Goal: Transaction & Acquisition: Purchase product/service

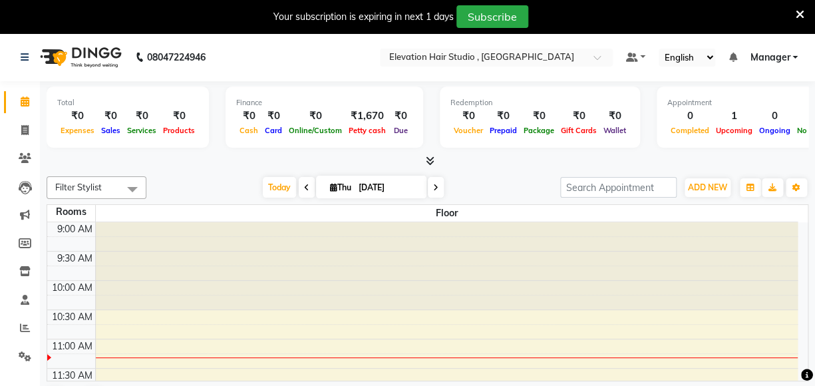
click at [304, 186] on icon at bounding box center [306, 188] width 5 height 8
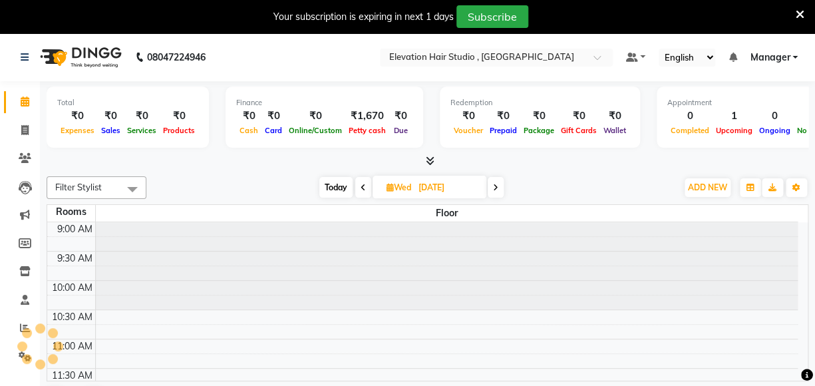
type input "03-09-2025"
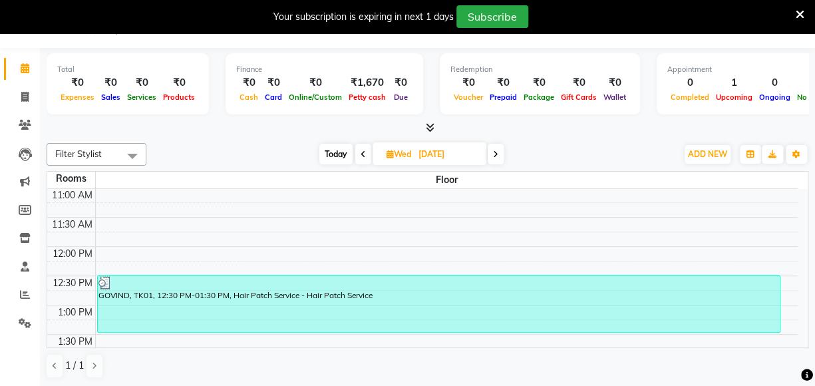
scroll to position [57, 0]
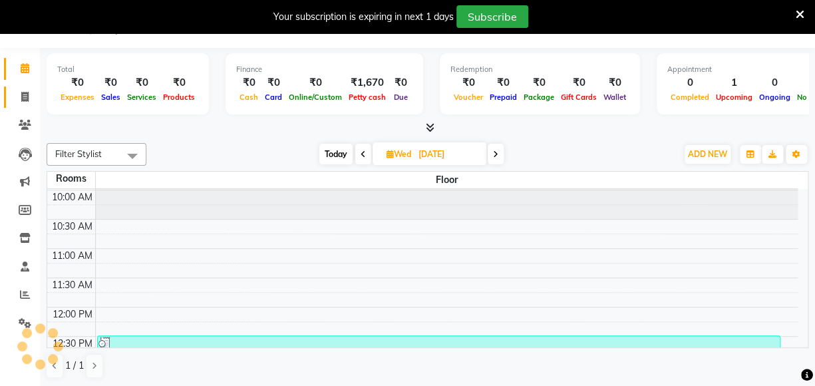
click at [31, 107] on link "Invoice" at bounding box center [20, 98] width 32 height 22
select select "6886"
select select "service"
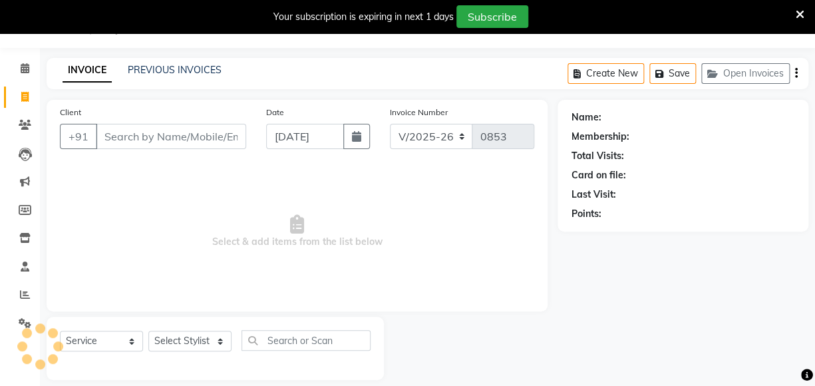
click at [116, 130] on input "Client" at bounding box center [171, 136] width 150 height 25
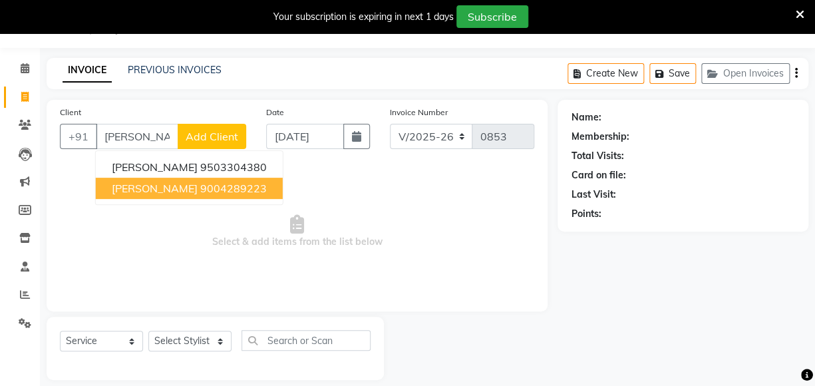
click at [180, 195] on button "Mayur Shinde 9004289223" at bounding box center [189, 188] width 187 height 21
type input "9004289223"
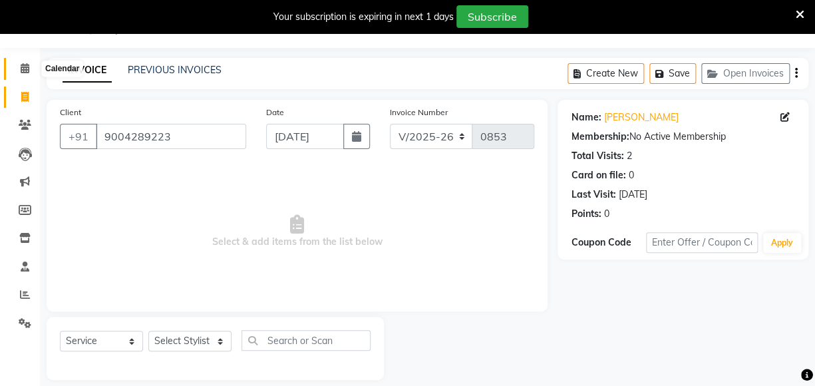
click at [29, 69] on span at bounding box center [24, 68] width 23 height 15
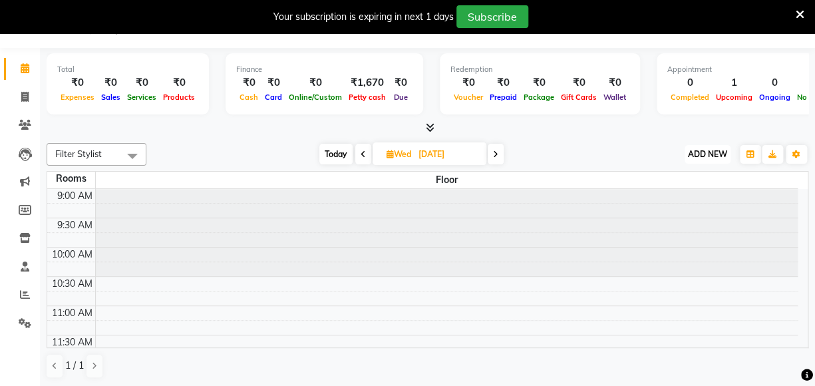
click at [696, 158] on span "ADD NEW" at bounding box center [707, 154] width 39 height 10
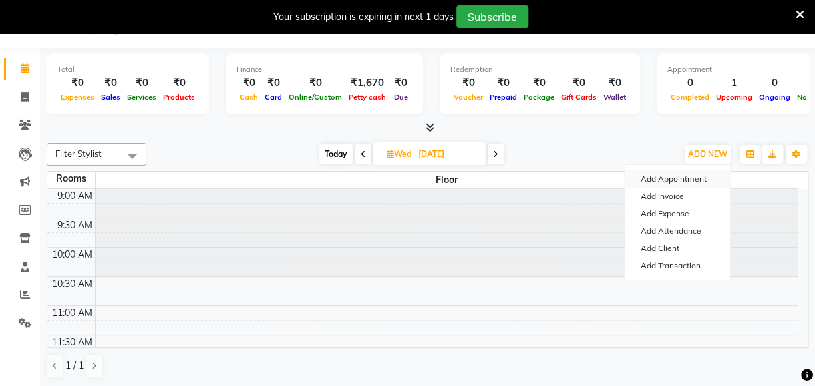
click at [712, 178] on button "Add Appointment" at bounding box center [677, 178] width 105 height 17
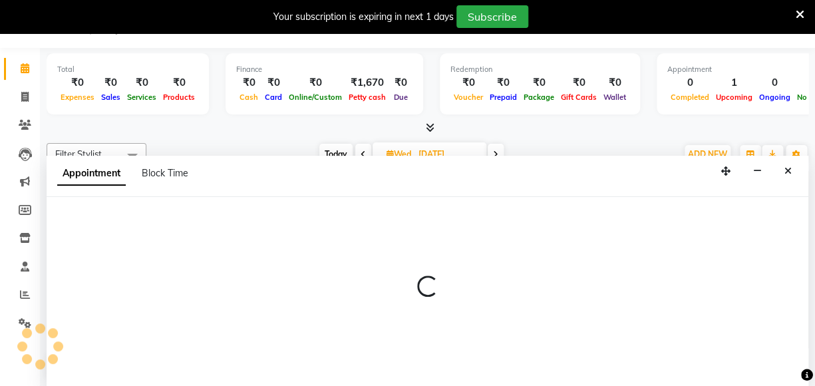
scroll to position [33, 0]
select select "600"
select select "tentative"
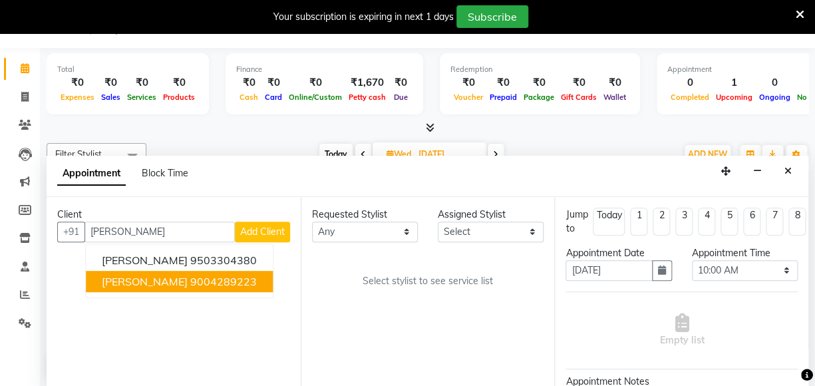
click at [158, 286] on button "Mayur Shinde 9004289223" at bounding box center [179, 281] width 187 height 21
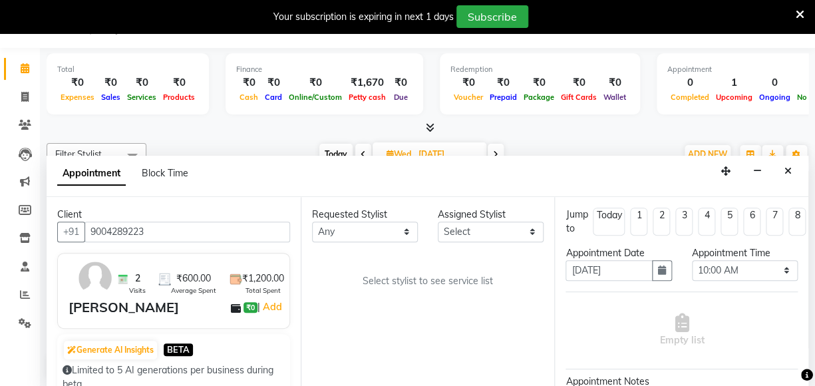
type input "9004289223"
click at [370, 235] on select "Any Anish shaikh Dilip Manager mehboob sahil sameer Sanjay Sarfaraz Tamanna" at bounding box center [365, 232] width 106 height 21
select select "62586"
click at [312, 222] on select "Any Anish shaikh Dilip Manager mehboob sahil sameer Sanjay Sarfaraz Tamanna" at bounding box center [365, 232] width 106 height 21
select select "62586"
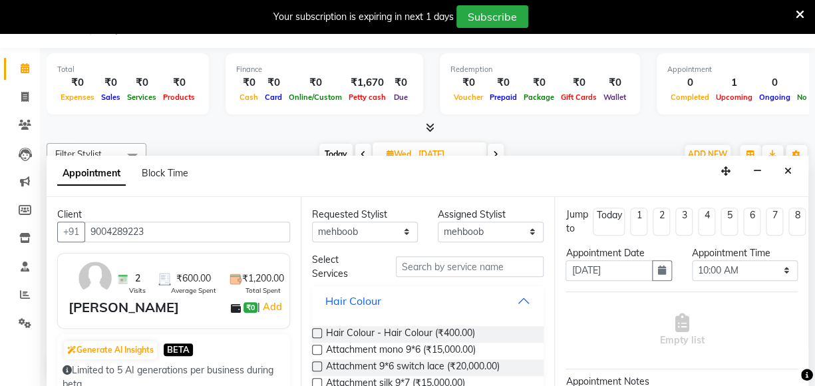
click at [521, 296] on button "Hair Colour" at bounding box center [429, 301] width 222 height 24
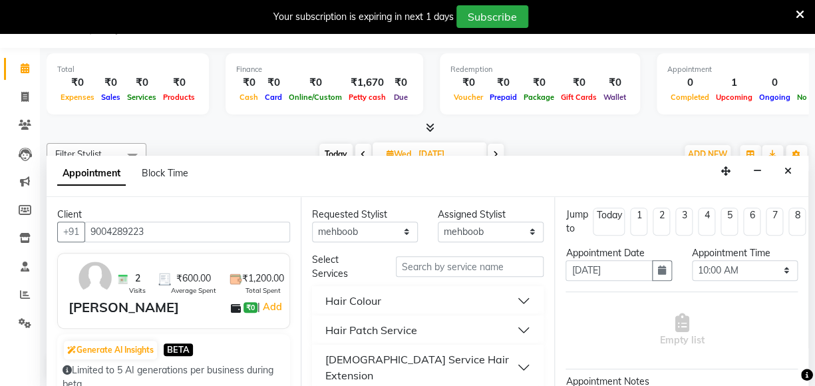
click at [497, 331] on button "Hair Patch Service" at bounding box center [429, 330] width 222 height 24
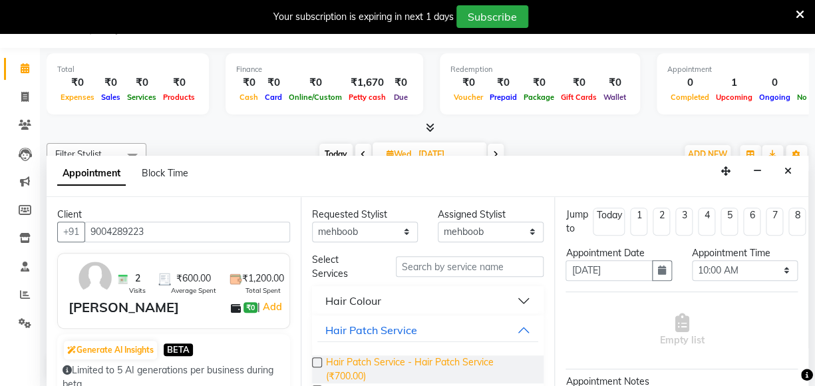
click at [460, 373] on span "Hair Patch Service - Hair Patch Service (₹700.00)" at bounding box center [430, 369] width 208 height 28
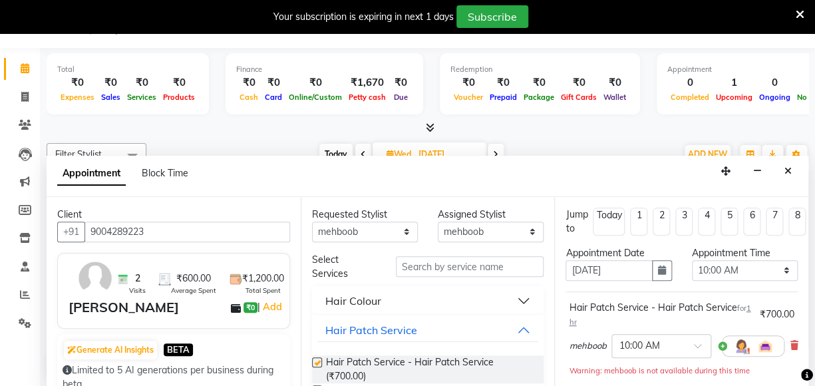
checkbox input "false"
click at [706, 268] on select "Select 10:00 AM 10:15 AM 10:30 AM 10:45 AM 11:00 AM 11:15 AM 11:30 AM 11:45 AM …" at bounding box center [745, 270] width 106 height 21
select select "750"
click at [692, 260] on select "Select 10:00 AM 10:15 AM 10:30 AM 10:45 AM 11:00 AM 11:15 AM 11:30 AM 11:45 AM …" at bounding box center [745, 270] width 106 height 21
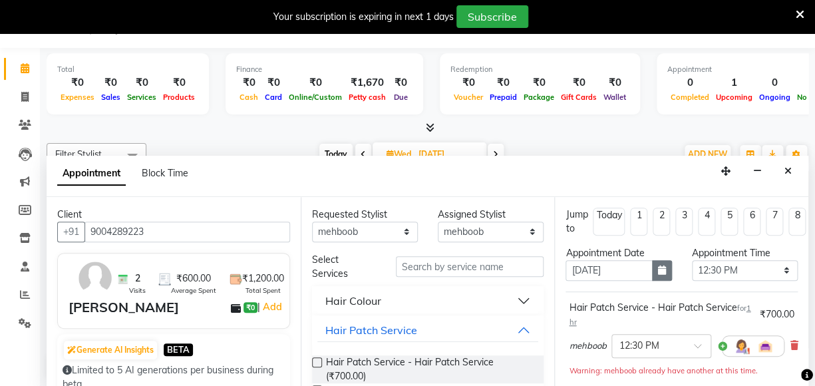
click at [658, 266] on icon "button" at bounding box center [662, 270] width 8 height 9
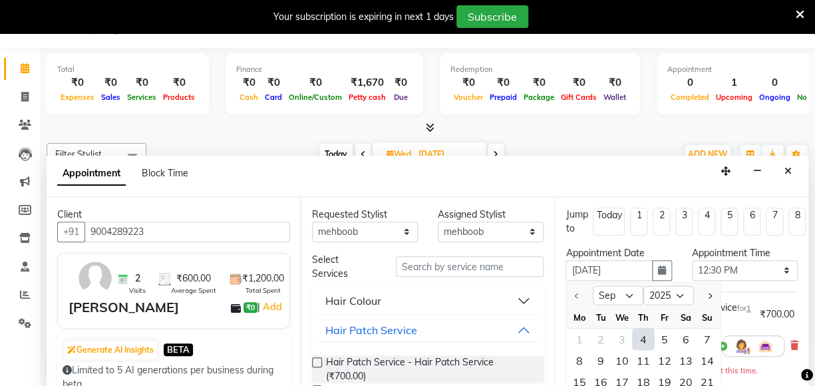
click at [640, 338] on div "4" at bounding box center [643, 338] width 21 height 21
type input "04-09-2025"
select select "750"
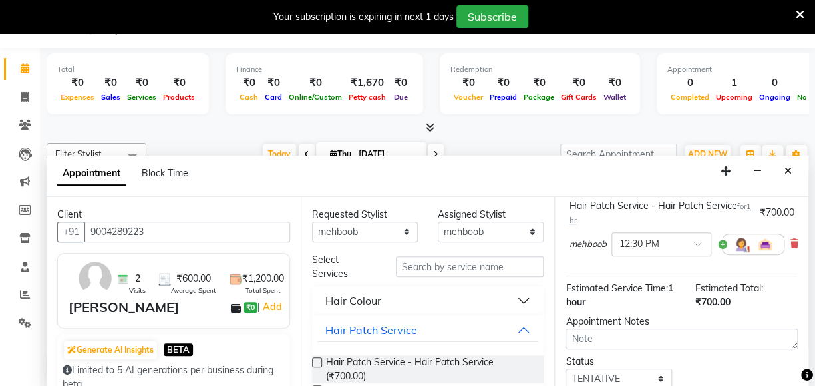
scroll to position [181, 0]
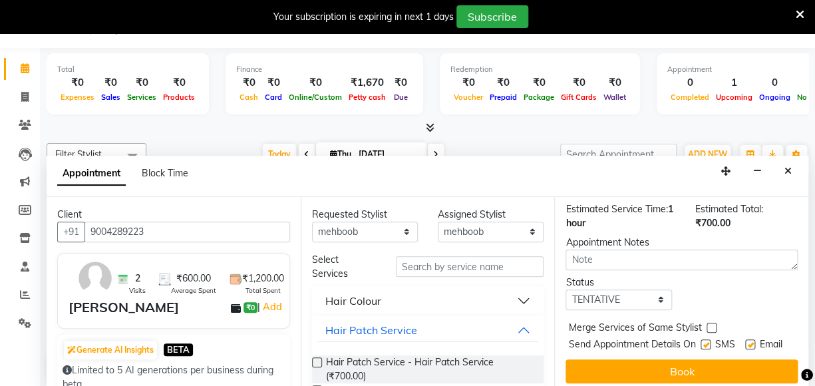
click at [701, 340] on label at bounding box center [706, 344] width 10 height 10
click at [701, 341] on input "checkbox" at bounding box center [705, 345] width 9 height 9
checkbox input "false"
click at [746, 339] on label at bounding box center [751, 344] width 10 height 10
click at [746, 341] on input "checkbox" at bounding box center [750, 345] width 9 height 9
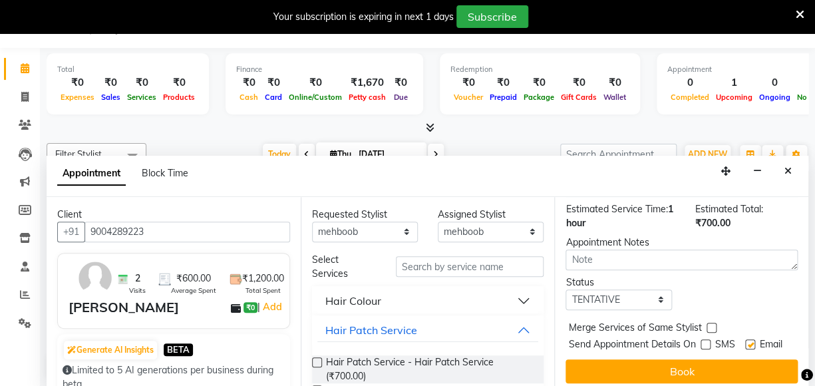
checkbox input "false"
click at [650, 294] on select "Select TENTATIVE CONFIRM CHECK-IN UPCOMING" at bounding box center [619, 300] width 106 height 21
select select "confirm booking"
click at [566, 290] on select "Select TENTATIVE CONFIRM CHECK-IN UPCOMING" at bounding box center [619, 300] width 106 height 21
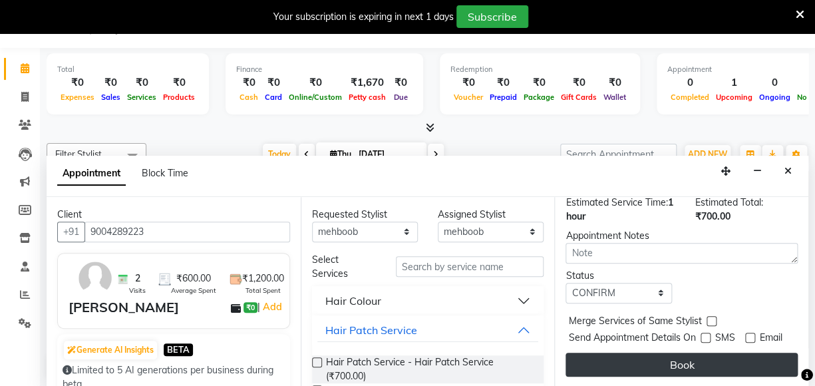
click at [699, 353] on button "Book" at bounding box center [682, 365] width 232 height 24
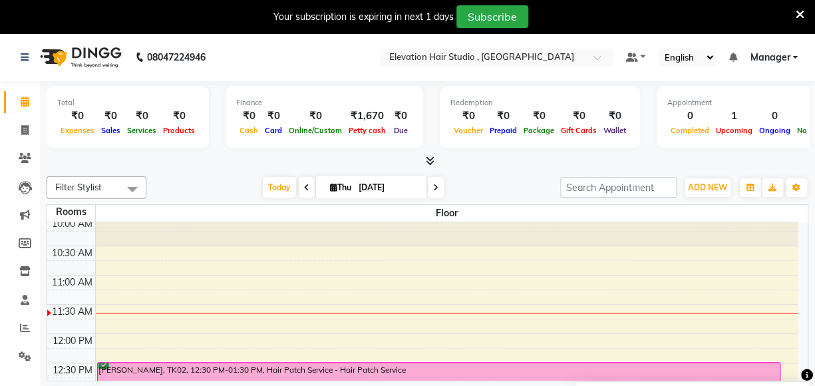
scroll to position [57, 0]
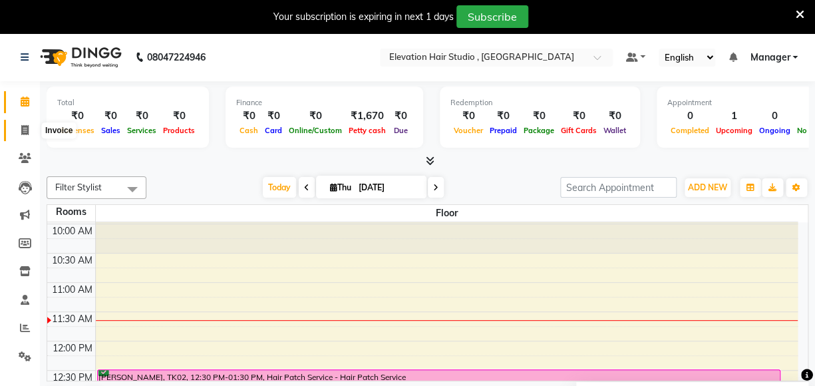
click at [19, 123] on span at bounding box center [24, 130] width 23 height 15
select select "6886"
select select "service"
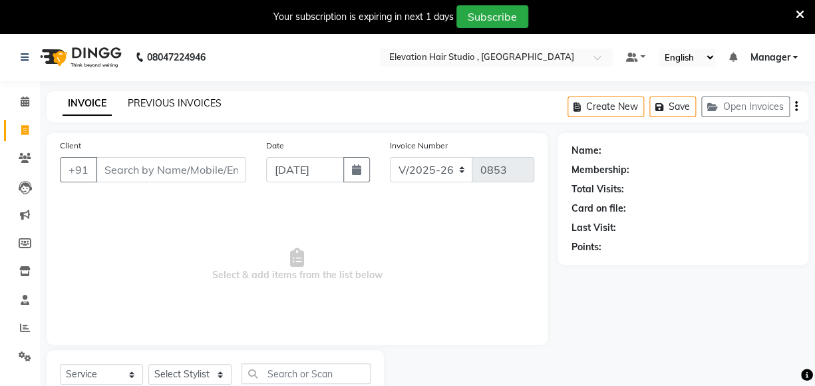
click at [180, 106] on link "PREVIOUS INVOICES" at bounding box center [175, 103] width 94 height 12
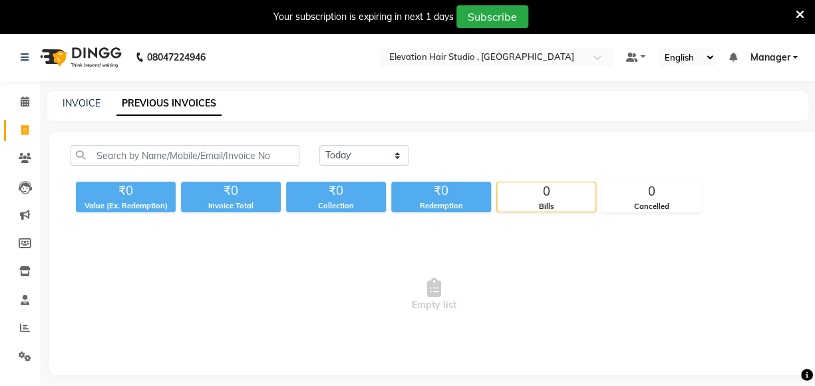
click at [357, 140] on div "Today Yesterday Custom Range ₹0 Value (Ex. Redemption) ₹0 Invoice Total ₹0 Coll…" at bounding box center [433, 253] width 769 height 243
click at [359, 148] on div "Today Yesterday Custom Range ₹0 Value (Ex. Redemption) ₹0 Invoice Total ₹0 Coll…" at bounding box center [433, 253] width 769 height 243
click at [359, 148] on select "Today Yesterday Custom Range" at bounding box center [364, 155] width 89 height 21
select select "yesterday"
click at [320, 145] on select "Today Yesterday Custom Range" at bounding box center [364, 155] width 89 height 21
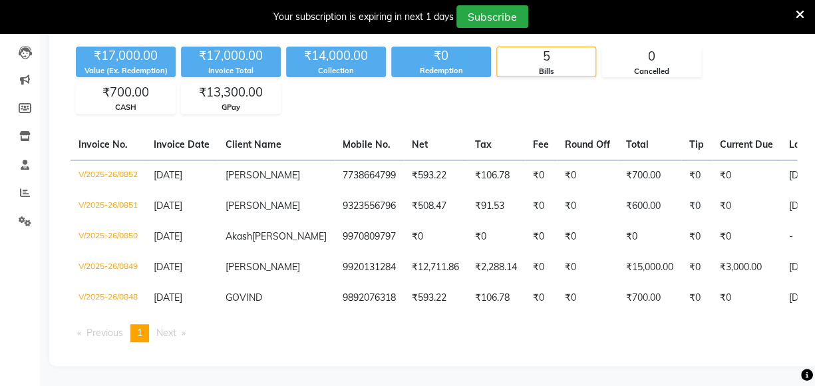
scroll to position [158, 0]
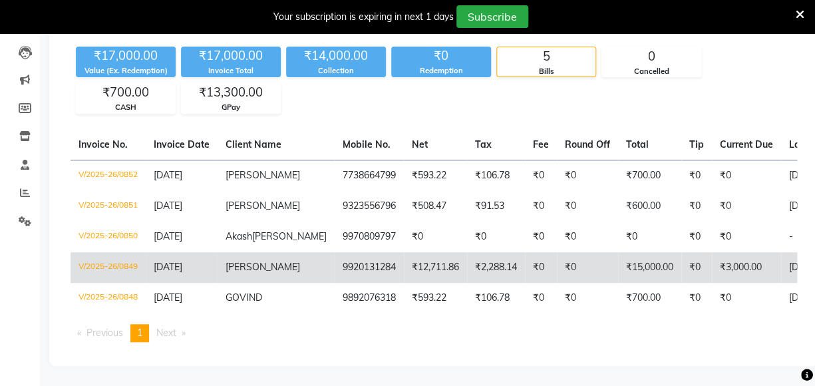
click at [335, 252] on td "9920131284" at bounding box center [369, 267] width 69 height 31
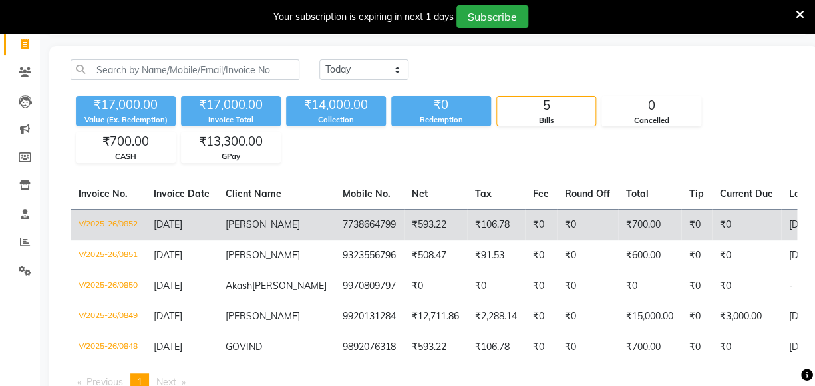
scroll to position [0, 0]
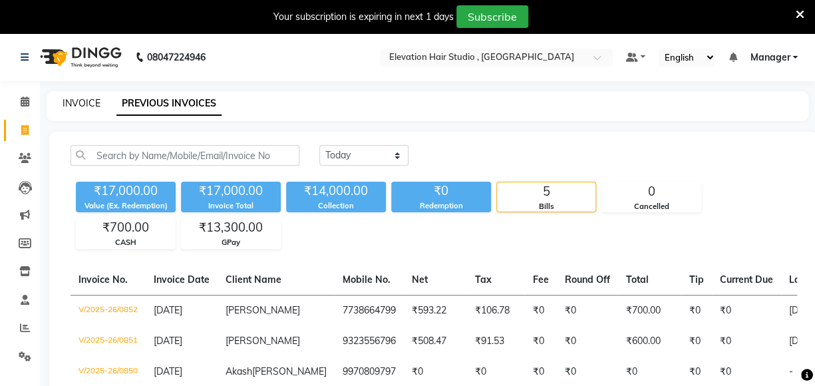
click at [77, 105] on link "INVOICE" at bounding box center [82, 103] width 38 height 12
select select "service"
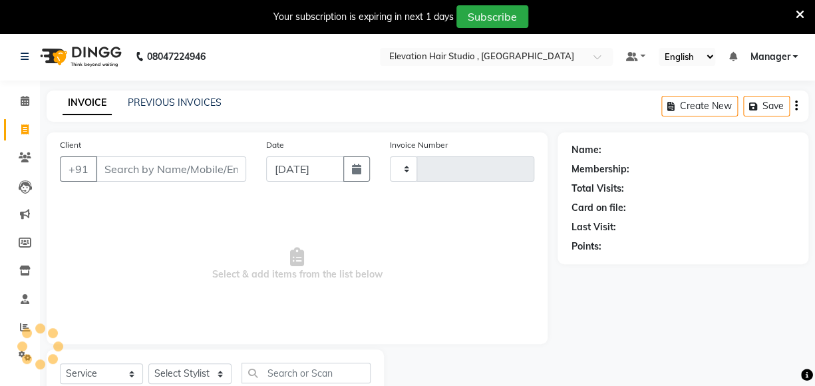
type input "0853"
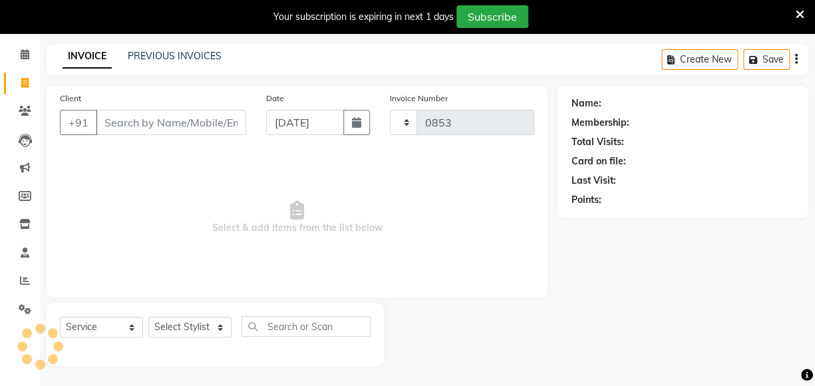
select select "6886"
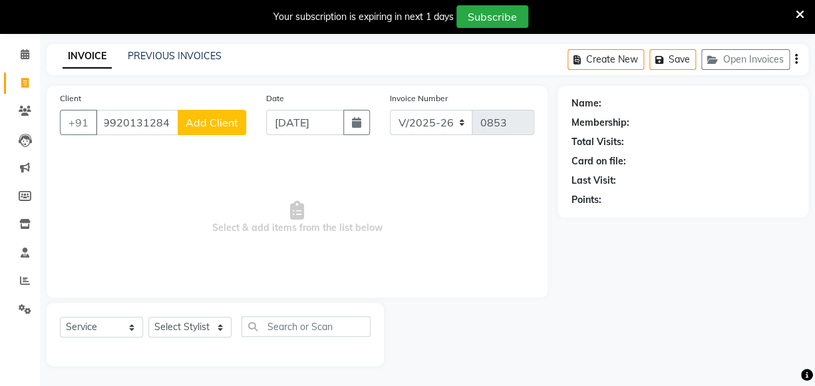
scroll to position [0, 0]
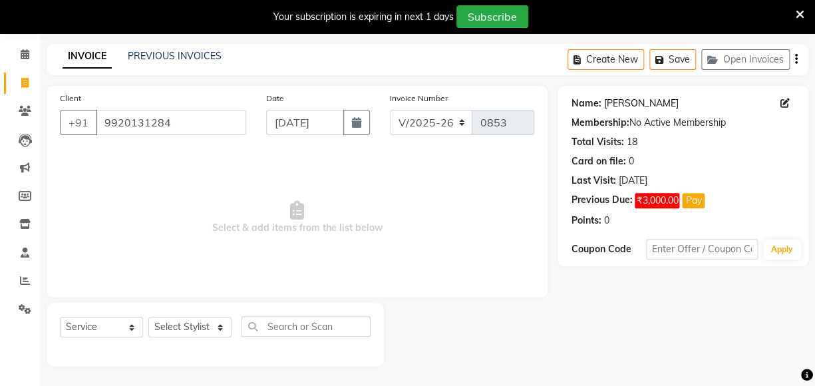
click at [621, 98] on link "[PERSON_NAME]" at bounding box center [641, 104] width 75 height 14
click at [208, 128] on input "9920131284" at bounding box center [171, 122] width 150 height 25
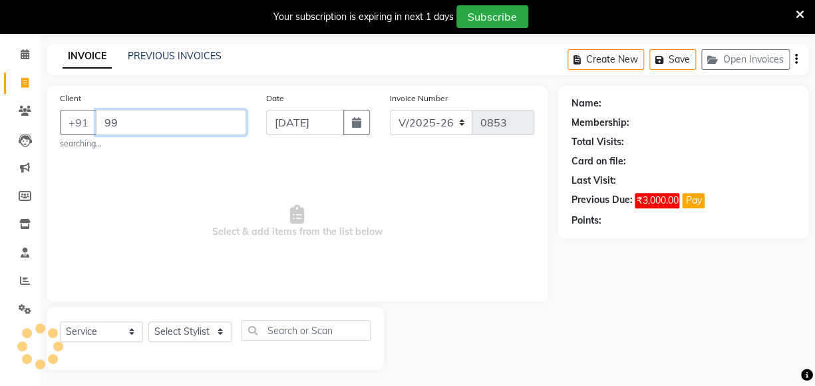
type input "9"
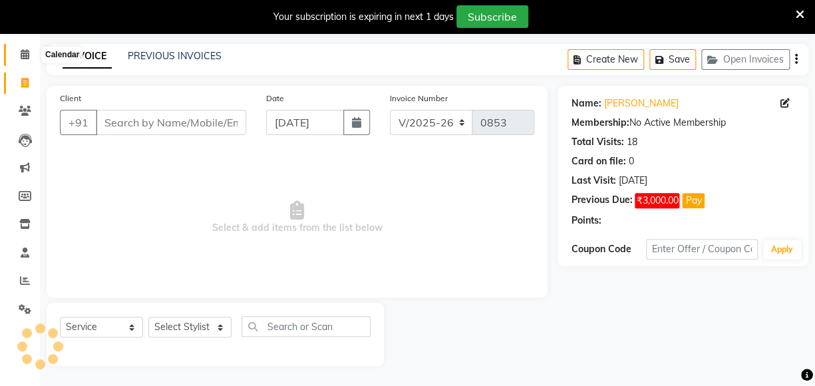
click at [29, 47] on span at bounding box center [24, 54] width 23 height 15
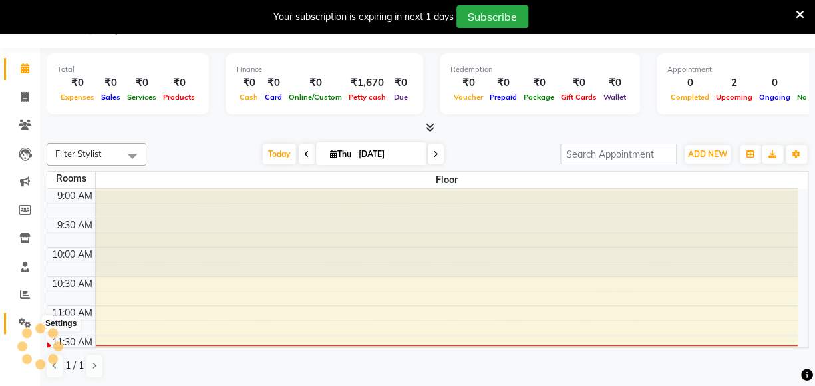
click at [25, 322] on icon at bounding box center [25, 323] width 13 height 10
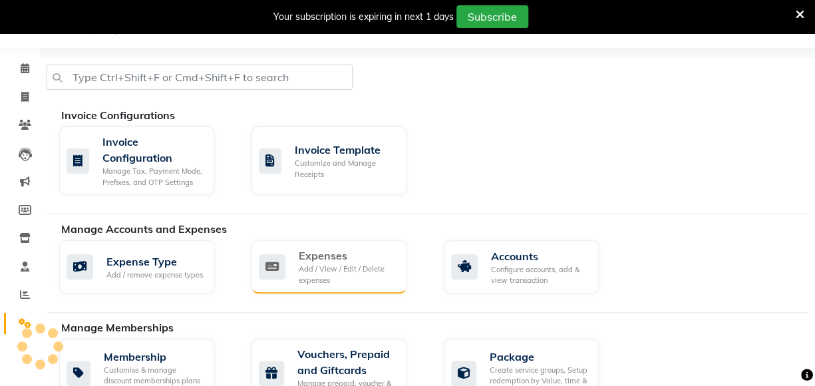
click at [322, 280] on div "Add / View / Edit / Delete expenses" at bounding box center [347, 275] width 97 height 22
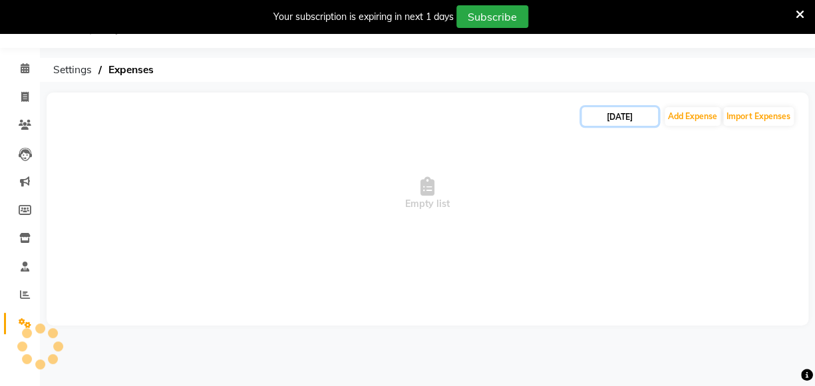
click at [618, 120] on input "04-09-2025" at bounding box center [620, 116] width 77 height 19
select select "9"
select select "2025"
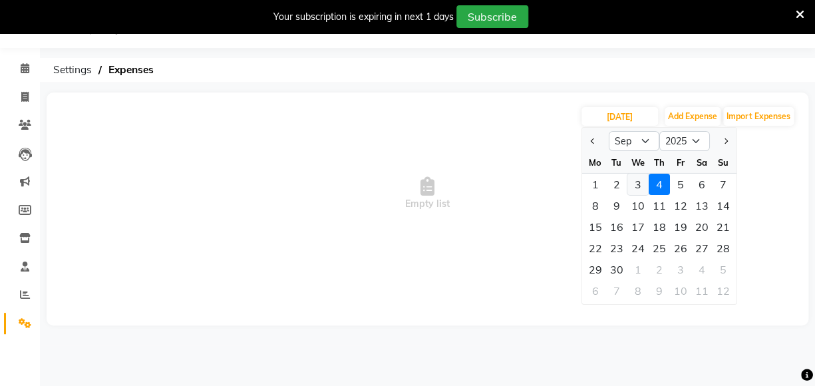
click at [642, 182] on div "3" at bounding box center [638, 184] width 21 height 21
type input "[DATE]"
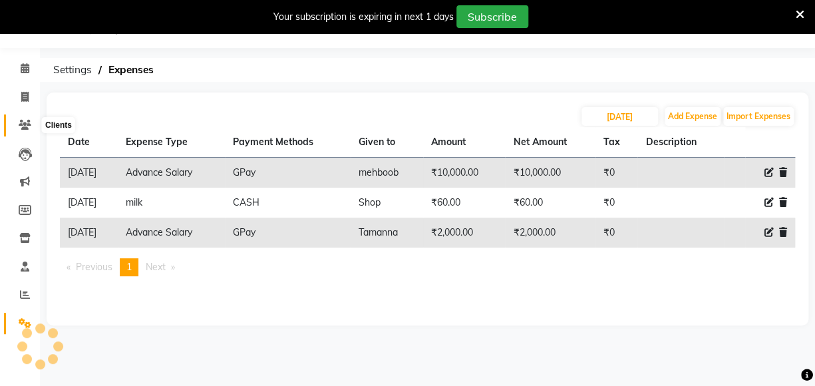
click at [15, 118] on span at bounding box center [24, 125] width 23 height 15
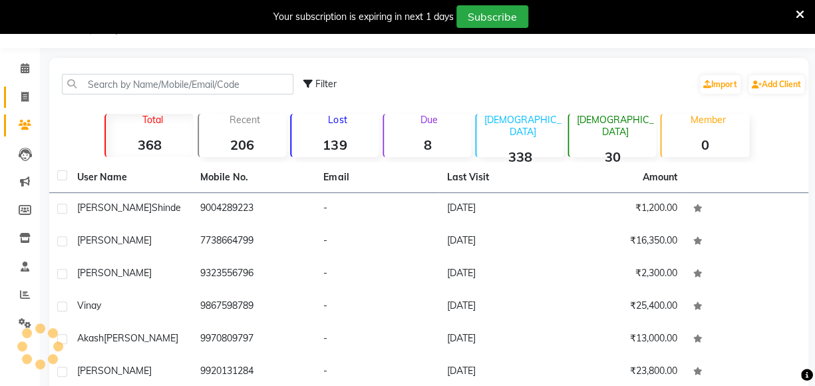
click at [17, 93] on span at bounding box center [24, 97] width 23 height 15
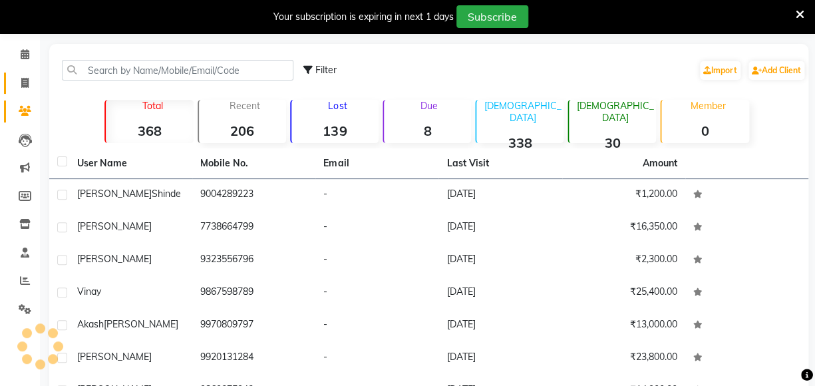
select select "service"
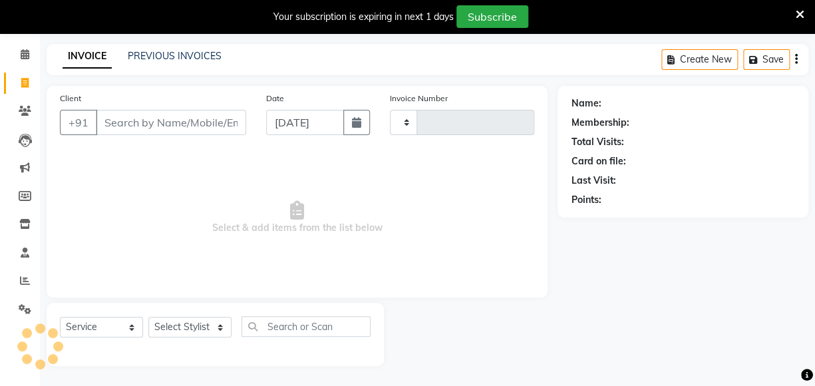
type input "0853"
select select "6886"
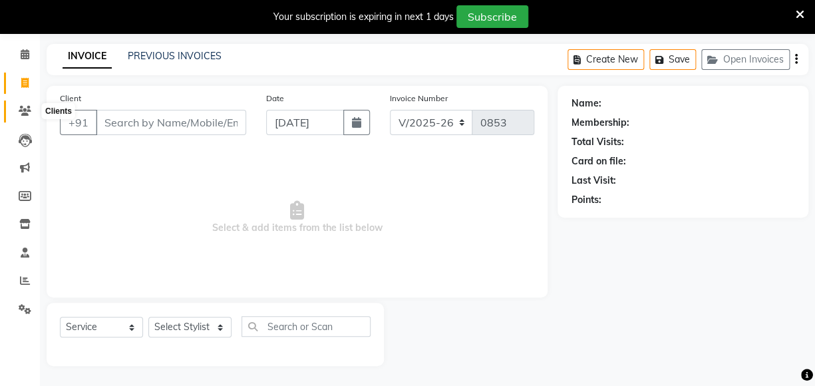
click at [28, 105] on span at bounding box center [24, 111] width 23 height 15
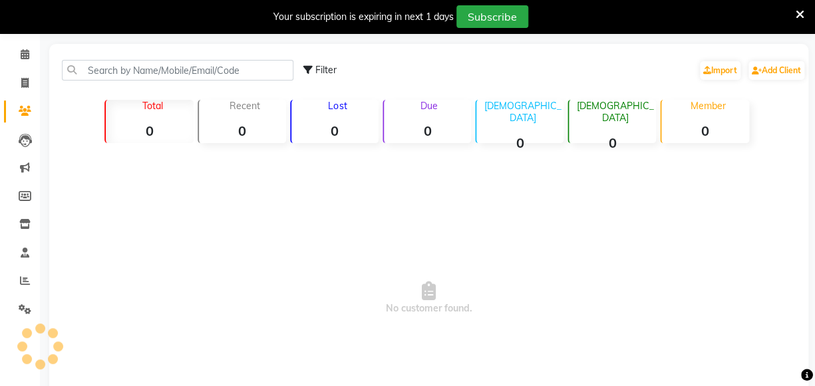
click at [244, 113] on div "Recent 0" at bounding box center [242, 121] width 89 height 43
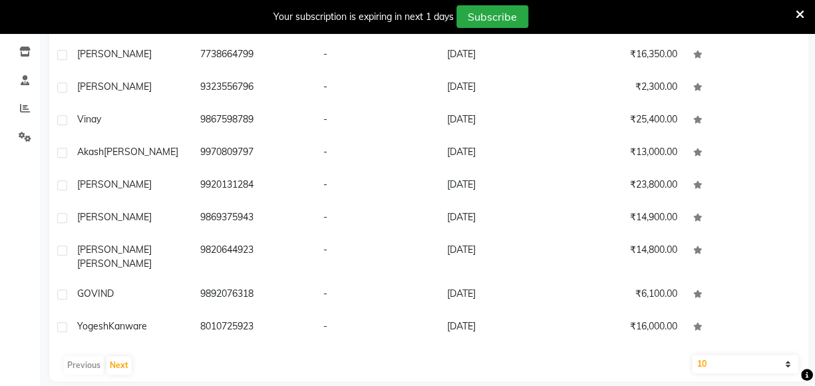
scroll to position [223, 0]
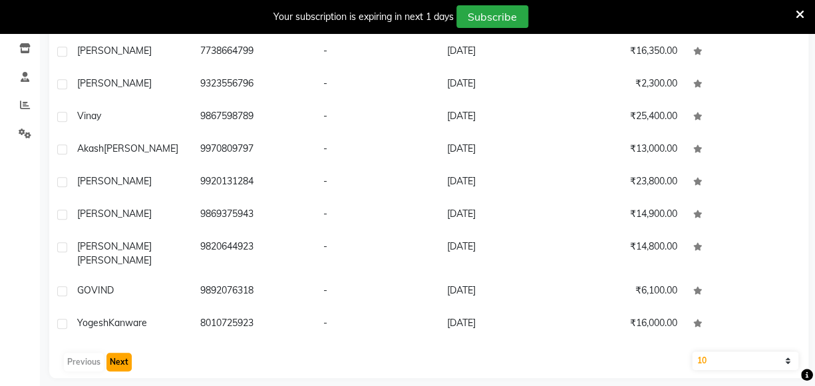
click at [113, 353] on button "Next" at bounding box center [119, 362] width 25 height 19
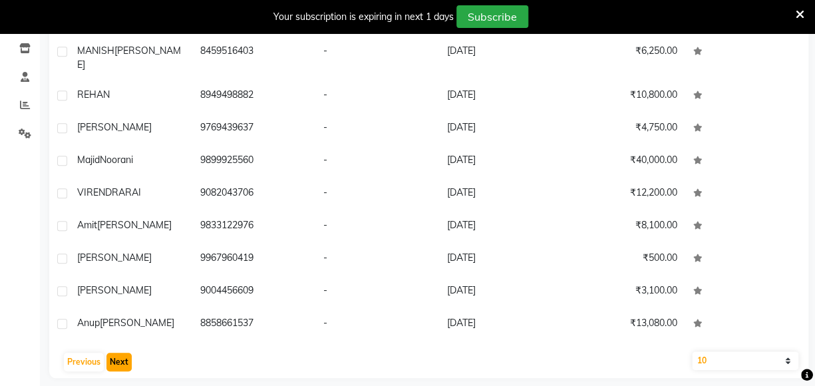
click at [126, 353] on button "Next" at bounding box center [119, 362] width 25 height 19
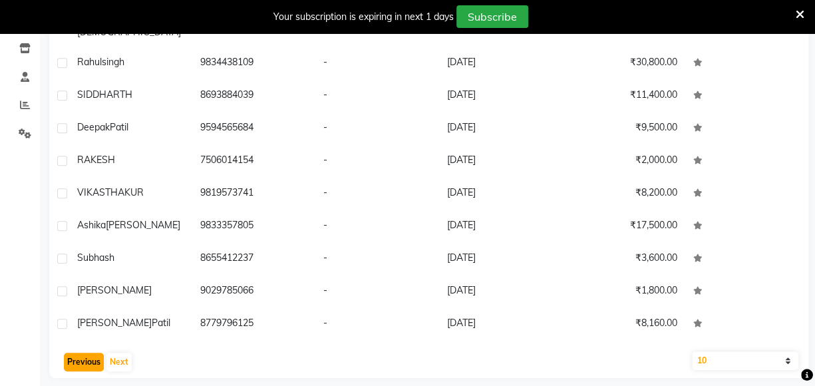
click at [92, 353] on button "Previous" at bounding box center [84, 362] width 40 height 19
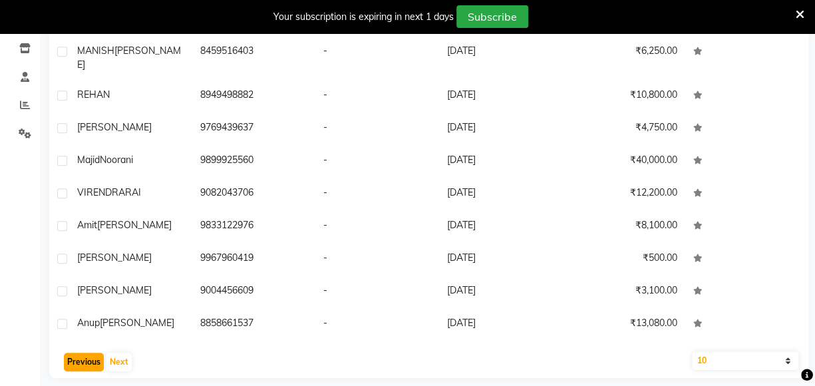
click at [92, 353] on button "Previous" at bounding box center [84, 362] width 40 height 19
click at [92, 351] on div "Previous Next" at bounding box center [429, 361] width 749 height 21
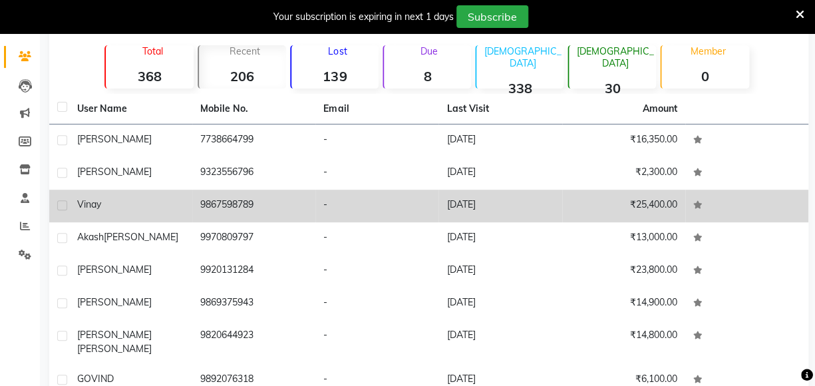
scroll to position [0, 0]
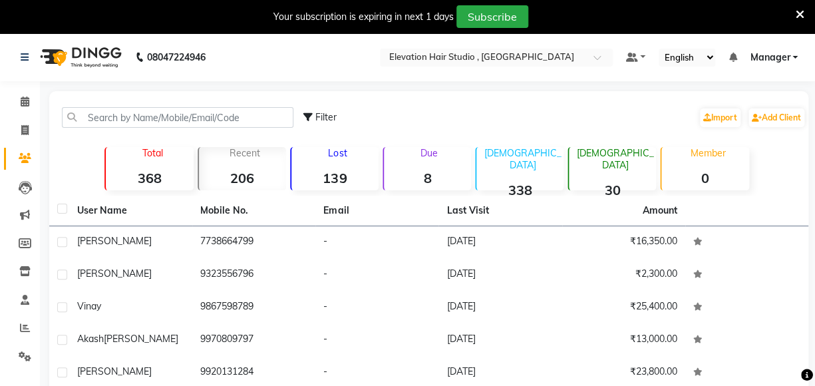
click at [598, 182] on strong "30" at bounding box center [612, 190] width 87 height 17
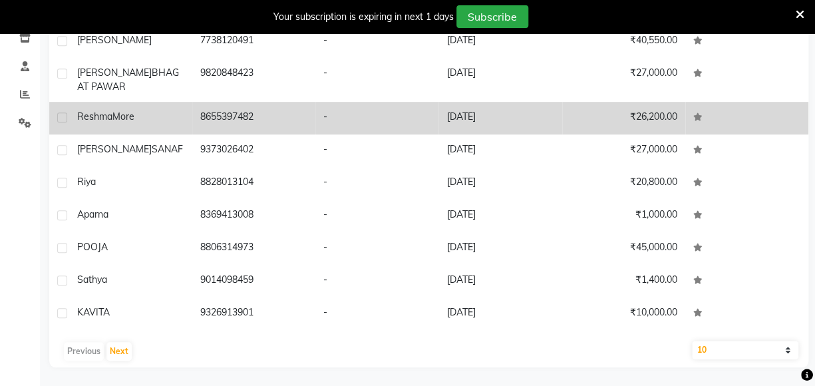
scroll to position [234, 0]
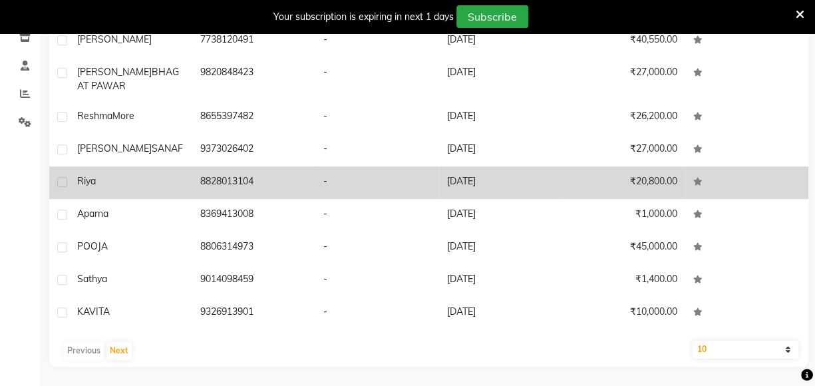
drag, startPoint x: 570, startPoint y: 172, endPoint x: 550, endPoint y: 180, distance: 21.5
click at [550, 180] on tr "Riya 8828013104 - 12-06-2025 ₹20,800.00" at bounding box center [429, 182] width 760 height 33
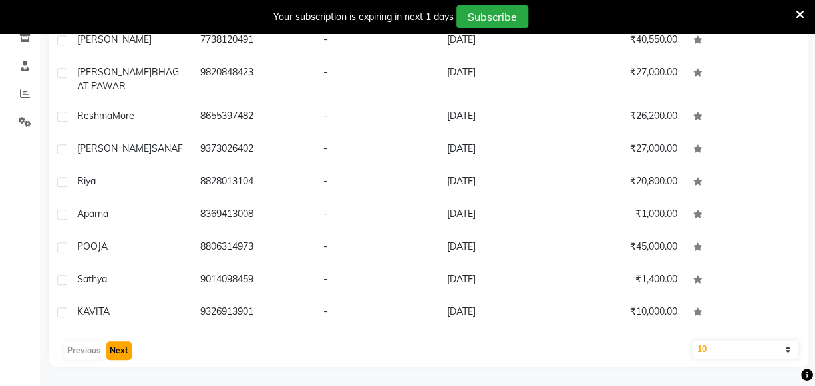
click at [110, 341] on button "Next" at bounding box center [119, 350] width 25 height 19
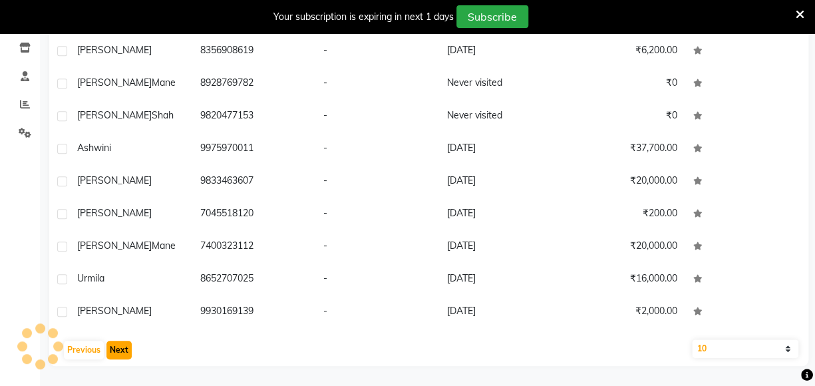
scroll to position [223, 0]
click at [110, 341] on button "Next" at bounding box center [119, 350] width 25 height 19
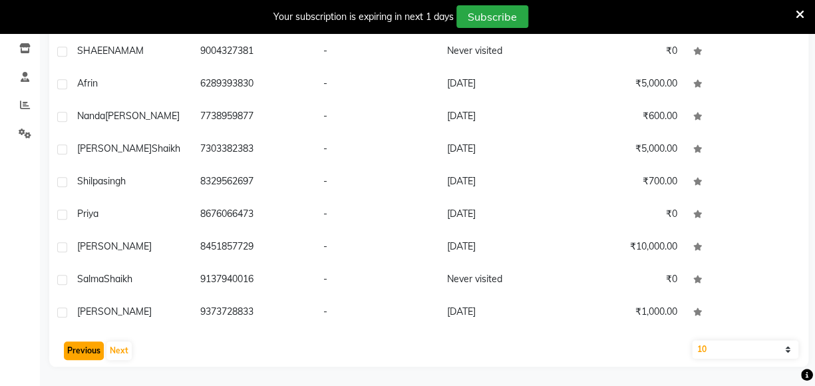
click at [72, 347] on button "Previous" at bounding box center [84, 350] width 40 height 19
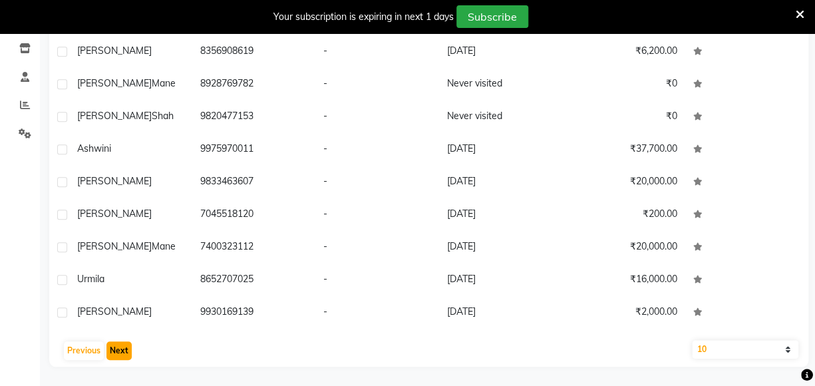
click at [126, 348] on button "Next" at bounding box center [119, 350] width 25 height 19
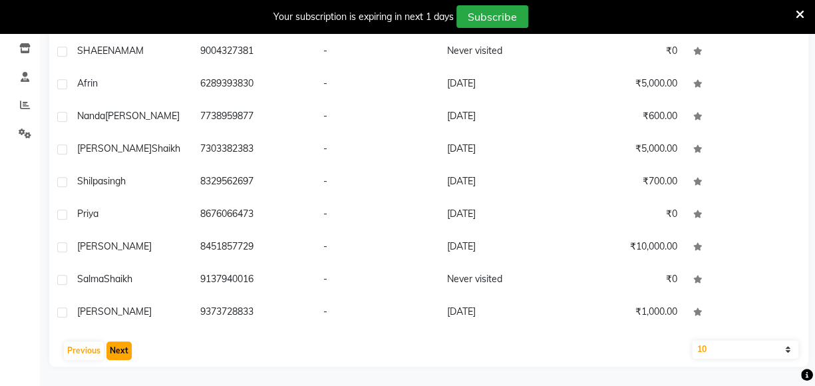
click at [122, 349] on button "Next" at bounding box center [119, 350] width 25 height 19
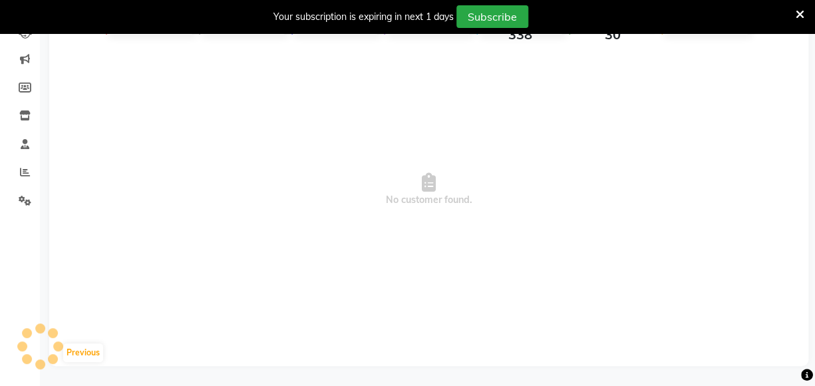
scroll to position [155, 0]
click at [87, 186] on span "No customer found." at bounding box center [429, 191] width 760 height 300
click at [102, 355] on button "Previous" at bounding box center [83, 353] width 40 height 19
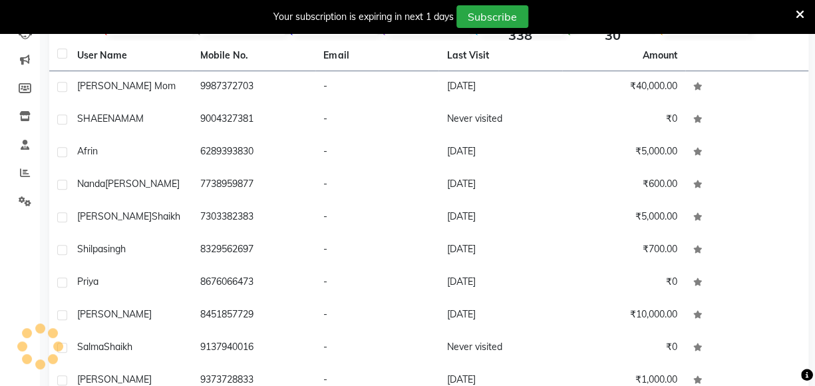
click at [108, 353] on td "Salma Shaikh" at bounding box center [130, 348] width 123 height 33
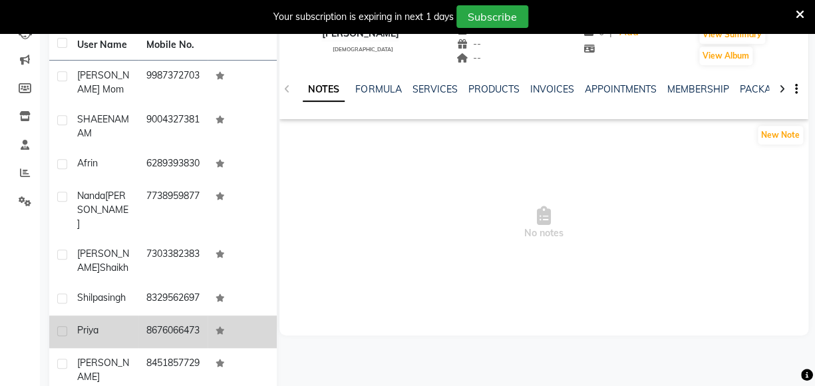
drag, startPoint x: 100, startPoint y: 359, endPoint x: 106, endPoint y: 350, distance: 11.1
click at [106, 348] on td "priya" at bounding box center [103, 332] width 69 height 33
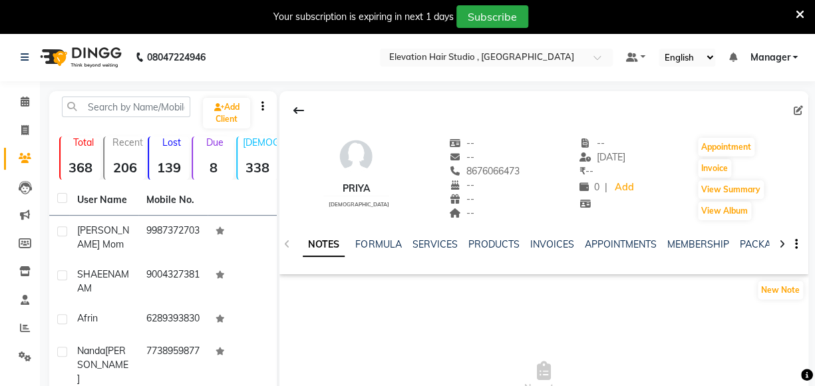
click at [559, 233] on div "NOTES FORMULA SERVICES PRODUCTS INVOICES APPOINTMENTS MEMBERSHIP PACKAGES VOUCH…" at bounding box center [544, 245] width 529 height 46
click at [559, 236] on div "NOTES FORMULA SERVICES PRODUCTS INVOICES APPOINTMENTS MEMBERSHIP PACKAGES VOUCH…" at bounding box center [544, 245] width 529 height 46
click at [559, 242] on link "INVOICES" at bounding box center [552, 244] width 44 height 12
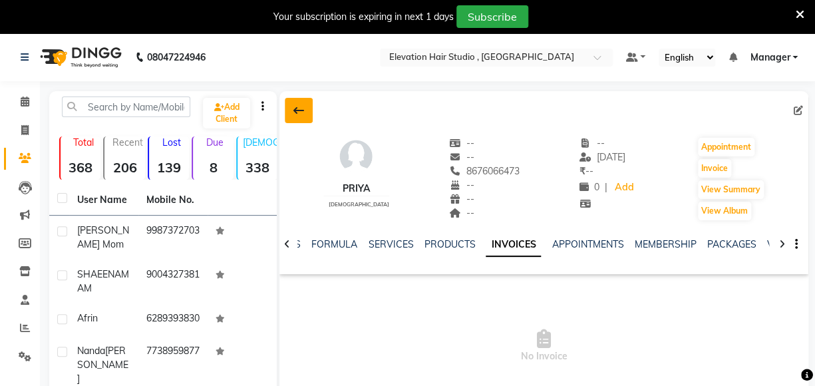
click at [295, 114] on icon at bounding box center [299, 110] width 11 height 11
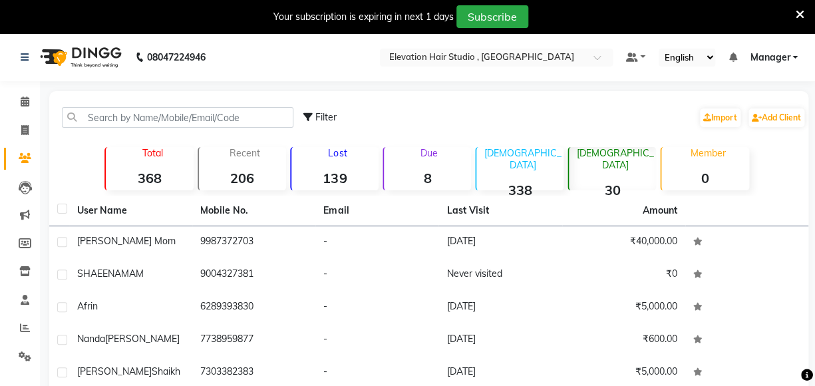
click at [538, 182] on strong "338" at bounding box center [520, 190] width 87 height 17
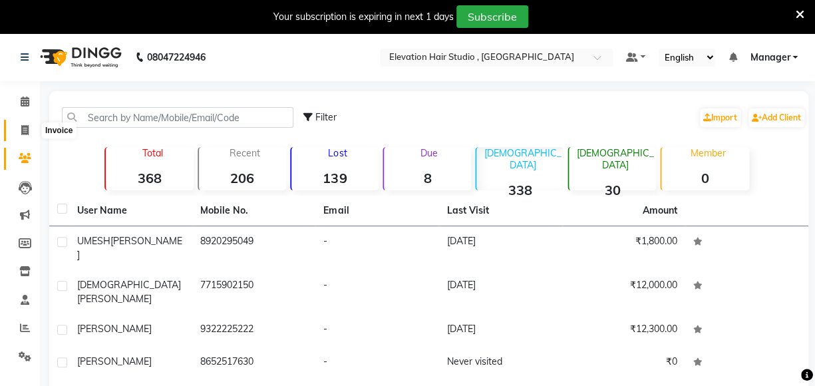
click at [23, 123] on span at bounding box center [24, 130] width 23 height 15
select select "service"
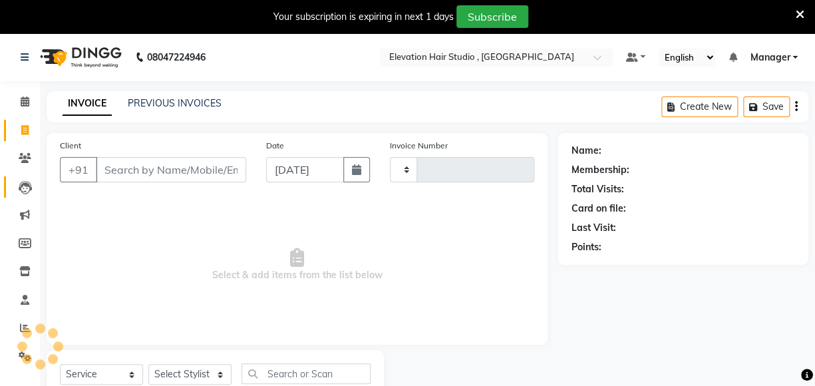
scroll to position [47, 0]
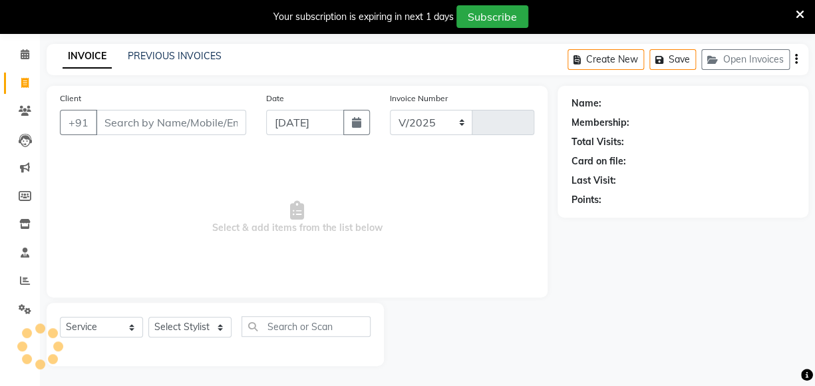
select select "6886"
type input "0853"
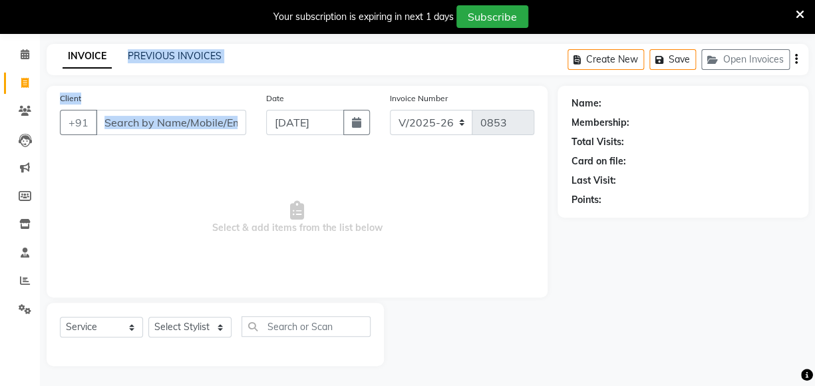
drag, startPoint x: 154, startPoint y: 99, endPoint x: 118, endPoint y: 57, distance: 55.7
click at [118, 61] on main "INVOICE PREVIOUS INVOICES Create New Save Open Invoices Client +91 Date 04-09-2…" at bounding box center [427, 215] width 775 height 342
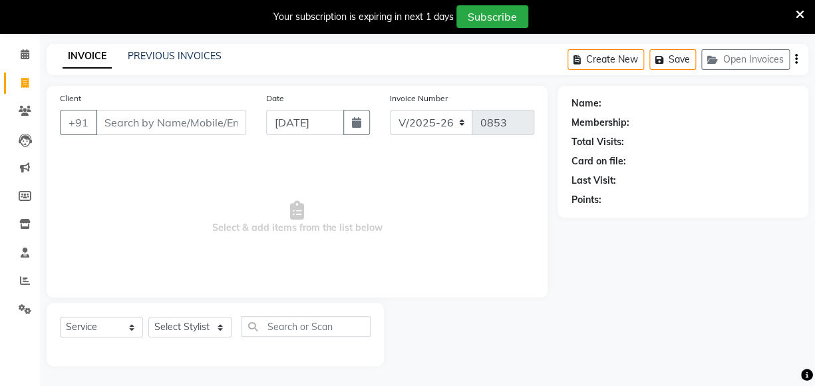
click at [158, 161] on span "Select & add items from the list below" at bounding box center [297, 217] width 475 height 133
click at [161, 59] on link "PREVIOUS INVOICES" at bounding box center [175, 56] width 94 height 12
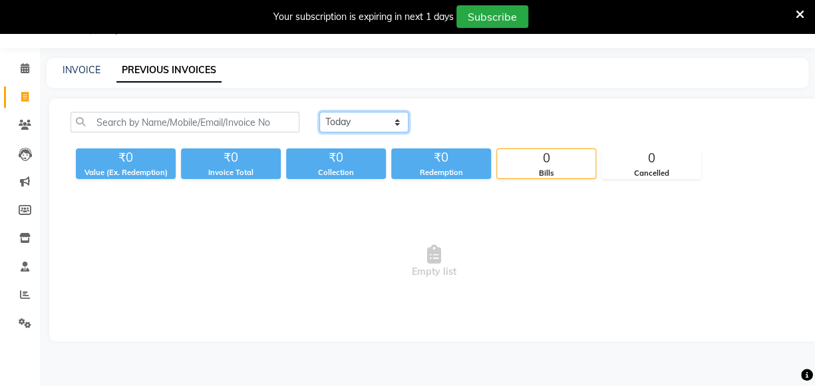
click at [329, 120] on select "Today Yesterday Custom Range" at bounding box center [364, 122] width 89 height 21
select select "range"
click at [320, 112] on select "Today Yesterday Custom Range" at bounding box center [364, 122] width 89 height 21
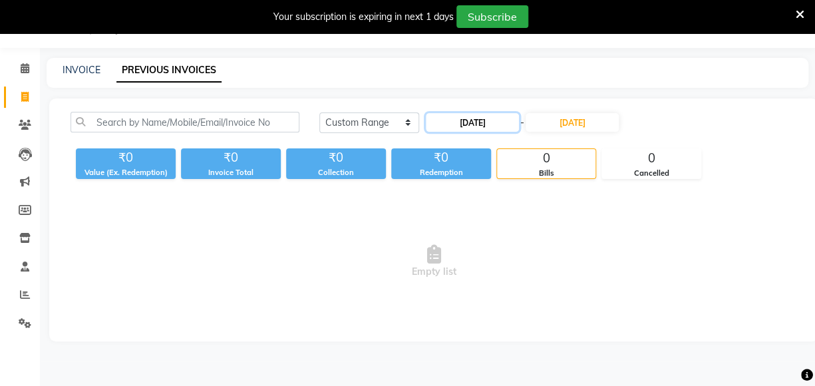
click at [519, 121] on input "04-09-2025" at bounding box center [472, 122] width 93 height 19
select select "9"
select select "2025"
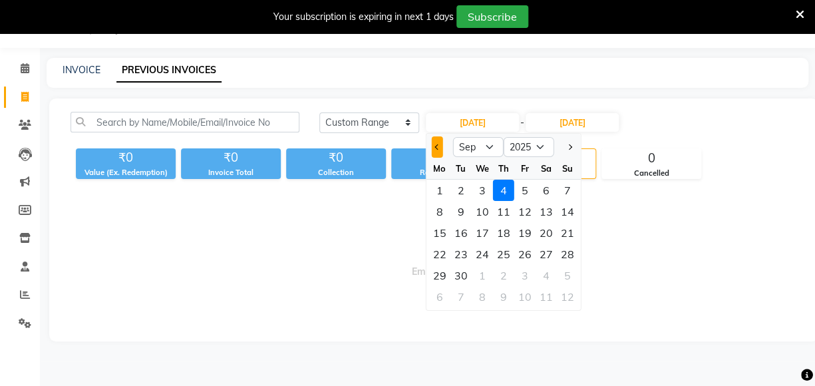
click at [437, 142] on button "Previous month" at bounding box center [437, 146] width 11 height 21
select select "8"
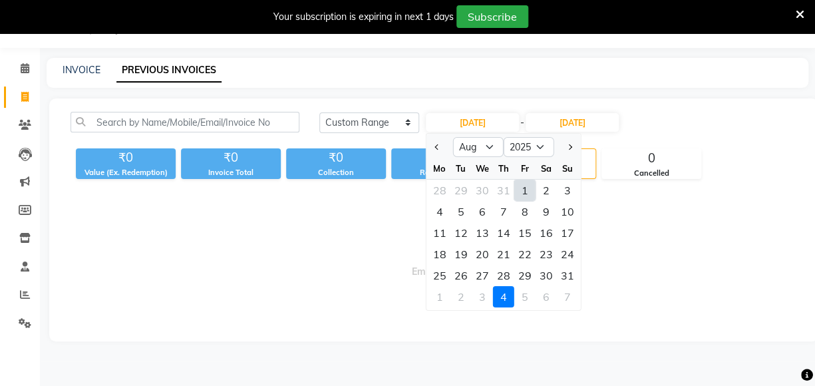
click at [535, 186] on div "1" at bounding box center [525, 190] width 21 height 21
type input "01-08-2025"
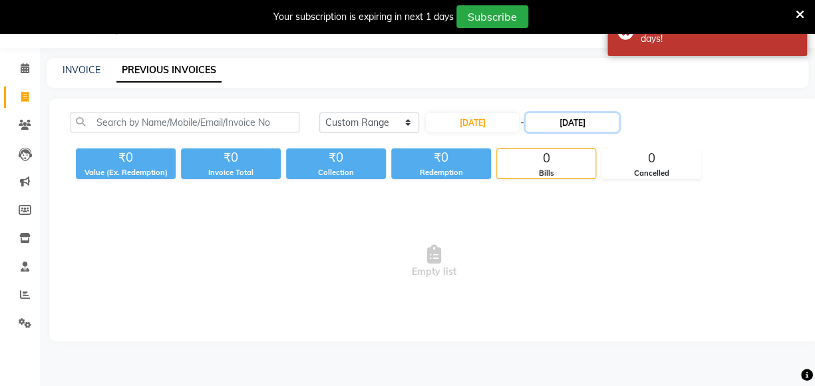
click at [604, 121] on input "04-09-2025" at bounding box center [572, 122] width 93 height 19
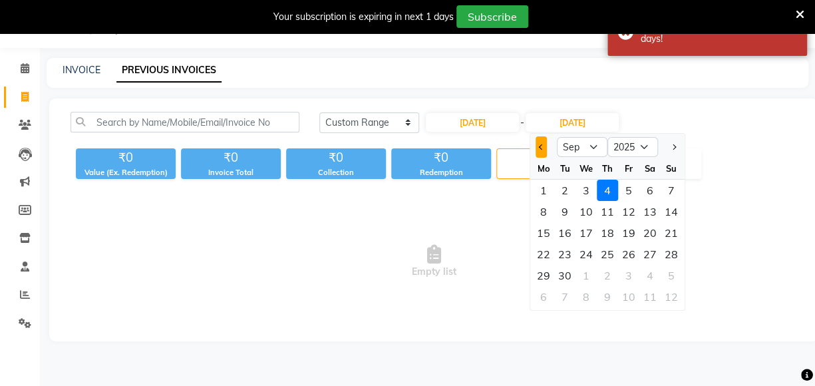
click at [539, 146] on span "Previous month" at bounding box center [541, 146] width 5 height 5
select select "8"
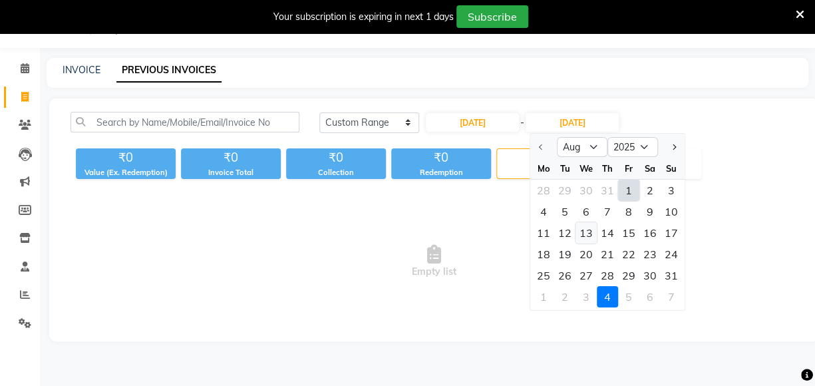
drag, startPoint x: 569, startPoint y: 230, endPoint x: 576, endPoint y: 236, distance: 9.4
click at [576, 236] on div "11 12 13 14 15 16 17" at bounding box center [608, 232] width 154 height 21
click at [576, 226] on div "13" at bounding box center [586, 232] width 21 height 21
type input "13-08-2025"
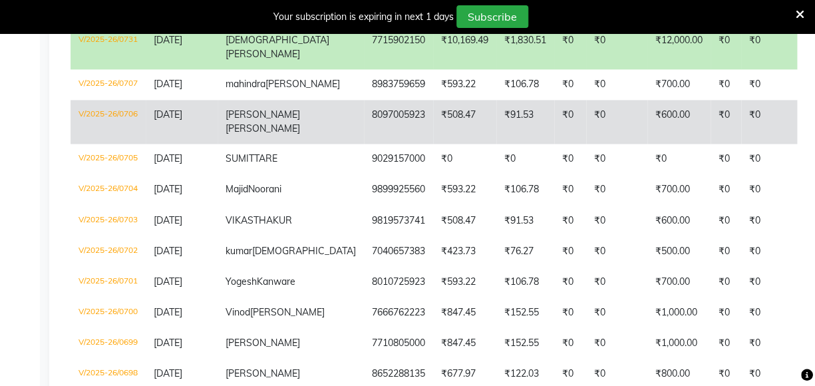
scroll to position [638, 0]
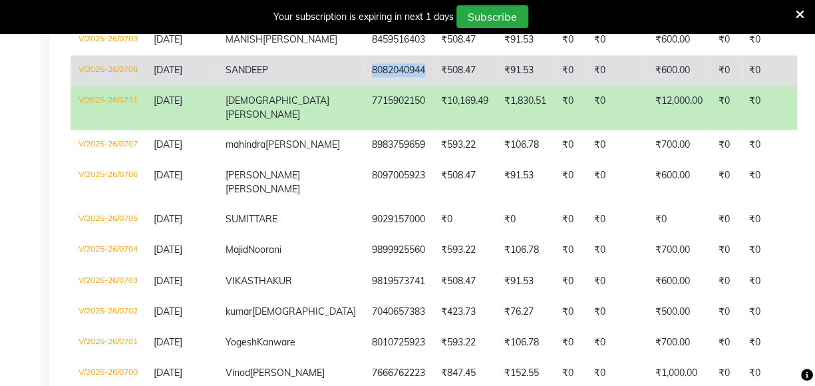
copy td "8082040944"
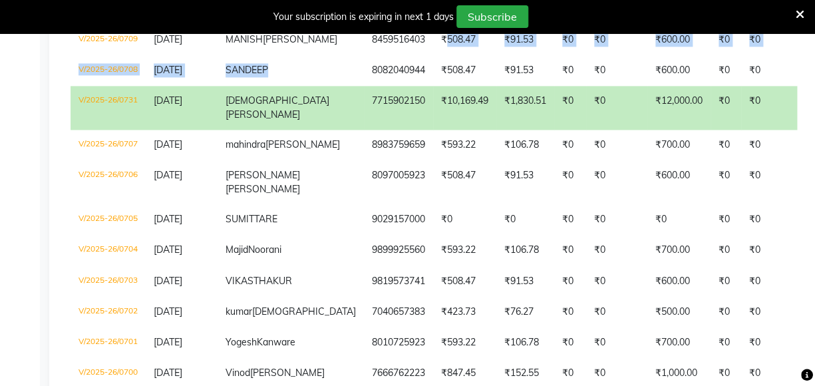
drag, startPoint x: 290, startPoint y: 118, endPoint x: 377, endPoint y: 64, distance: 102.0
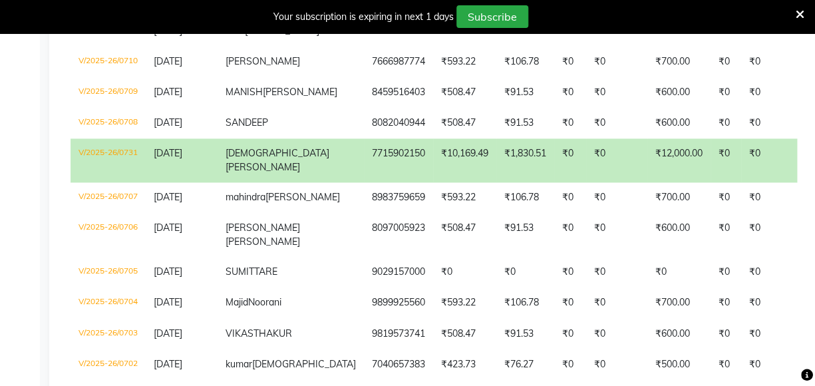
scroll to position [517, 0]
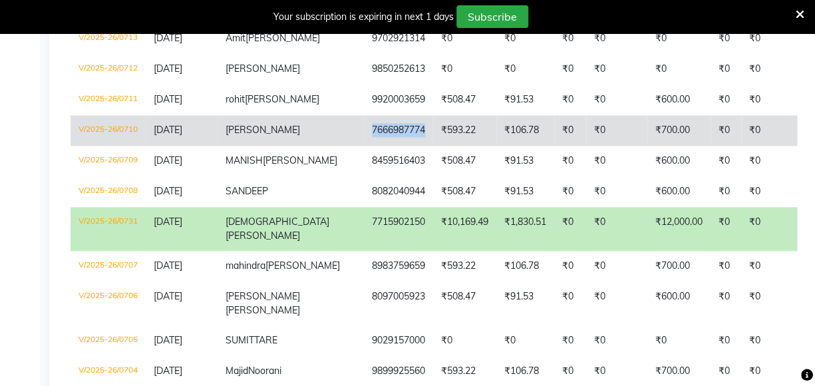
copy td "7666987774"
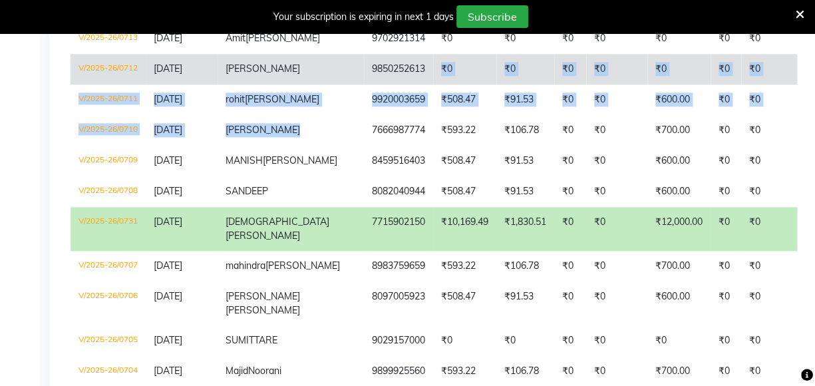
drag, startPoint x: 296, startPoint y: 168, endPoint x: 349, endPoint y: 87, distance: 97.1
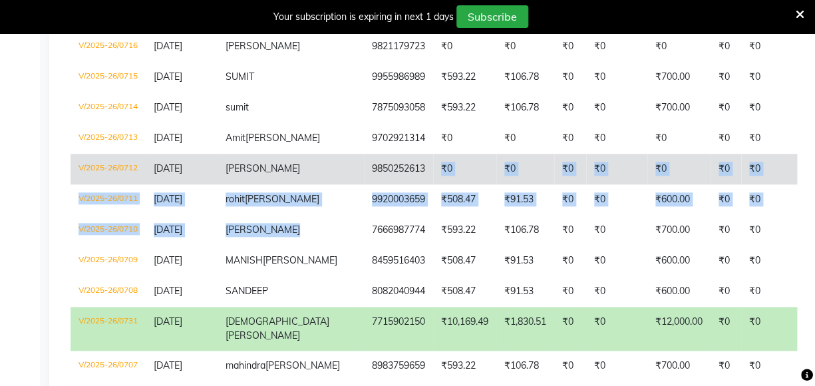
scroll to position [396, 0]
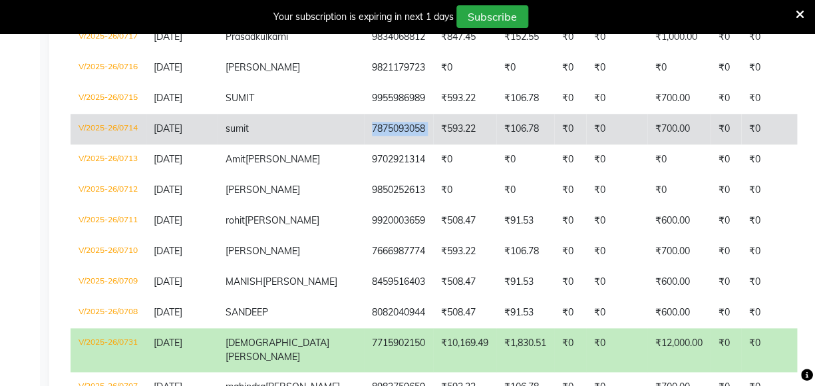
copy td "7875093058"
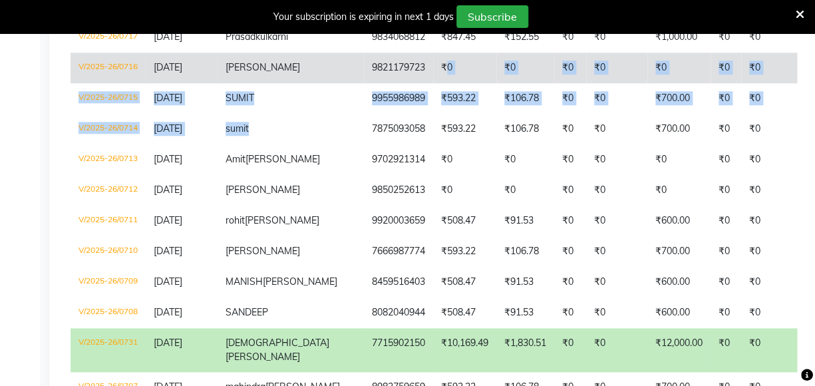
drag, startPoint x: 298, startPoint y: 149, endPoint x: 373, endPoint y: 82, distance: 100.4
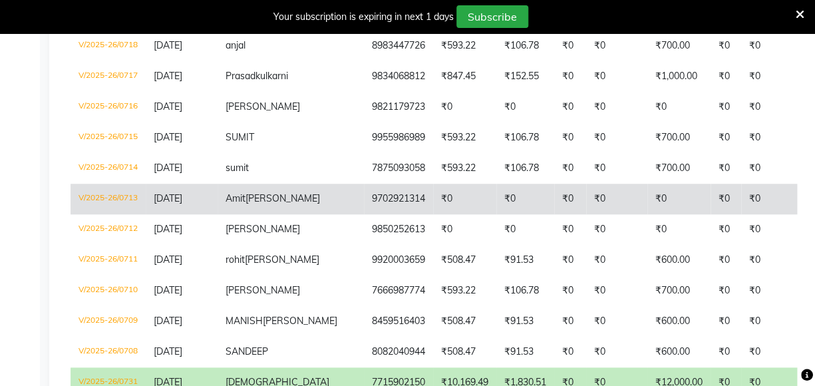
scroll to position [335, 0]
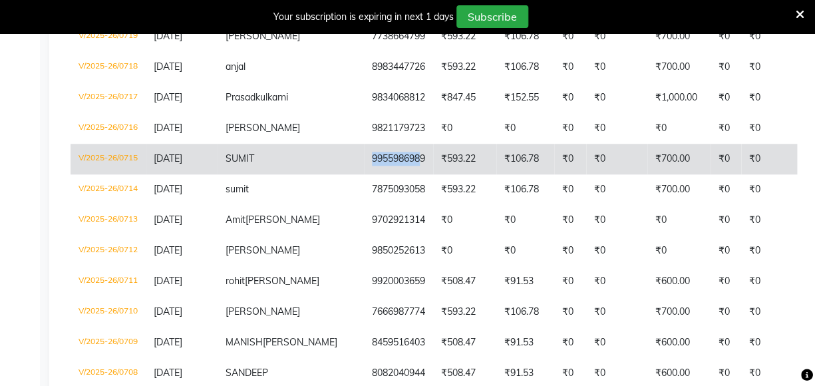
copy td "995598698"
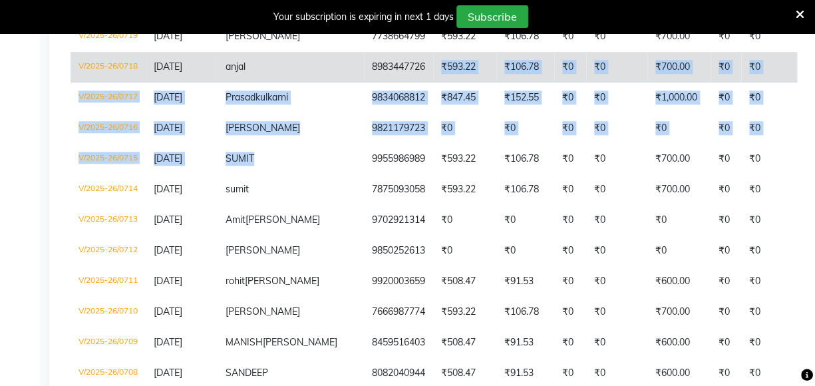
drag, startPoint x: 298, startPoint y: 180, endPoint x: 349, endPoint y: 58, distance: 132.2
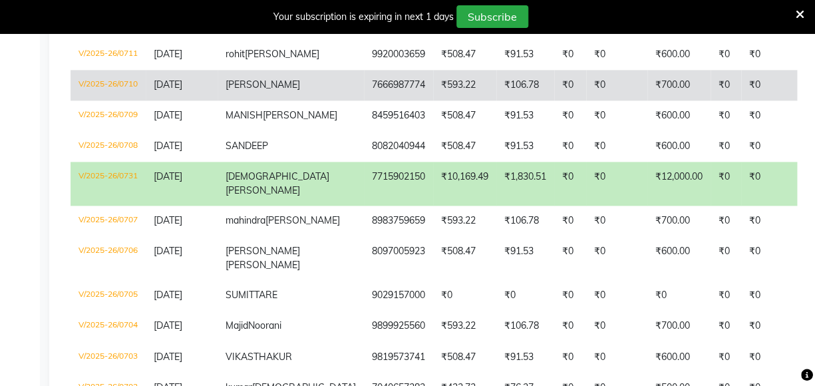
scroll to position [638, 0]
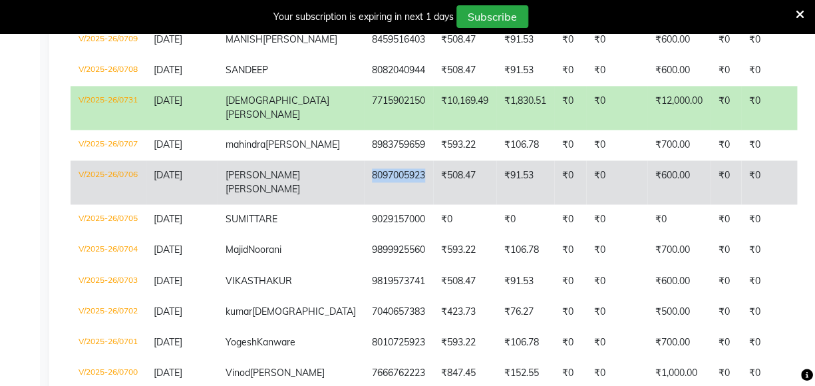
copy td "8097005923"
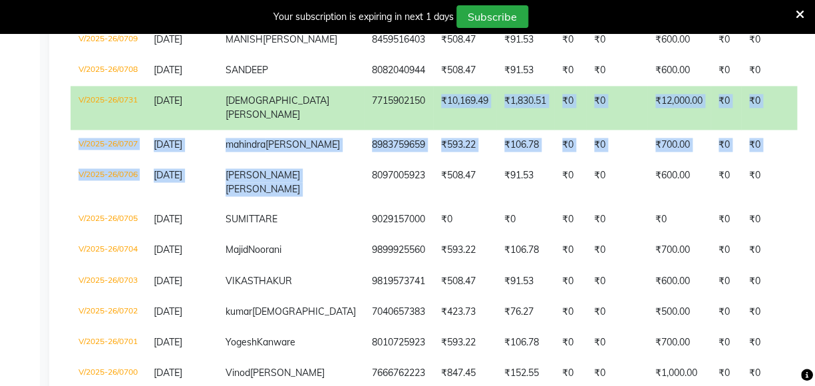
drag, startPoint x: 308, startPoint y: 232, endPoint x: 354, endPoint y: 158, distance: 87.0
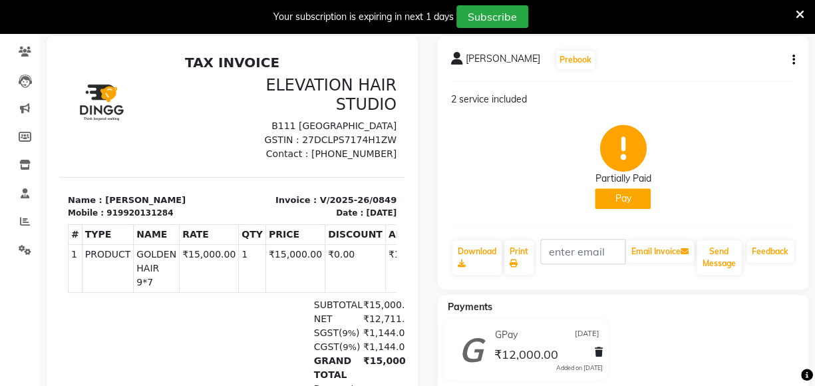
scroll to position [120, 0]
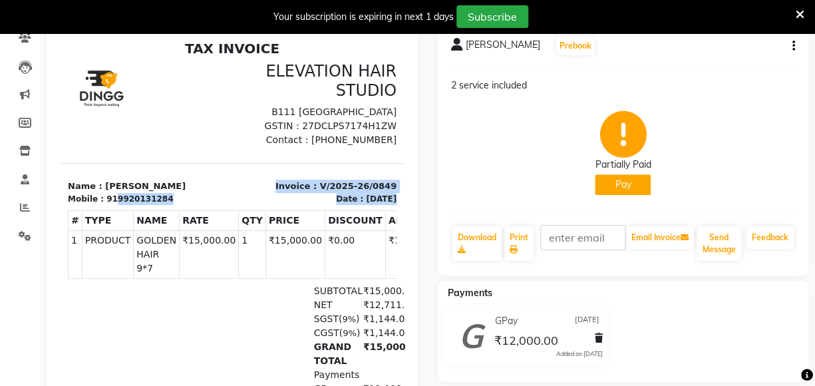
copy div "9920131284 Invoice : V/2025-26/0849 Date : 03/09/2025"
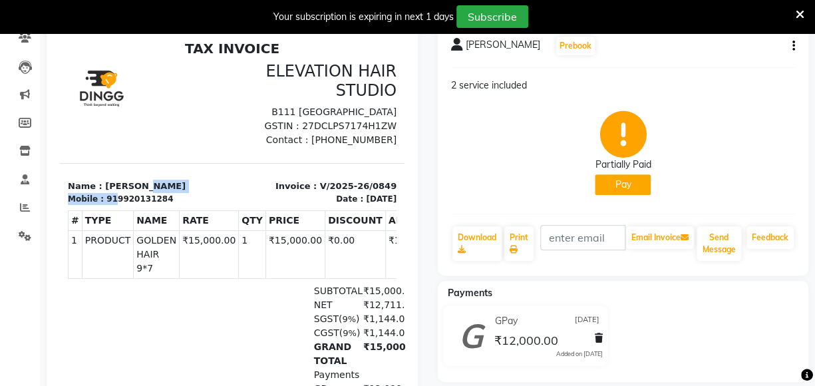
drag, startPoint x: 110, startPoint y: 192, endPoint x: 172, endPoint y: 140, distance: 81.7
click at [172, 140] on div "TAX INVOICE ELEVATION HAIR STUDIO B111 3rd floor highstreet mall Kapurbawadi GS…" at bounding box center [232, 270] width 345 height 459
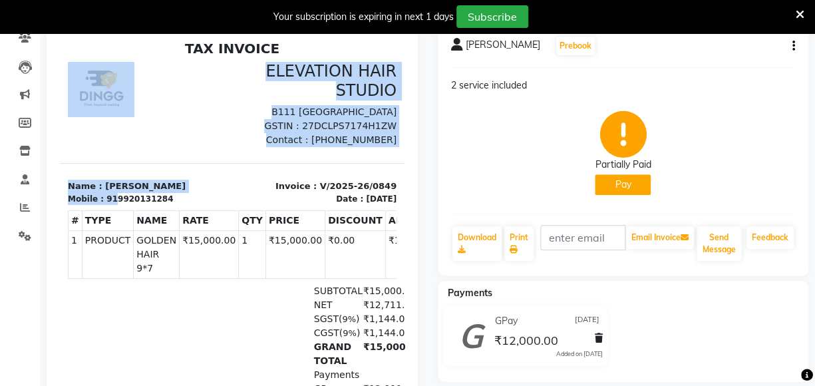
click at [176, 128] on div at bounding box center [146, 104] width 172 height 85
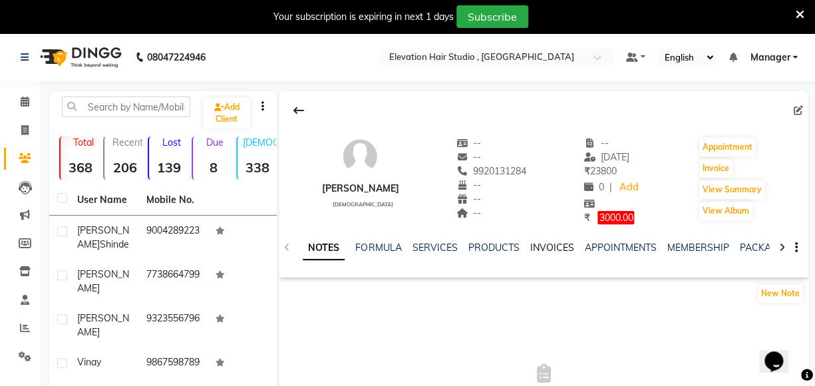
click at [540, 252] on link "INVOICES" at bounding box center [552, 248] width 44 height 12
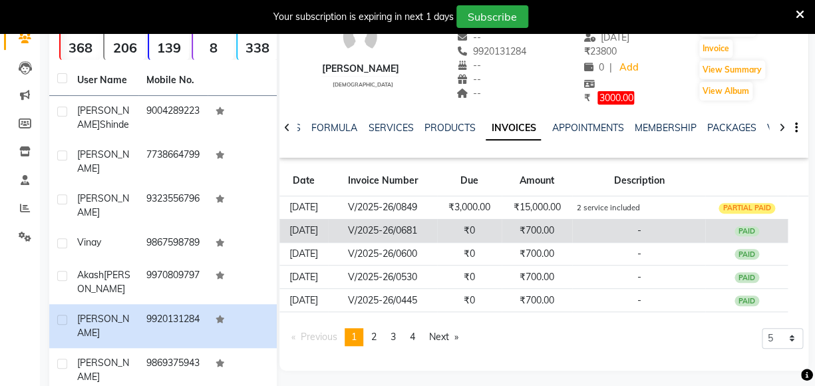
scroll to position [120, 0]
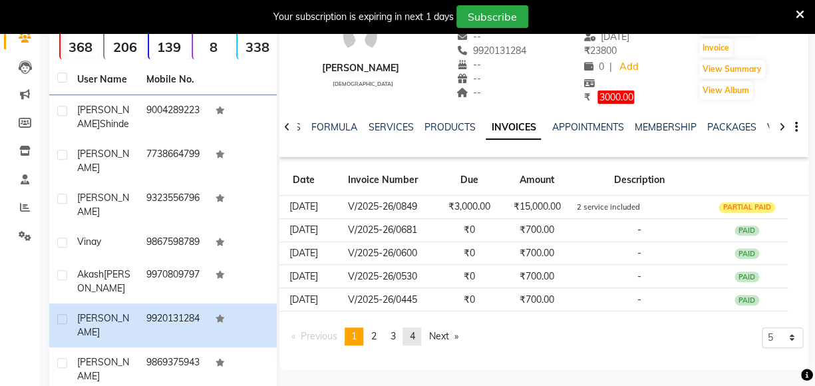
click at [419, 333] on link "page 4" at bounding box center [412, 336] width 19 height 18
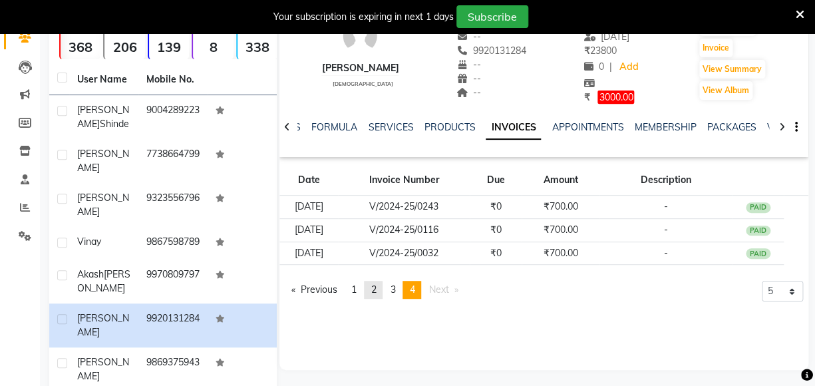
click at [373, 291] on span "2" at bounding box center [373, 290] width 5 height 12
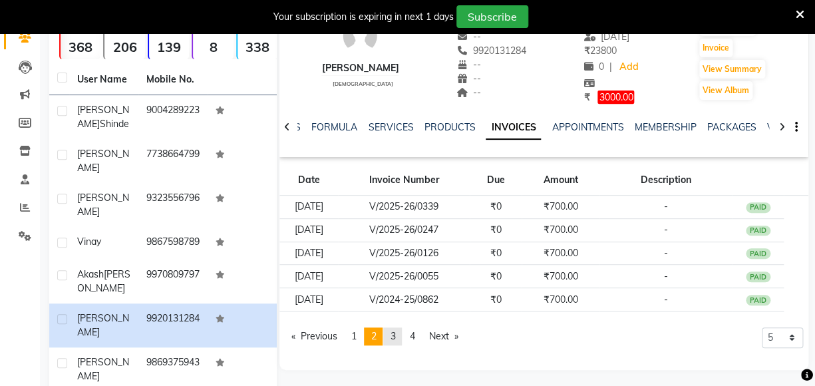
click at [397, 341] on link "page 3" at bounding box center [392, 336] width 19 height 18
click at [361, 333] on link "page 1" at bounding box center [354, 336] width 19 height 18
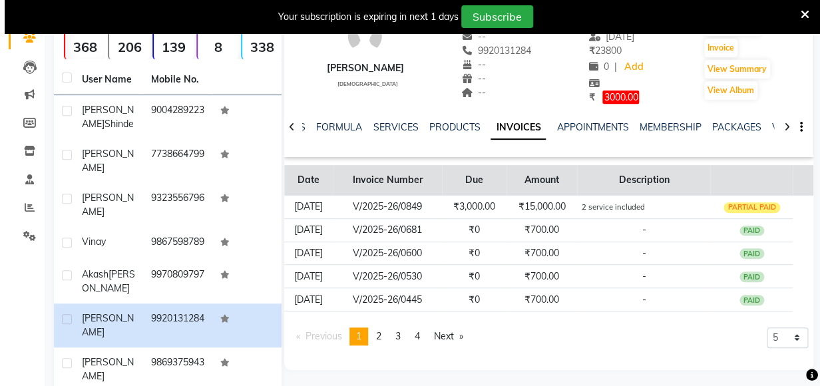
scroll to position [60, 0]
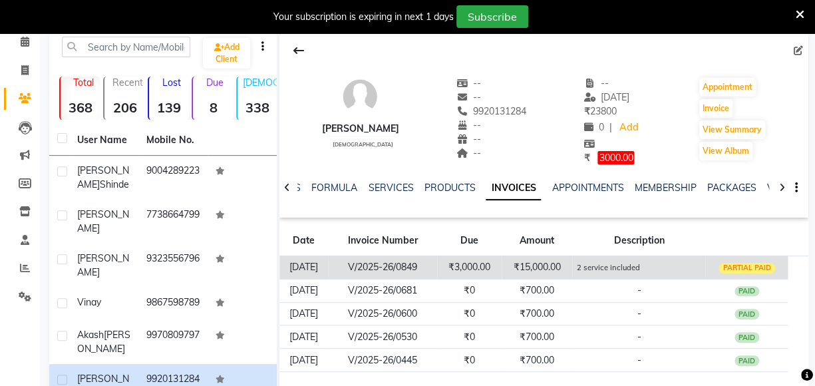
click at [589, 275] on td "2 service included" at bounding box center [638, 267] width 133 height 23
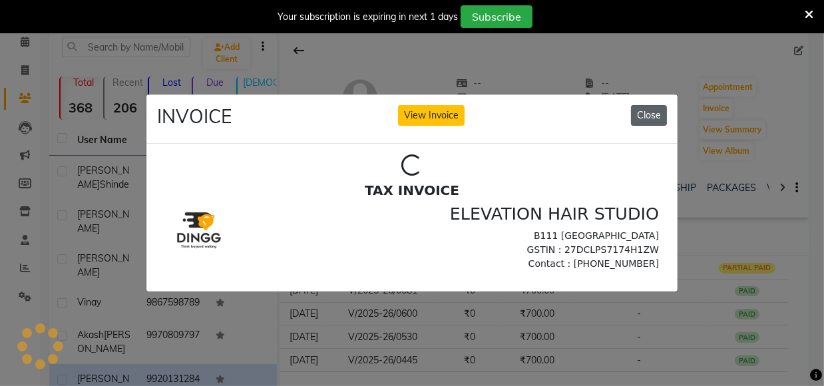
scroll to position [0, 0]
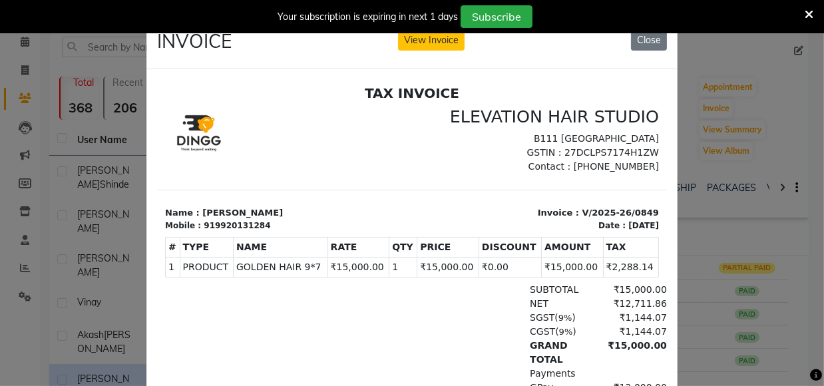
click at [805, 10] on icon at bounding box center [809, 15] width 9 height 12
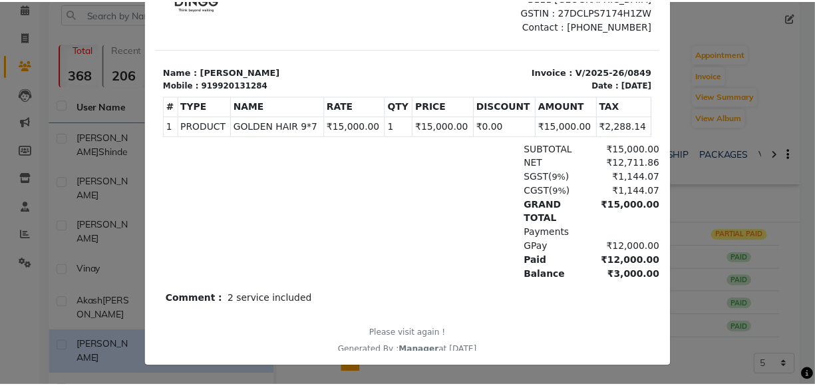
scroll to position [11, 0]
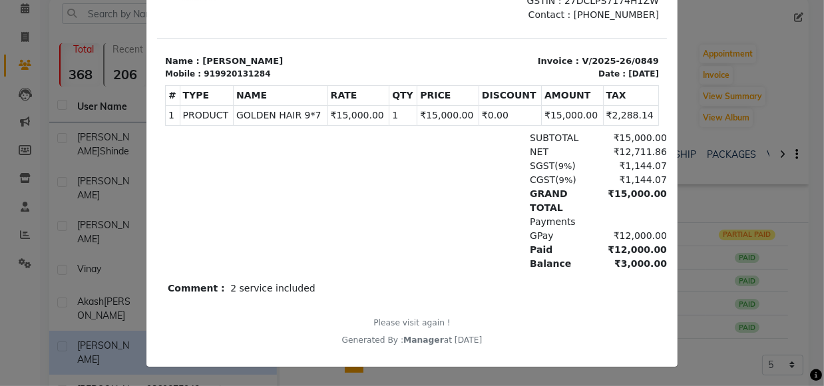
click at [787, 228] on ngb-modal-window "INVOICE View Invoice Close" at bounding box center [412, 193] width 824 height 386
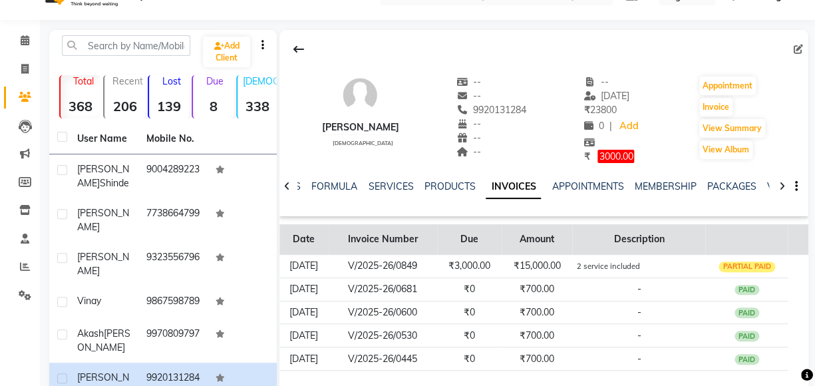
scroll to position [0, 0]
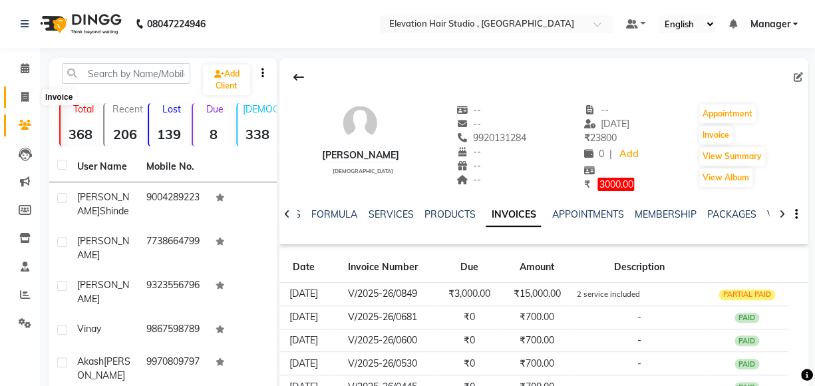
click at [31, 94] on span at bounding box center [24, 97] width 23 height 15
select select "6886"
select select "service"
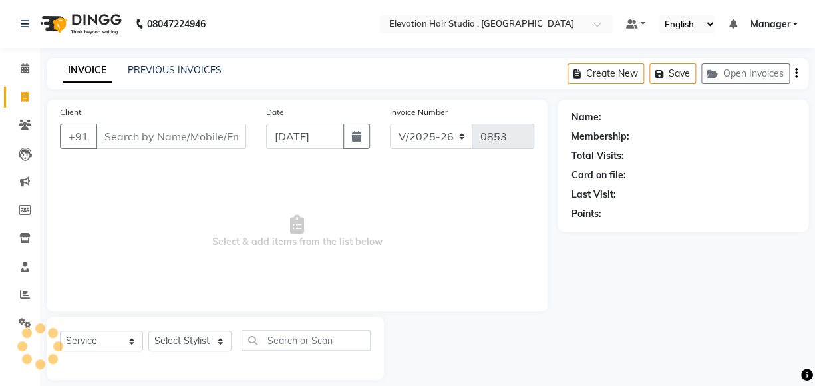
scroll to position [14, 0]
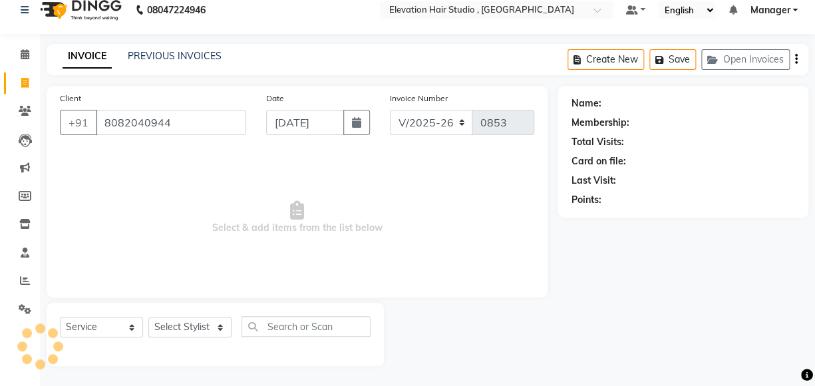
type input "8082040944"
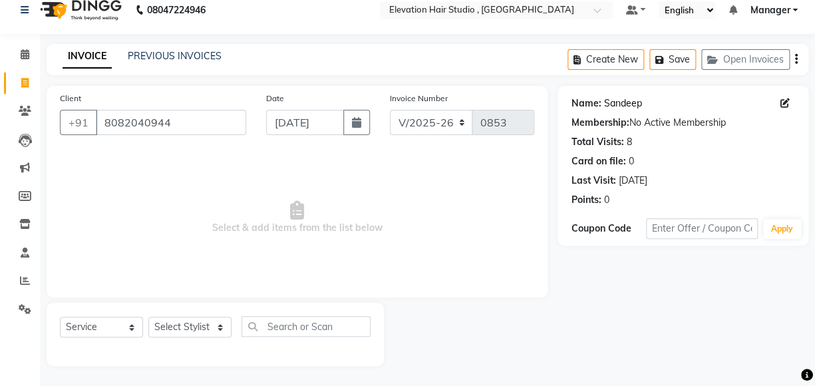
click at [615, 109] on link "Sandeep" at bounding box center [623, 104] width 38 height 14
click at [204, 115] on input "8082040944" at bounding box center [171, 122] width 150 height 25
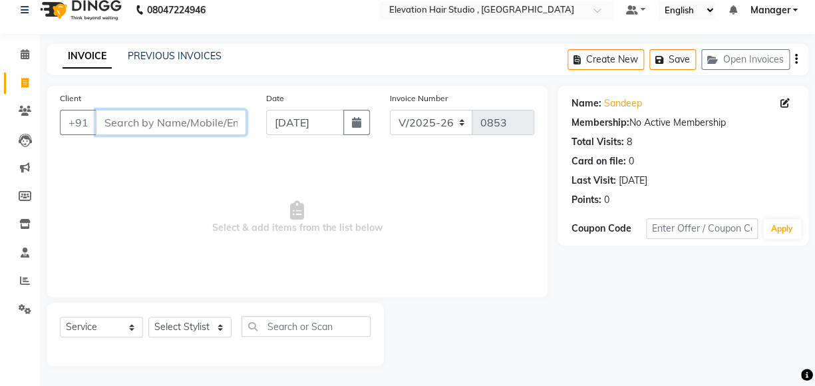
paste input "7666987774"
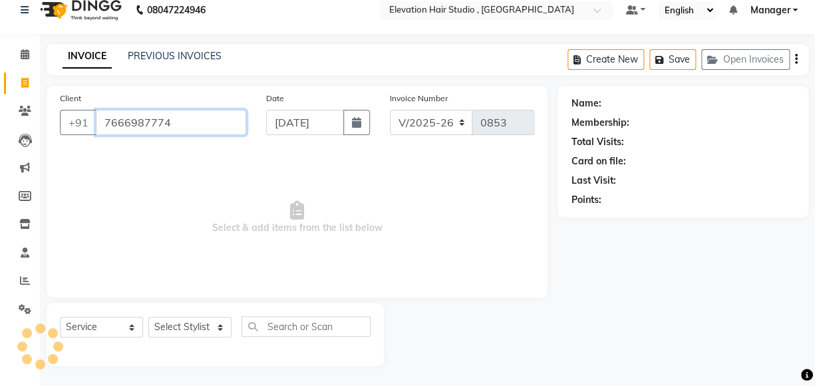
type input "7666987774"
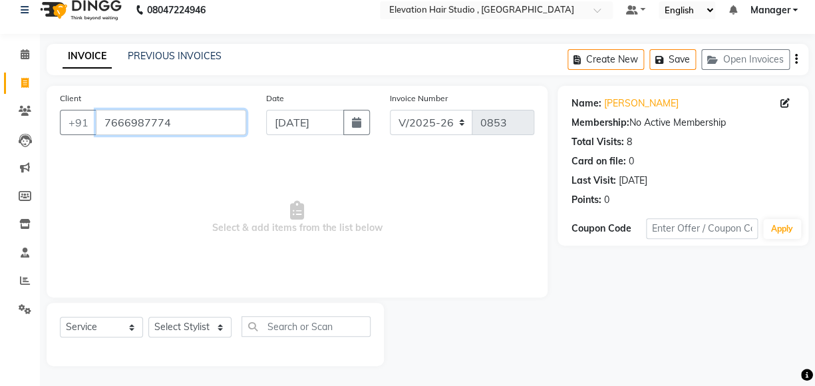
click at [190, 116] on input "7666987774" at bounding box center [171, 122] width 150 height 25
click at [188, 116] on input "7666987774" at bounding box center [171, 122] width 150 height 25
click at [187, 118] on input "7666987774" at bounding box center [171, 122] width 150 height 25
click at [186, 118] on input "7666987774" at bounding box center [171, 122] width 150 height 25
click at [184, 122] on input "7666987774" at bounding box center [171, 122] width 150 height 25
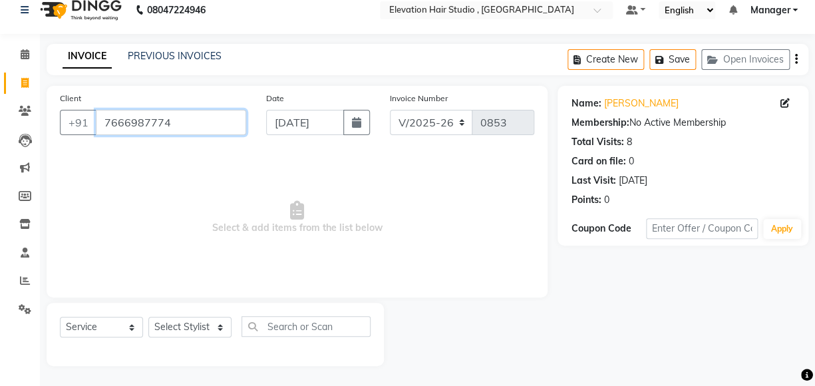
click at [184, 122] on input "7666987774" at bounding box center [171, 122] width 150 height 25
paste input "7875093058"
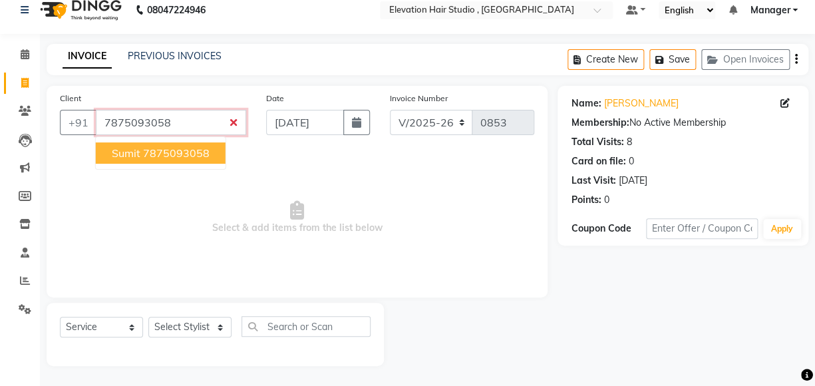
click at [166, 150] on ngb-highlight "7875093058" at bounding box center [176, 152] width 67 height 13
type input "7875093058"
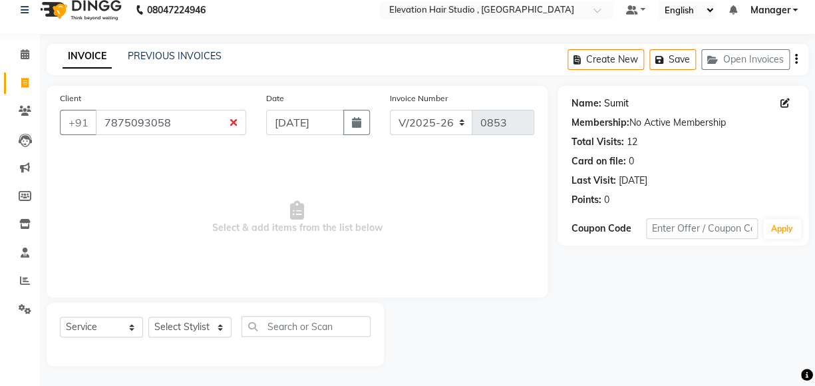
click at [616, 104] on link "Sumit" at bounding box center [616, 104] width 25 height 14
click at [213, 128] on input "7875093058" at bounding box center [171, 122] width 150 height 25
paste input "995598698"
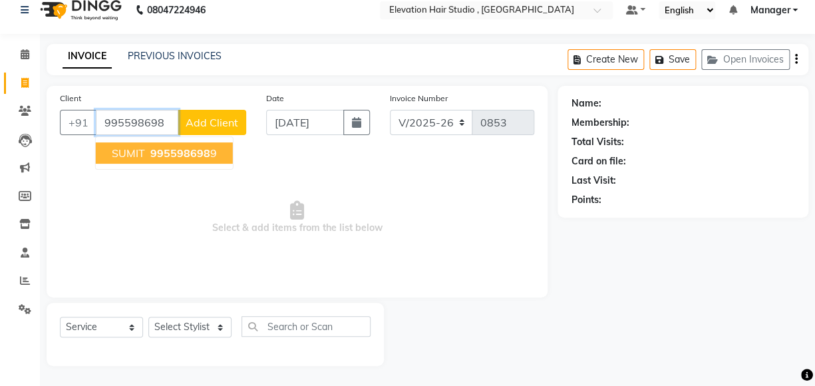
click at [168, 147] on span "995598698" at bounding box center [180, 152] width 60 height 13
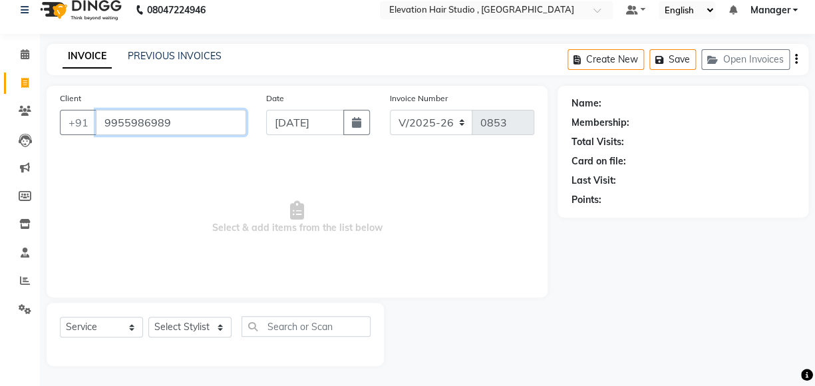
type input "9955986989"
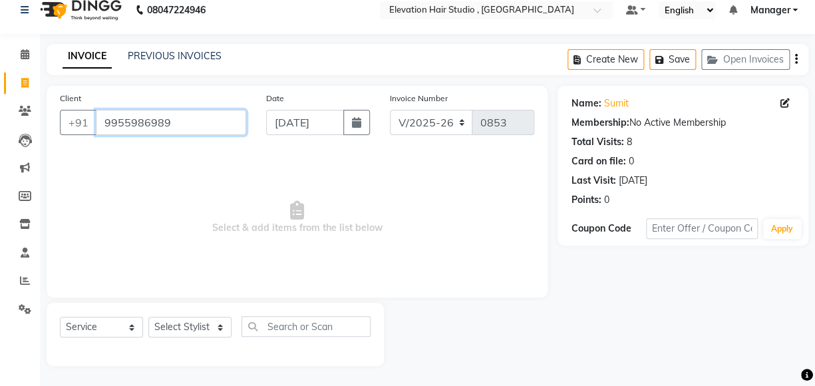
click at [181, 125] on input "9955986989" at bounding box center [171, 122] width 150 height 25
click at [187, 120] on input "9955986989" at bounding box center [171, 122] width 150 height 25
click at [185, 120] on input "9955986989" at bounding box center [171, 122] width 150 height 25
click at [182, 120] on input "9955986989" at bounding box center [171, 122] width 150 height 25
click at [167, 120] on input "9955986989" at bounding box center [171, 122] width 150 height 25
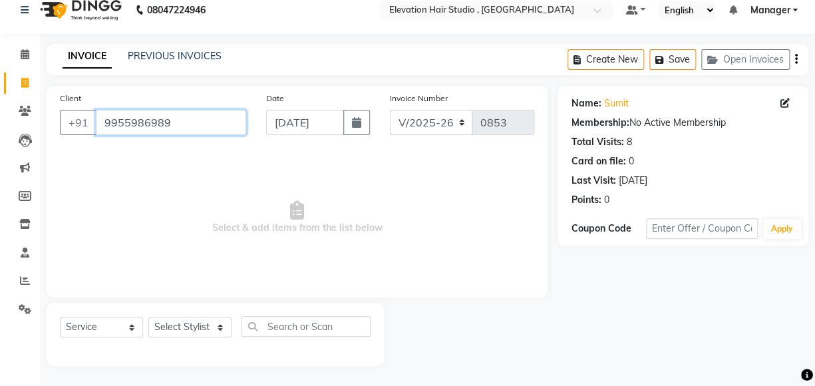
click at [167, 120] on input "9955986989" at bounding box center [171, 122] width 150 height 25
paste input "8097005923"
type input "8097005923"
click at [618, 97] on link "Shrikant Durve" at bounding box center [641, 104] width 75 height 14
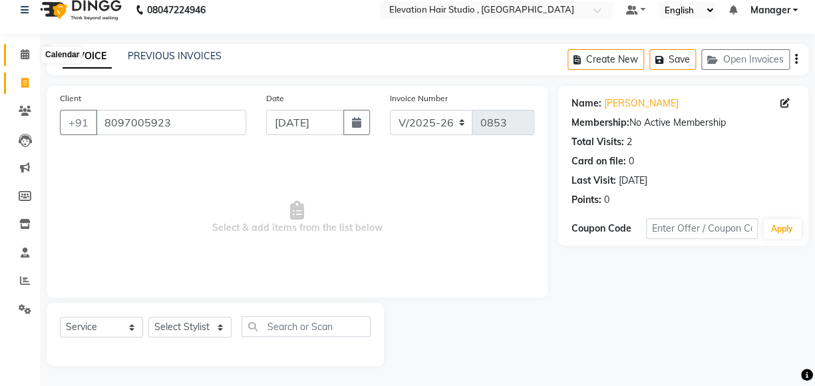
click at [19, 60] on span at bounding box center [24, 54] width 23 height 15
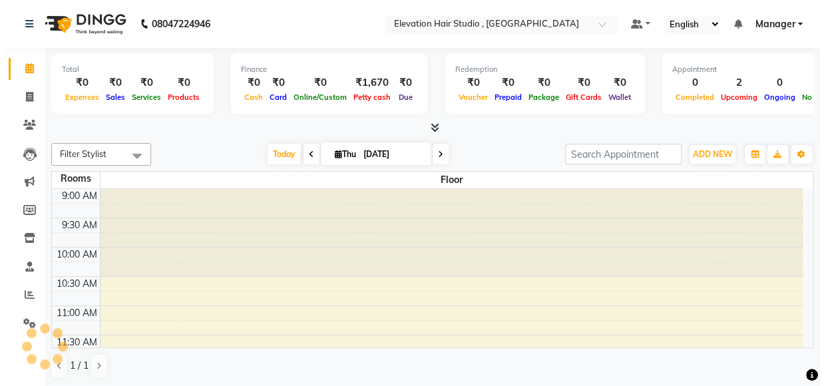
scroll to position [175, 0]
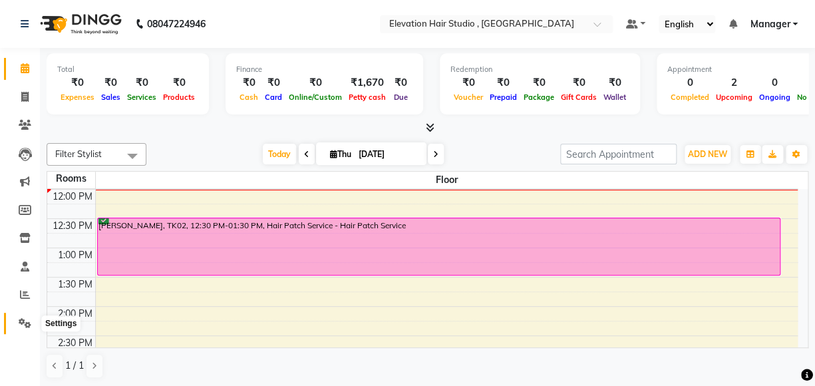
click at [13, 321] on span at bounding box center [24, 323] width 23 height 15
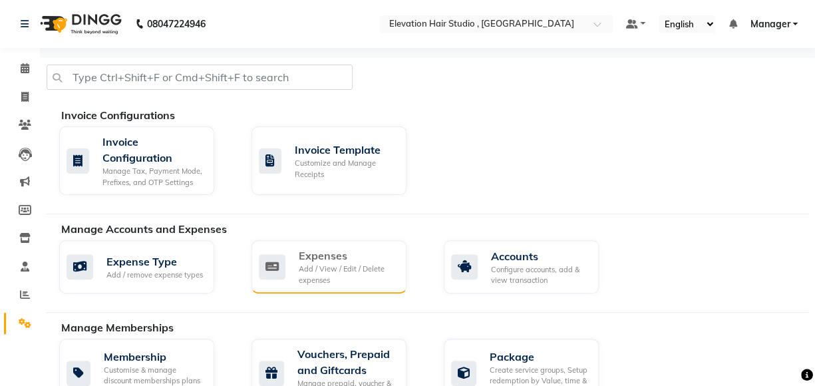
click at [359, 254] on div "Expenses" at bounding box center [347, 256] width 97 height 16
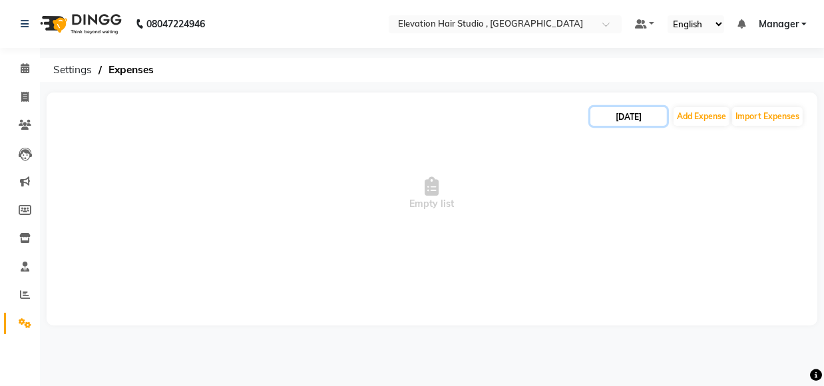
click at [596, 107] on input "04-09-2025" at bounding box center [628, 116] width 77 height 19
select select "9"
select select "2025"
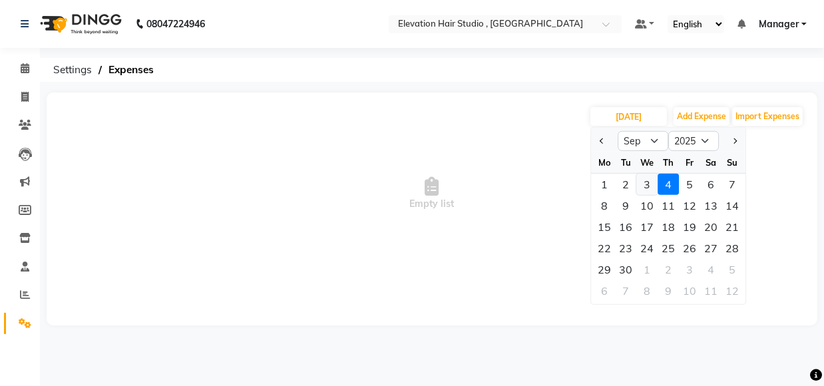
click at [645, 188] on div "3" at bounding box center [646, 184] width 21 height 21
type input "03-09-2025"
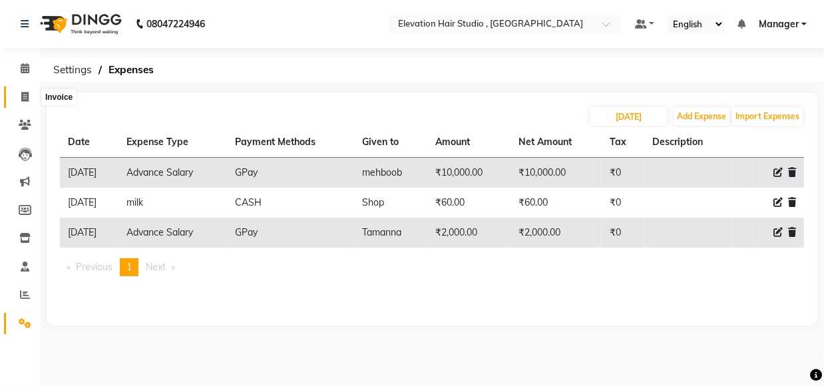
click at [27, 96] on icon at bounding box center [24, 97] width 7 height 10
select select "6886"
select select "service"
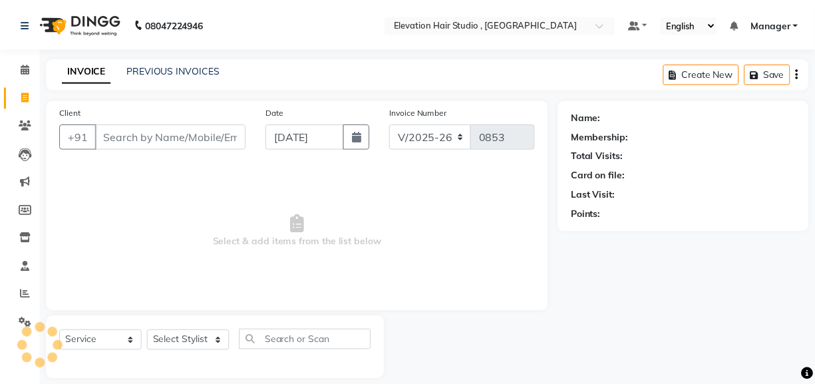
scroll to position [14, 0]
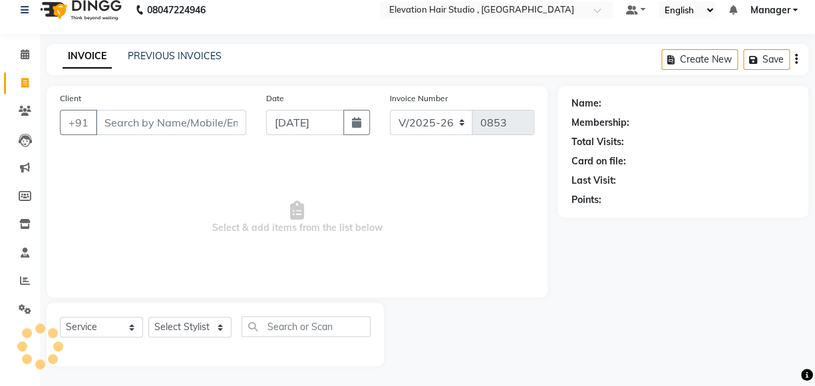
click at [184, 120] on input "Client" at bounding box center [171, 122] width 150 height 25
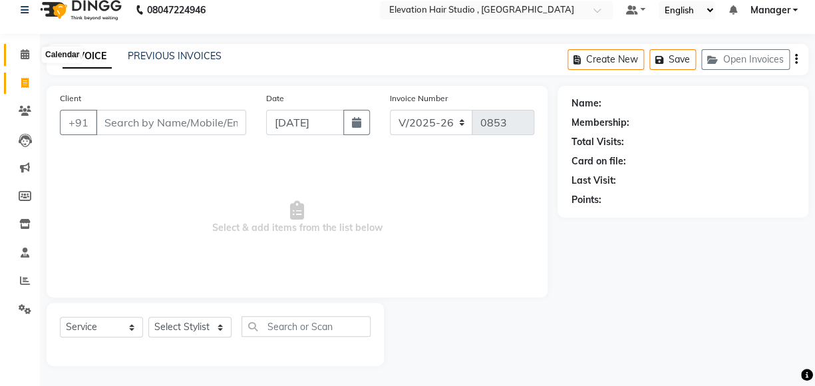
click at [24, 56] on icon at bounding box center [25, 54] width 9 height 10
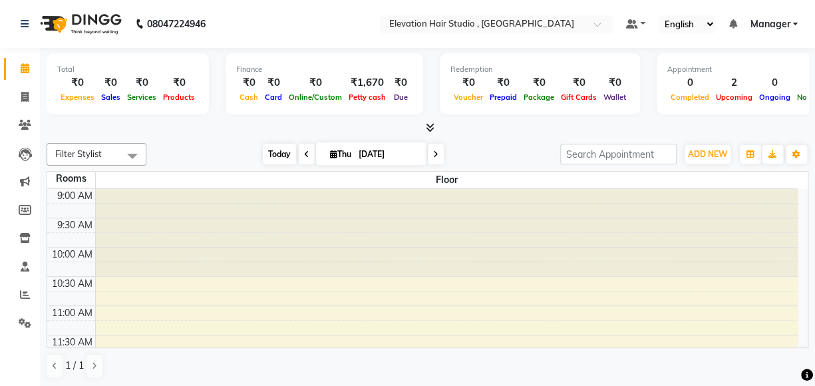
click at [269, 160] on span "Today" at bounding box center [279, 154] width 33 height 21
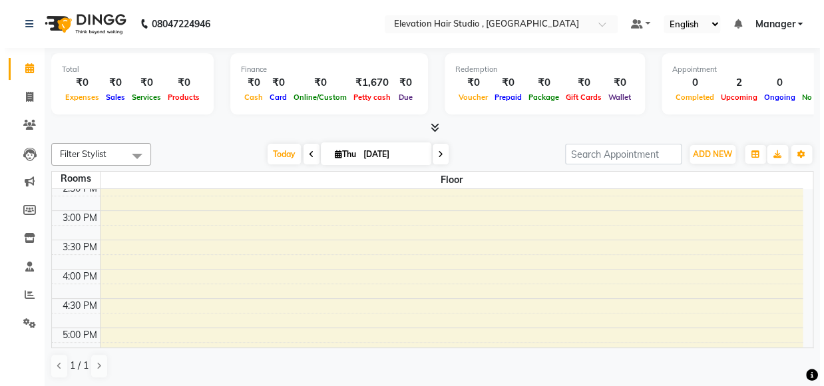
scroll to position [300, 0]
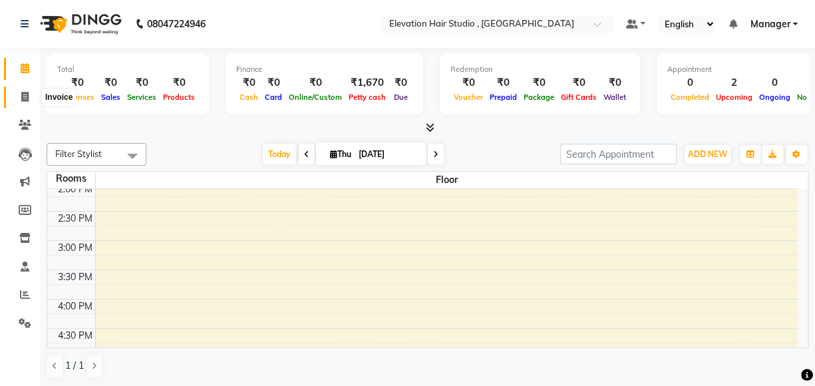
click at [26, 101] on icon at bounding box center [24, 97] width 7 height 10
select select "service"
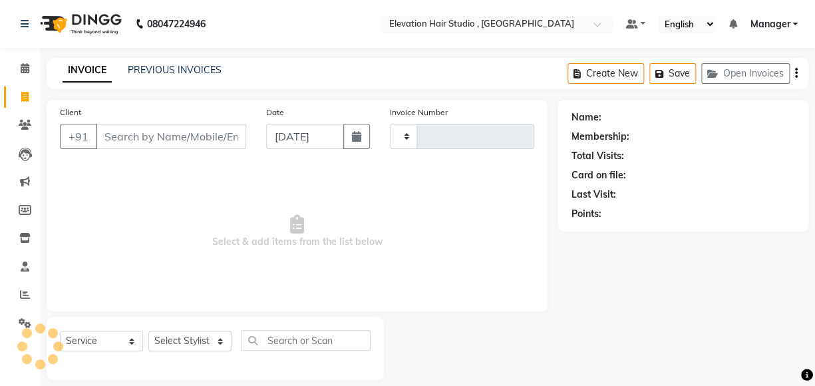
type input "0853"
select select "6886"
click at [176, 73] on link "PREVIOUS INVOICES" at bounding box center [175, 70] width 94 height 12
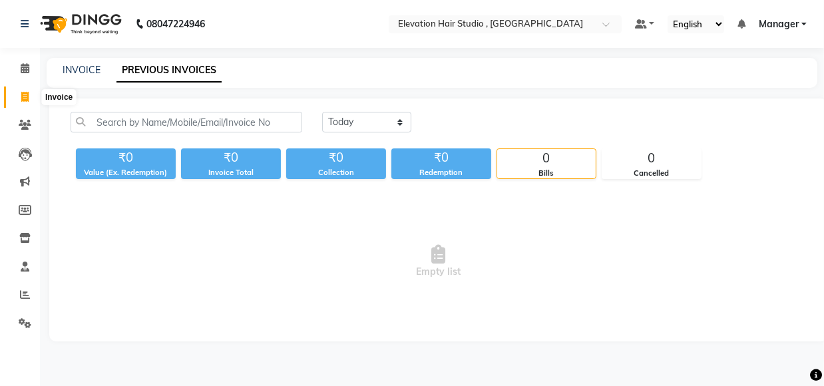
click at [25, 99] on icon at bounding box center [24, 97] width 7 height 10
select select "6886"
select select "service"
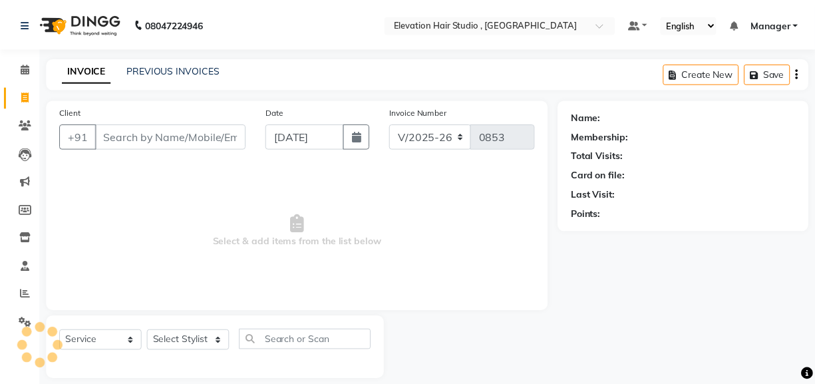
scroll to position [14, 0]
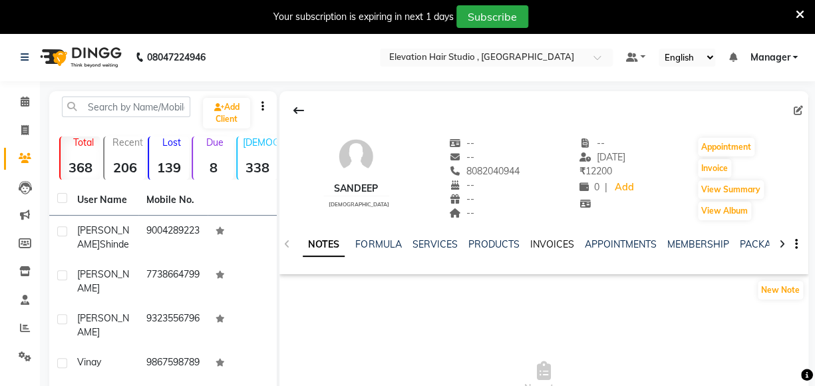
click at [538, 246] on link "INVOICES" at bounding box center [552, 244] width 44 height 12
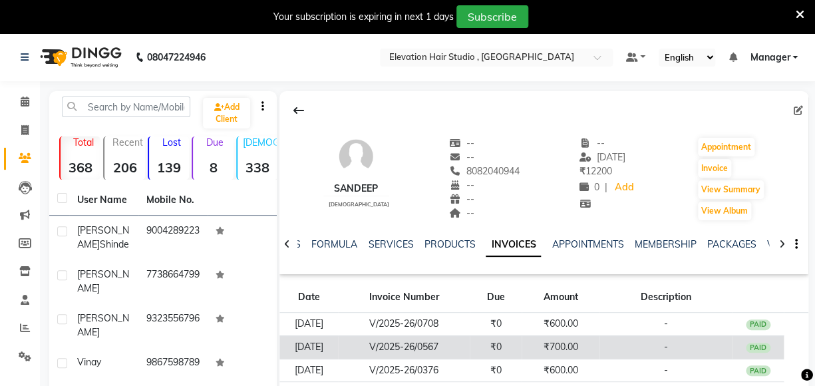
click at [519, 342] on td "₹0" at bounding box center [496, 346] width 52 height 23
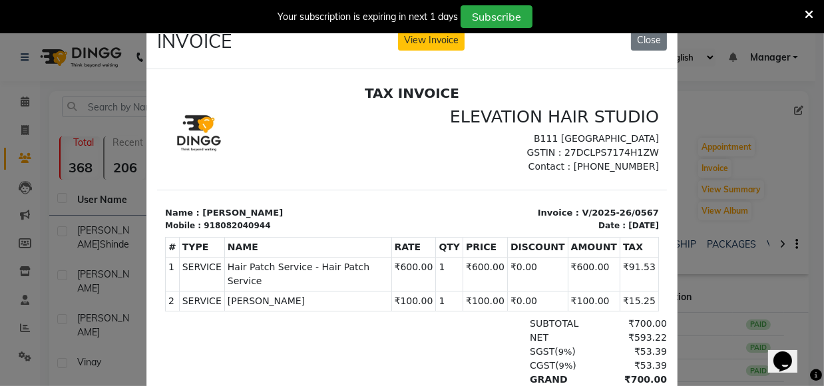
click at [696, 248] on ngb-modal-window "INVOICE View Invoice Close" at bounding box center [412, 193] width 824 height 386
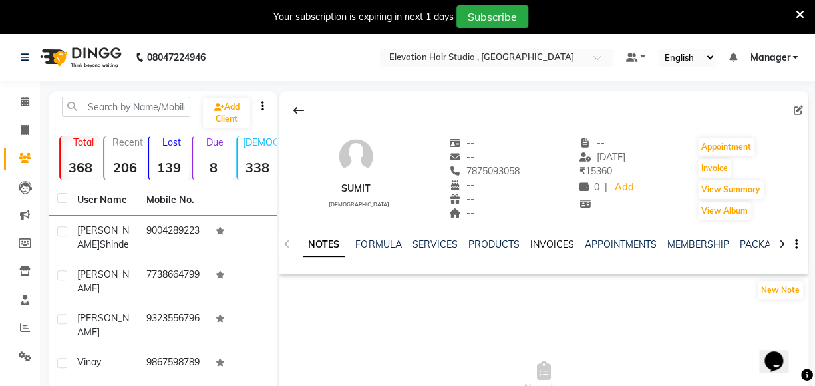
click at [556, 245] on link "INVOICES" at bounding box center [552, 244] width 44 height 12
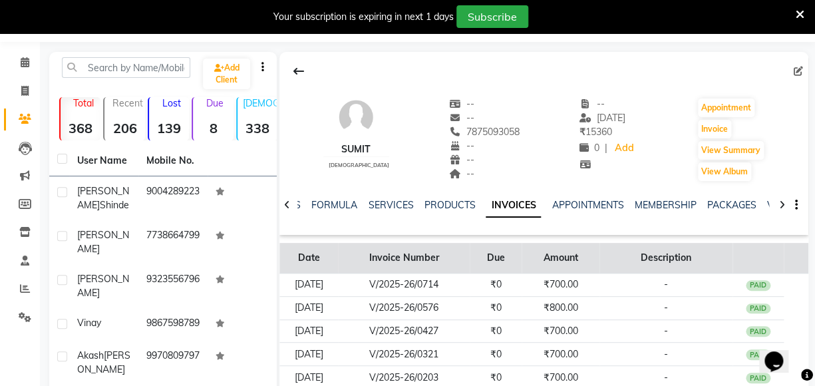
scroll to position [60, 0]
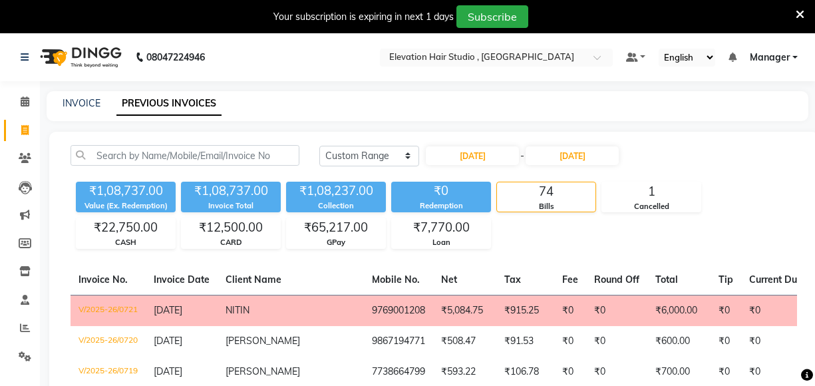
select select "range"
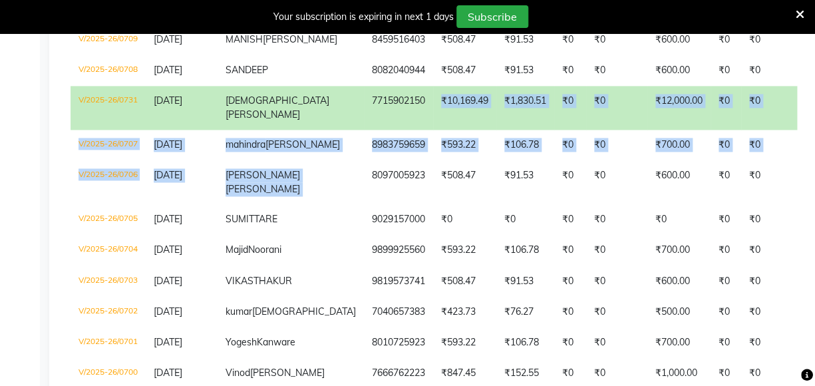
scroll to position [638, 0]
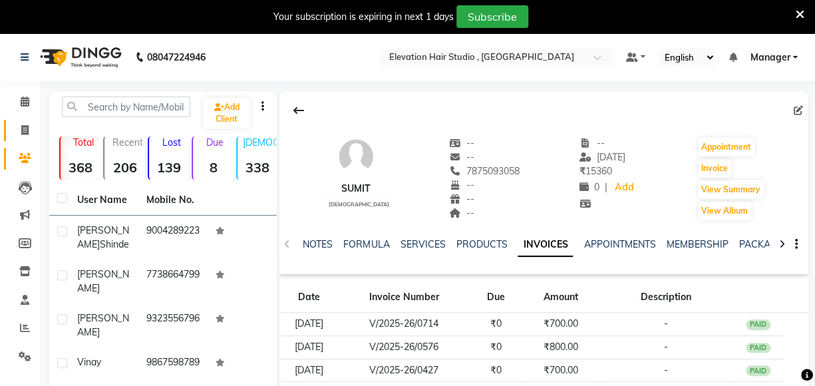
click at [21, 130] on icon at bounding box center [24, 130] width 7 height 10
select select "6886"
select select "service"
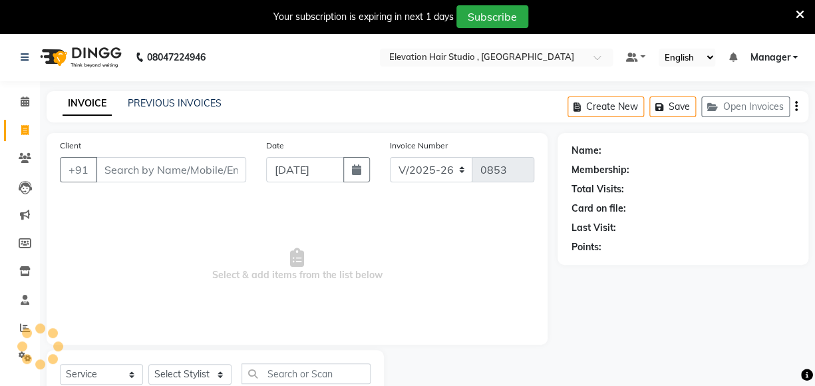
scroll to position [47, 0]
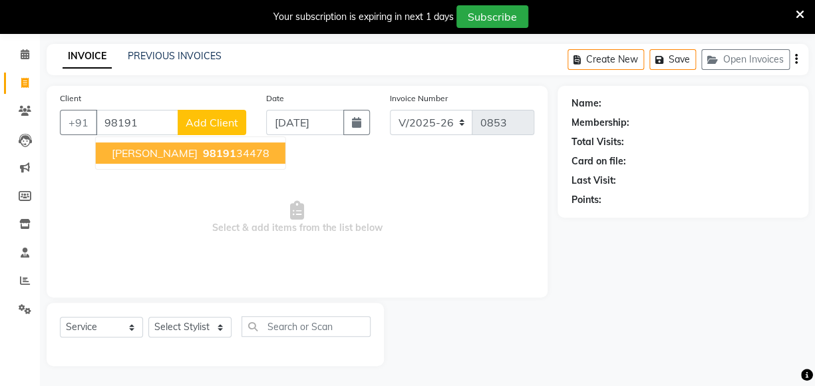
click at [264, 153] on ngb-highlight "98191 34478" at bounding box center [234, 152] width 69 height 13
type input "9819134478"
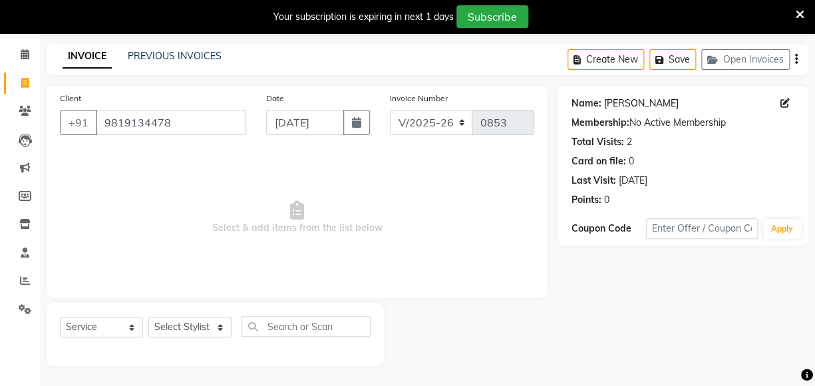
click at [625, 101] on link "Avinash Parande" at bounding box center [641, 104] width 75 height 14
drag, startPoint x: 178, startPoint y: 130, endPoint x: -2, endPoint y: 119, distance: 180.7
click at [0, 119] on html "08047224946 Select Location × Elevation Hair Studio , Thane West Default Panel …" at bounding box center [407, 146] width 815 height 386
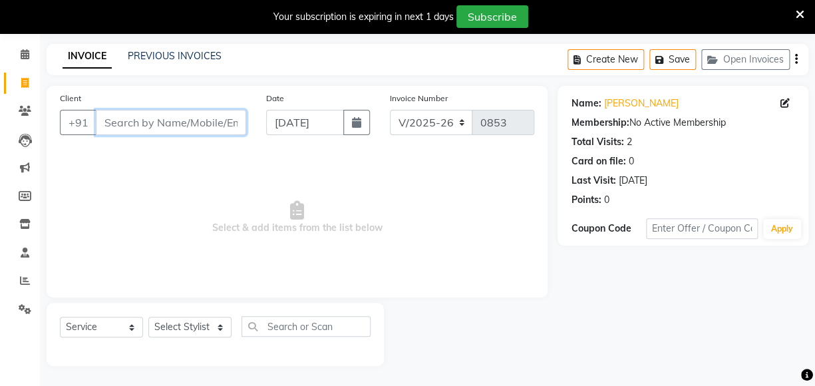
type input "c"
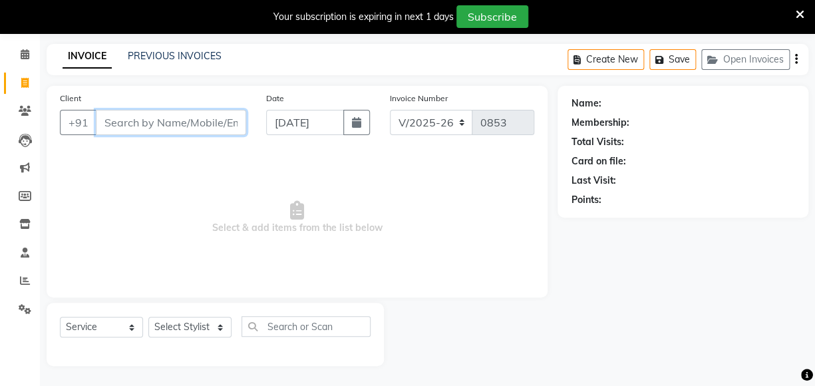
drag, startPoint x: 142, startPoint y: 122, endPoint x: 134, endPoint y: 118, distance: 8.0
click at [136, 124] on input "Client" at bounding box center [171, 122] width 150 height 25
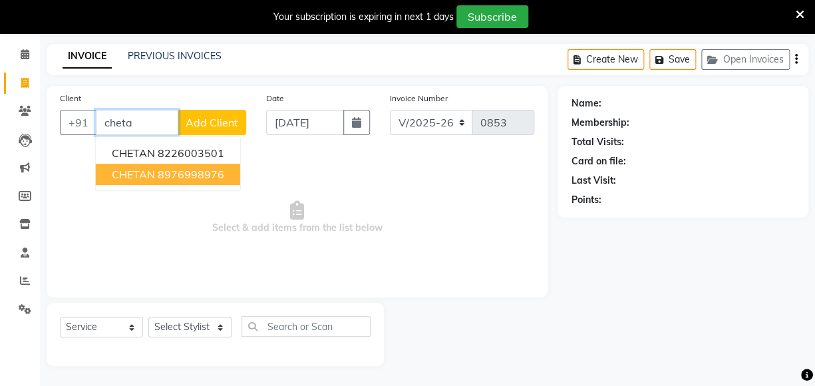
click at [193, 176] on ngb-highlight "8976998976" at bounding box center [191, 174] width 67 height 13
type input "8976998976"
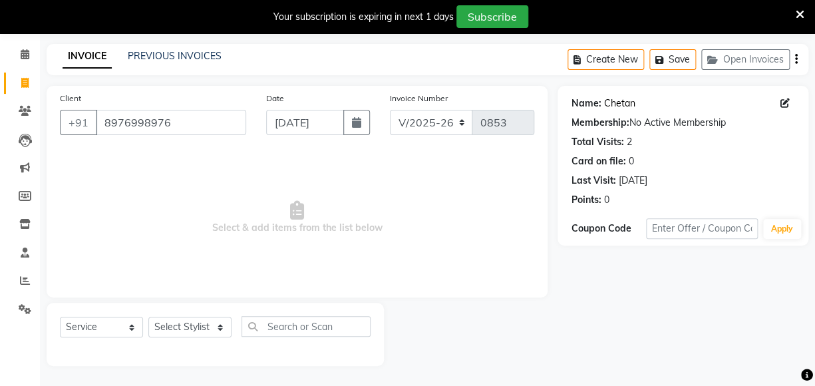
click at [618, 104] on link "Chetan" at bounding box center [619, 104] width 31 height 14
drag, startPoint x: 193, startPoint y: 122, endPoint x: 31, endPoint y: 122, distance: 162.4
click at [31, 122] on app-home "08047224946 Select Location × Elevation Hair Studio , Thane West Default Panel …" at bounding box center [407, 186] width 815 height 400
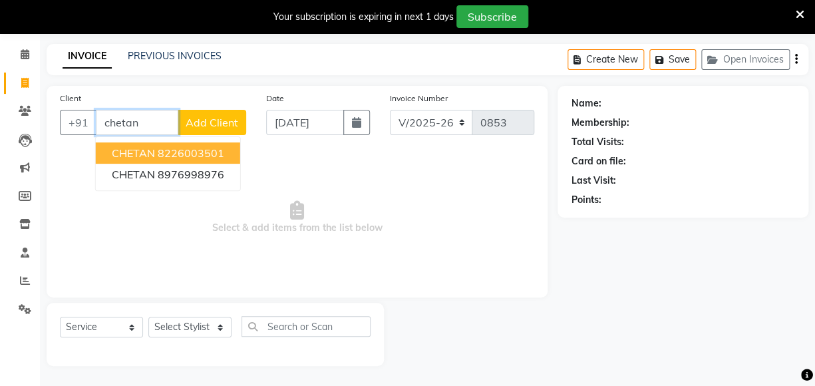
click at [196, 149] on ngb-highlight "8226003501" at bounding box center [191, 152] width 67 height 13
type input "8226003501"
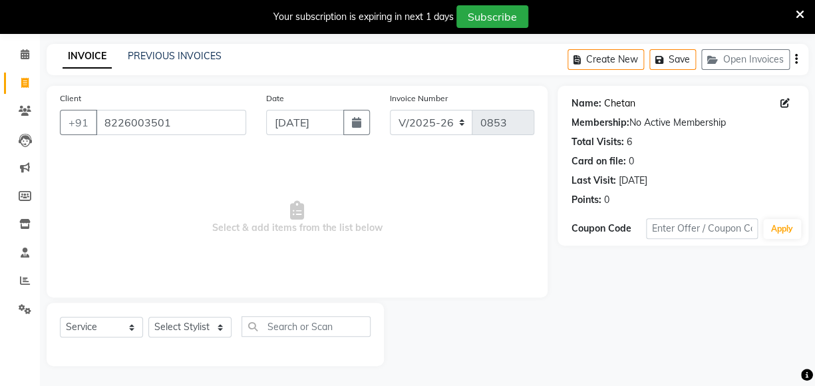
click at [612, 108] on link "Chetan" at bounding box center [619, 104] width 31 height 14
drag, startPoint x: 192, startPoint y: 126, endPoint x: -2, endPoint y: 91, distance: 197.7
click at [0, 91] on html "08047224946 Select Location × Elevation Hair Studio , Thane West Default Panel …" at bounding box center [407, 146] width 815 height 386
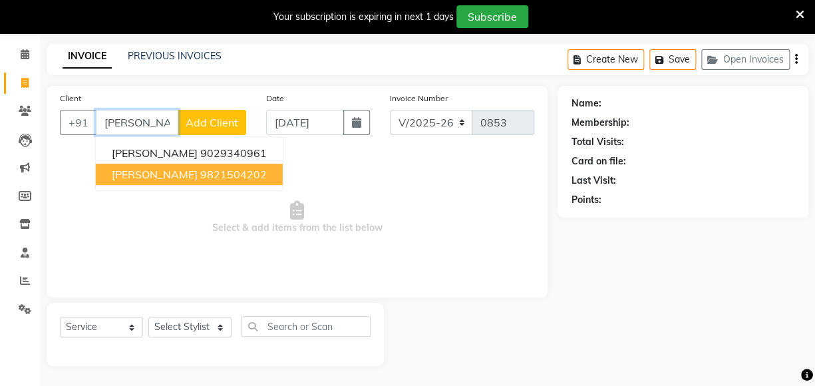
click at [220, 170] on button "Ketan 9821504202" at bounding box center [189, 174] width 187 height 21
type input "9821504202"
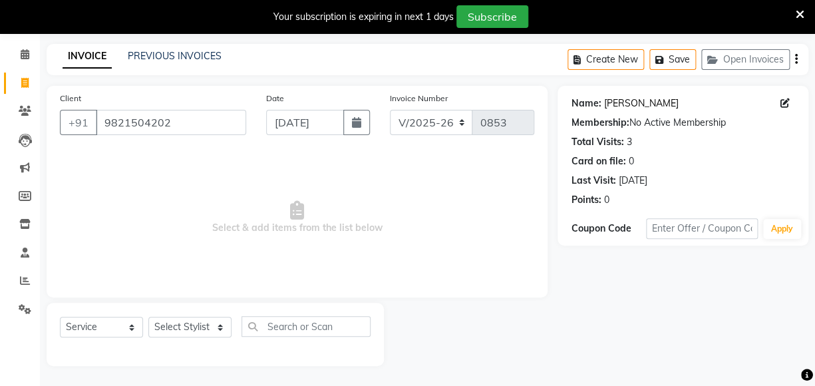
click at [618, 100] on link "Ketan" at bounding box center [641, 104] width 75 height 14
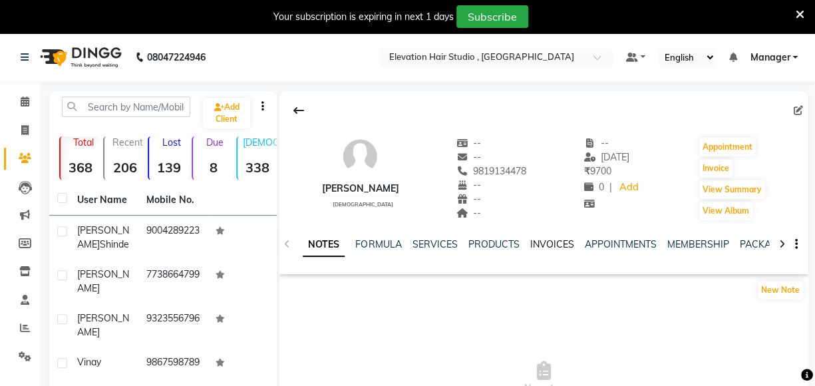
click at [546, 247] on link "INVOICES" at bounding box center [552, 244] width 44 height 12
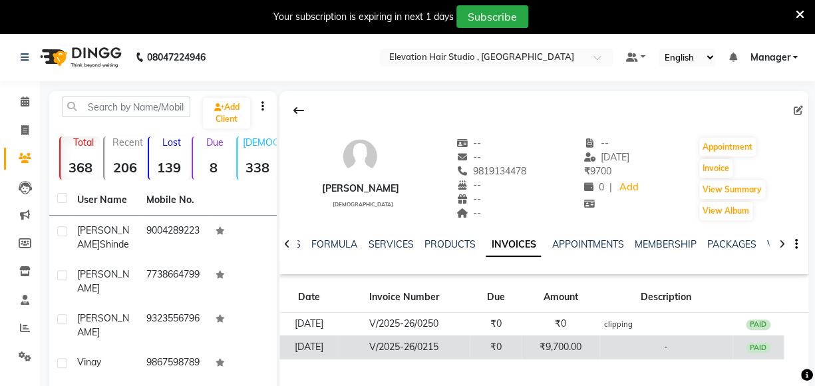
click at [545, 346] on td "₹9,700.00" at bounding box center [561, 346] width 78 height 23
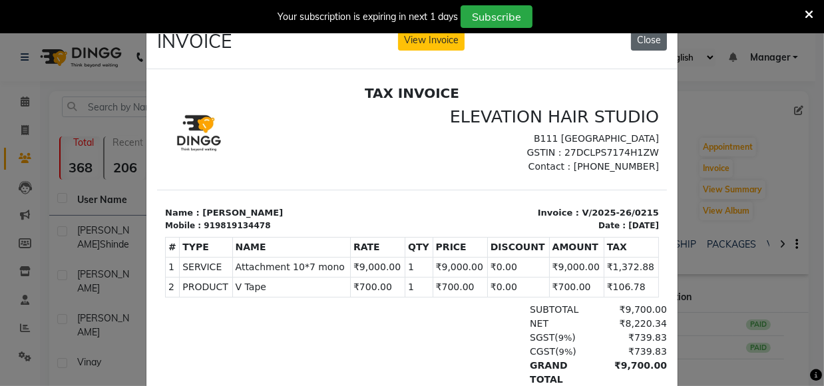
click at [645, 36] on button "Close" at bounding box center [649, 40] width 36 height 21
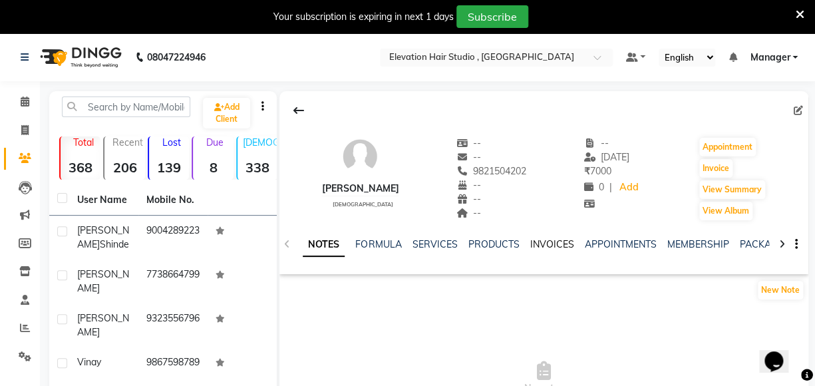
click at [546, 242] on link "INVOICES" at bounding box center [552, 244] width 44 height 12
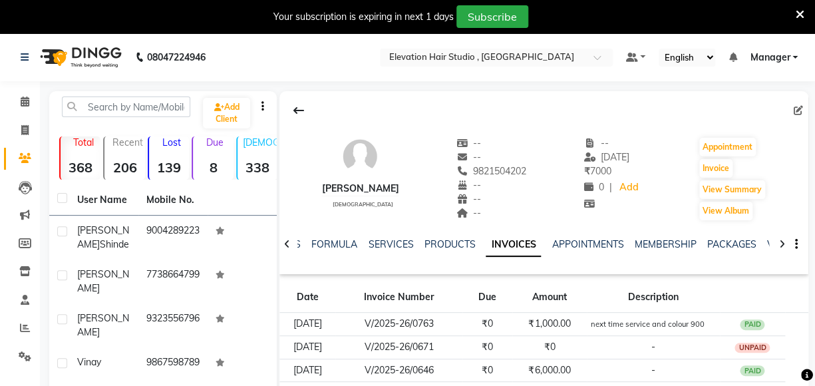
click at [457, 148] on div "--" at bounding box center [492, 143] width 71 height 14
click at [409, 132] on div "Ketan male -- -- 9821504202 -- -- -- -- 20-08-2025 ₹ 7000 0 | Add Appointment I…" at bounding box center [544, 172] width 529 height 99
click at [386, 80] on nav "08047224946 Select Location × Elevation Hair Studio , Thane West Default Panel …" at bounding box center [407, 57] width 815 height 48
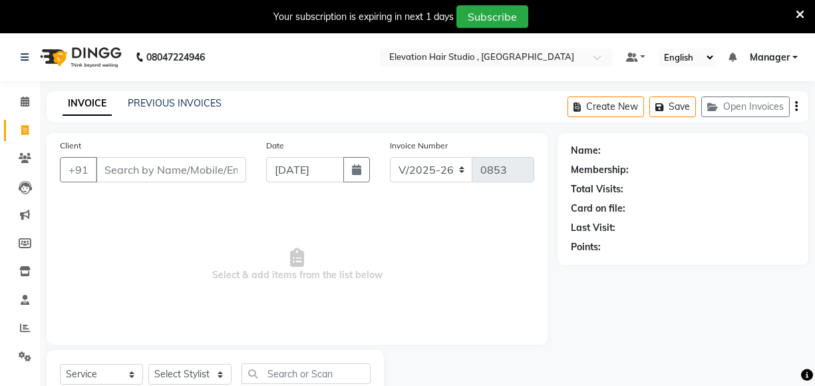
select select "6886"
select select "service"
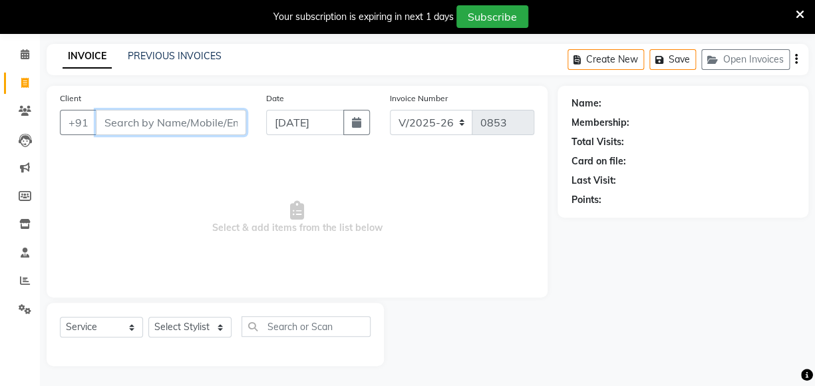
click at [110, 124] on input "Client" at bounding box center [171, 122] width 150 height 25
click at [799, 13] on icon at bounding box center [800, 15] width 9 height 12
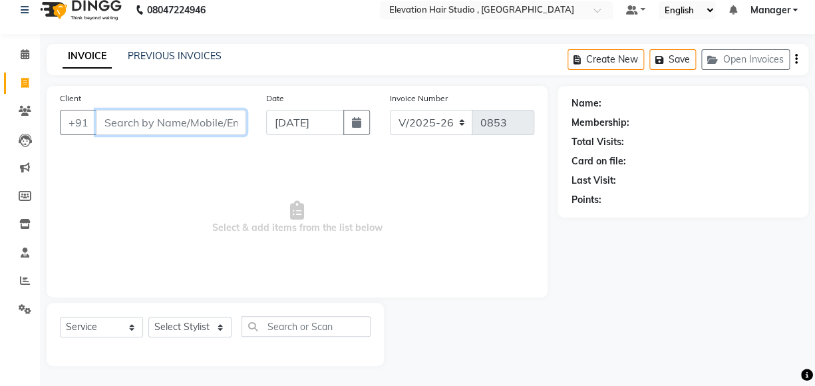
click at [132, 126] on input "Client" at bounding box center [171, 122] width 150 height 25
click at [136, 125] on input "Client" at bounding box center [171, 122] width 150 height 25
click at [27, 308] on icon at bounding box center [25, 309] width 13 height 10
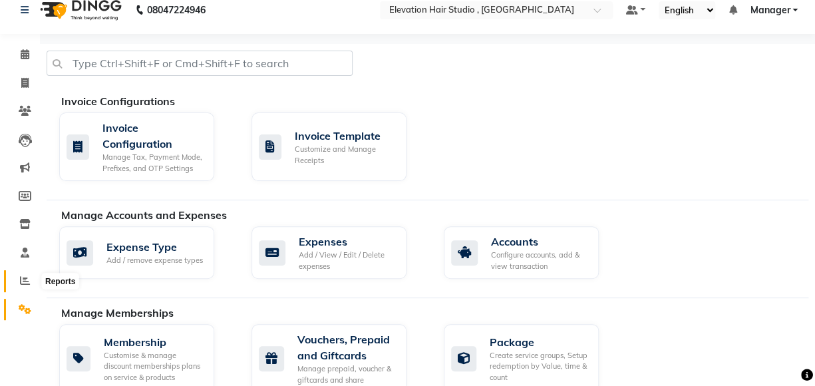
click at [20, 277] on icon at bounding box center [25, 281] width 10 height 10
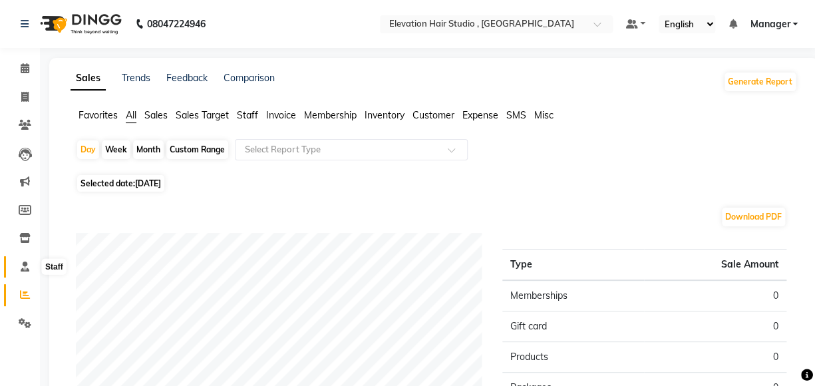
click at [24, 267] on icon at bounding box center [25, 267] width 9 height 10
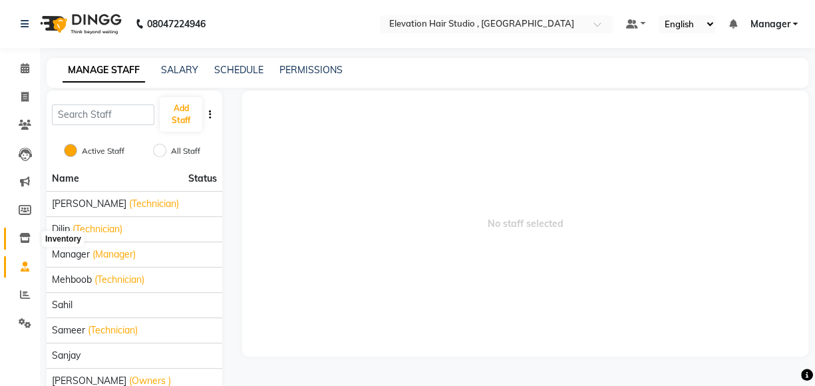
click at [22, 233] on icon at bounding box center [24, 238] width 11 height 10
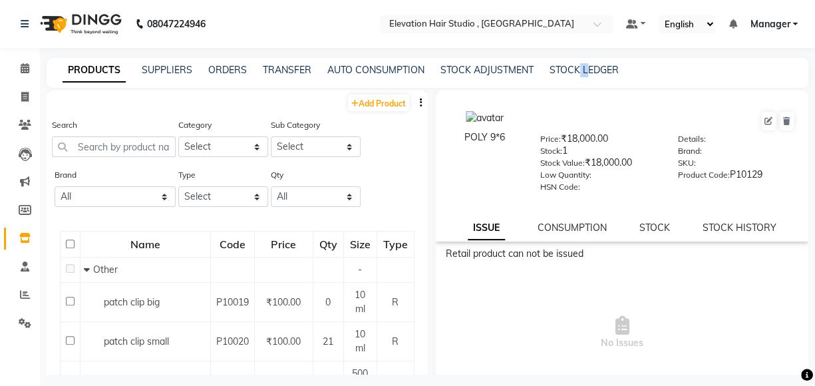
drag, startPoint x: 576, startPoint y: 78, endPoint x: 584, endPoint y: 61, distance: 18.5
click at [584, 61] on div "PRODUCTS SUPPLIERS ORDERS TRANSFER AUTO CONSUMPTION STOCK ADJUSTMENT STOCK LEDG…" at bounding box center [428, 73] width 762 height 30
click at [588, 70] on link "STOCK LEDGER" at bounding box center [584, 70] width 69 height 12
select select "all"
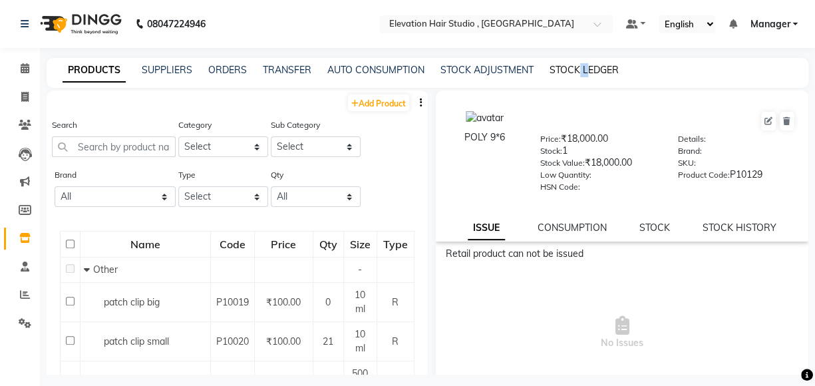
select select "all"
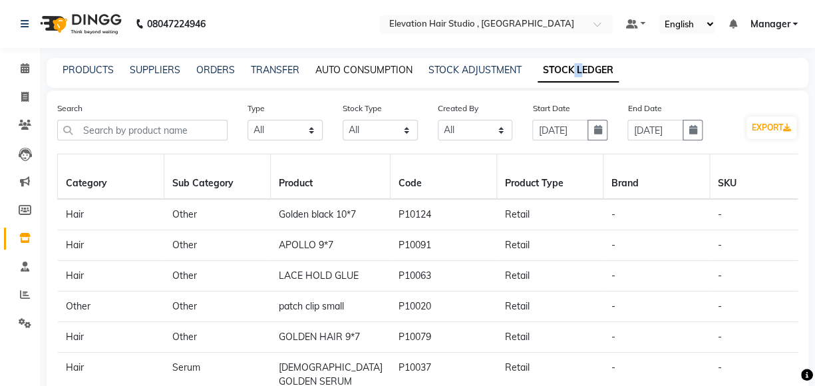
click at [369, 68] on link "AUTO CONSUMPTION" at bounding box center [364, 70] width 97 height 12
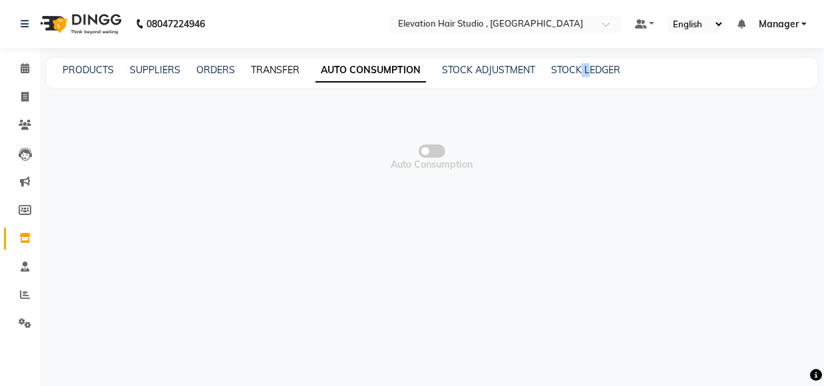
click at [282, 71] on link "TRANSFER" at bounding box center [275, 70] width 49 height 12
select select "sender"
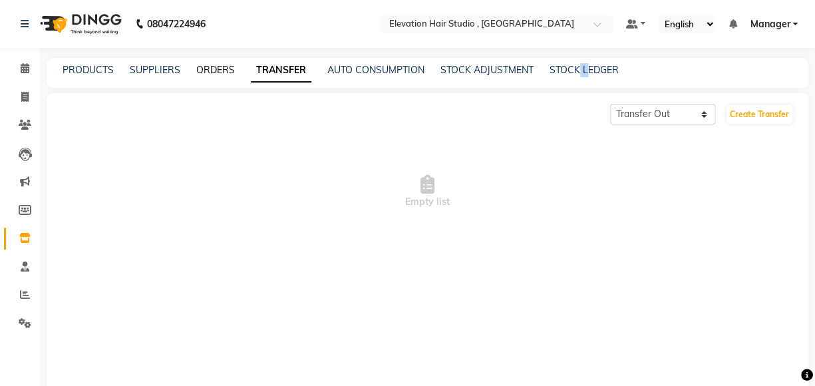
click at [203, 69] on link "ORDERS" at bounding box center [215, 70] width 39 height 12
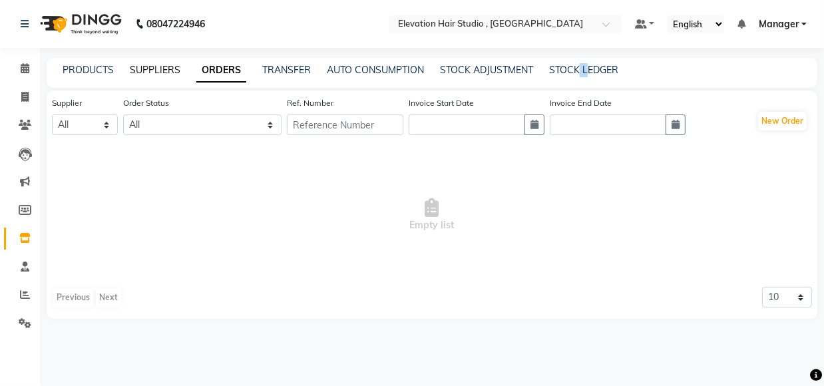
click at [166, 67] on link "SUPPLIERS" at bounding box center [155, 70] width 51 height 12
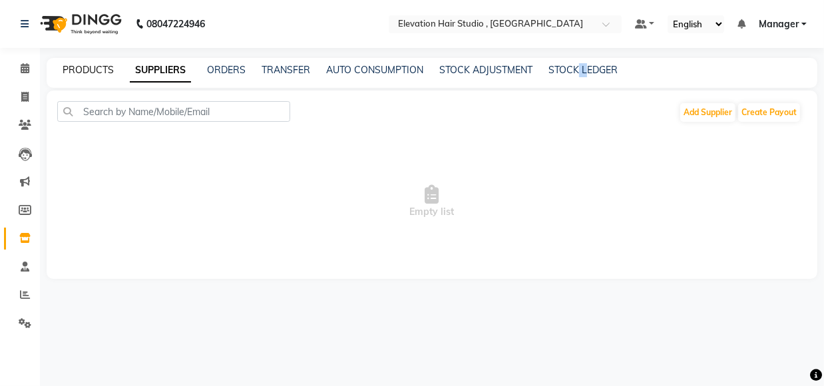
click at [63, 73] on link "PRODUCTS" at bounding box center [88, 70] width 51 height 12
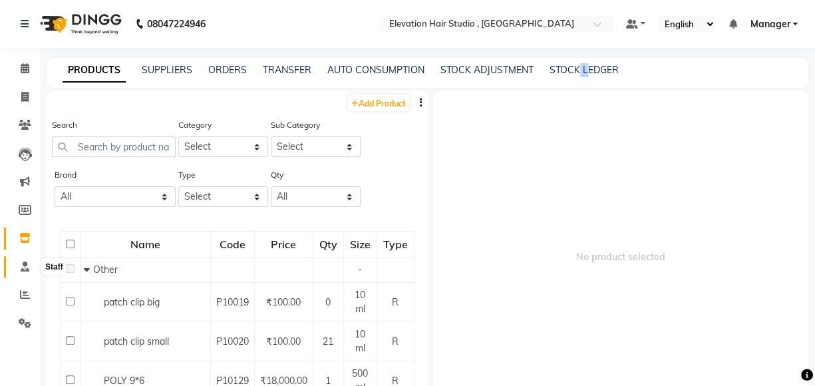
click at [22, 266] on icon at bounding box center [25, 267] width 9 height 10
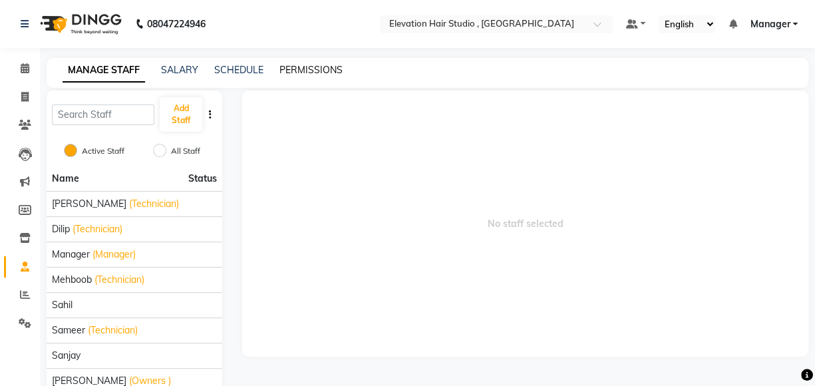
click at [302, 75] on link "PERMISSIONS" at bounding box center [311, 70] width 63 height 12
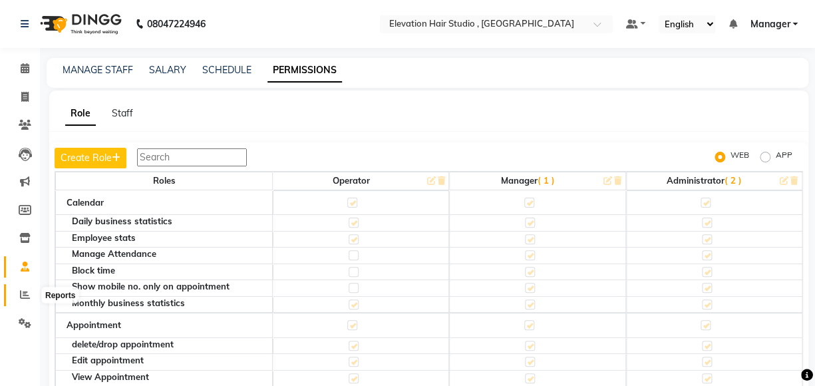
click at [27, 299] on icon at bounding box center [25, 295] width 10 height 10
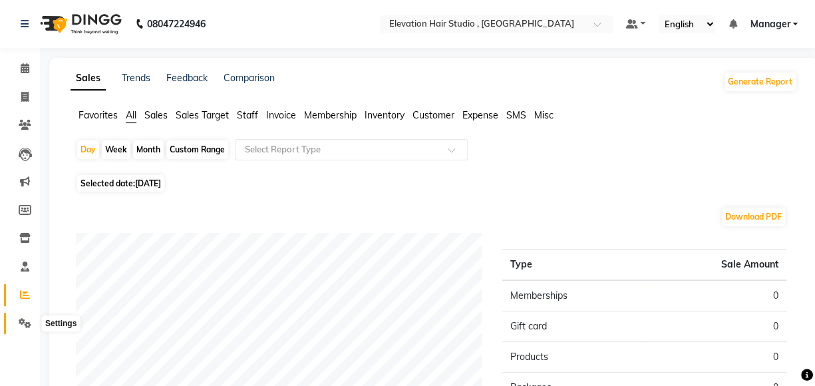
click at [24, 318] on icon at bounding box center [25, 323] width 13 height 10
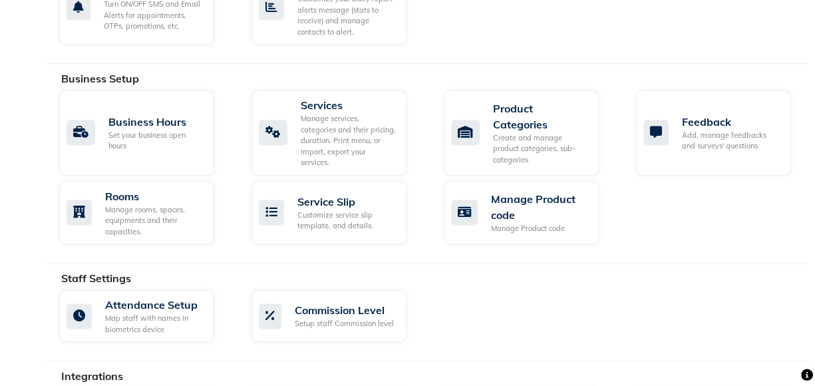
scroll to position [484, 0]
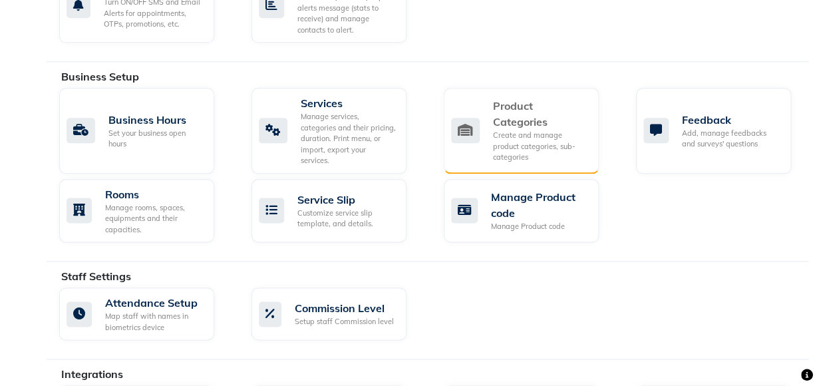
click at [497, 136] on div "Create and manage product categories, sub-categories" at bounding box center [540, 146] width 95 height 33
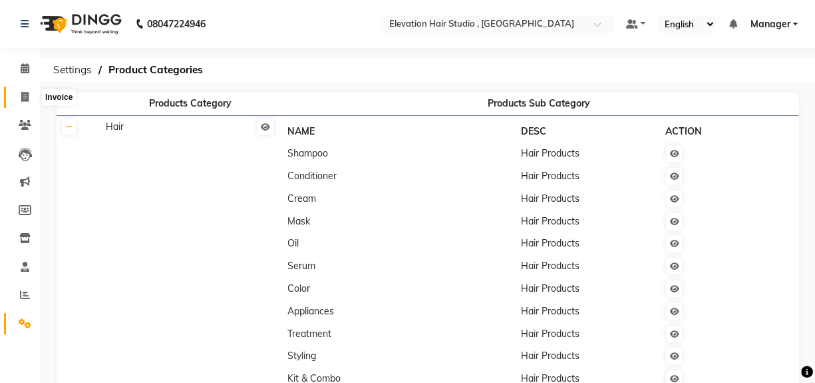
click at [21, 94] on icon at bounding box center [24, 97] width 7 height 10
select select "service"
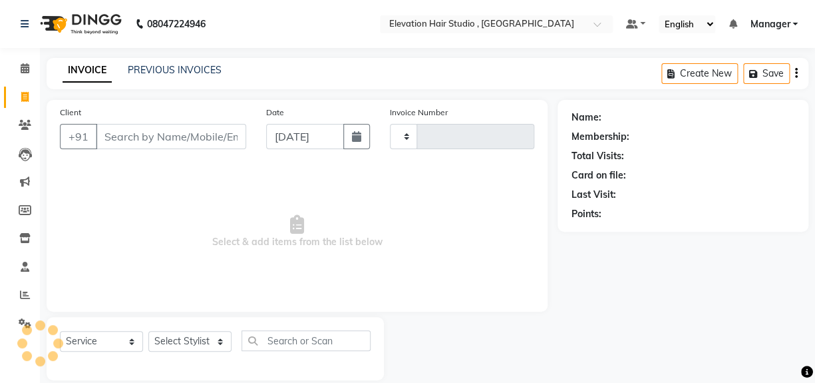
type input "0853"
select select "6886"
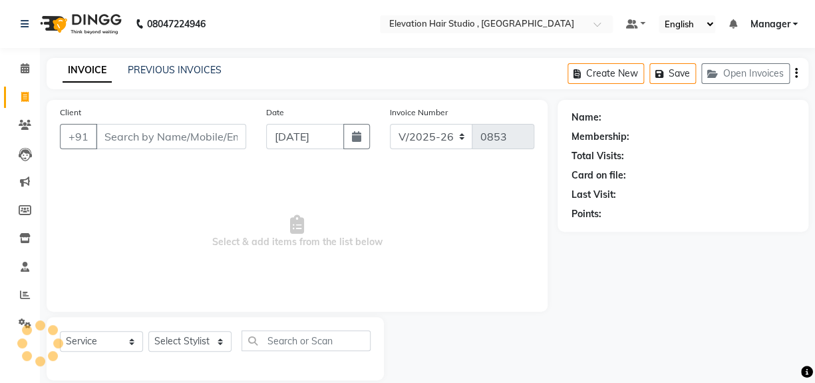
scroll to position [18, 0]
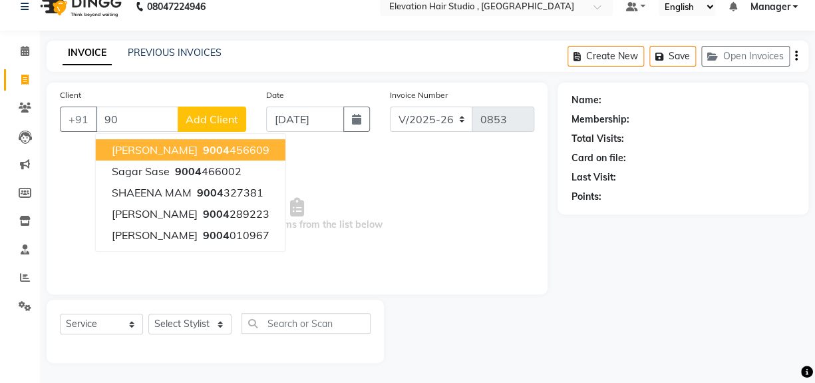
type input "9"
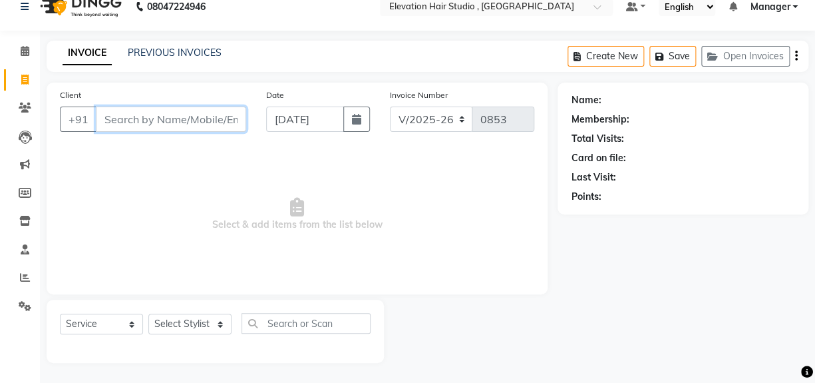
click at [100, 120] on input "Client" at bounding box center [171, 119] width 150 height 25
click at [99, 119] on input "Client" at bounding box center [171, 119] width 150 height 25
click at [105, 126] on input "Client" at bounding box center [171, 119] width 150 height 25
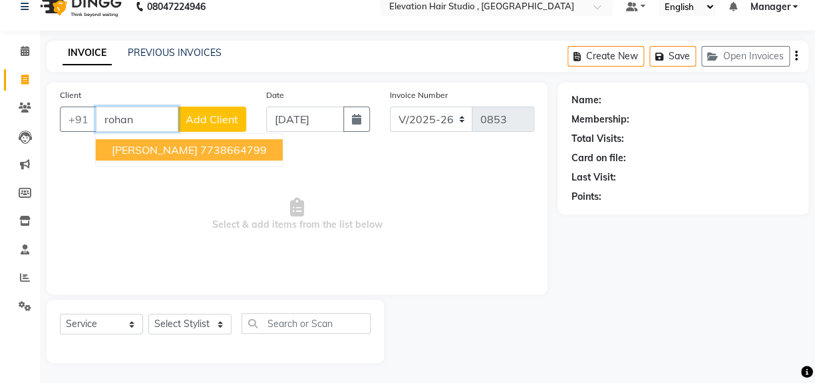
click at [200, 146] on ngb-highlight "7738664799" at bounding box center [233, 149] width 67 height 13
type input "7738664799"
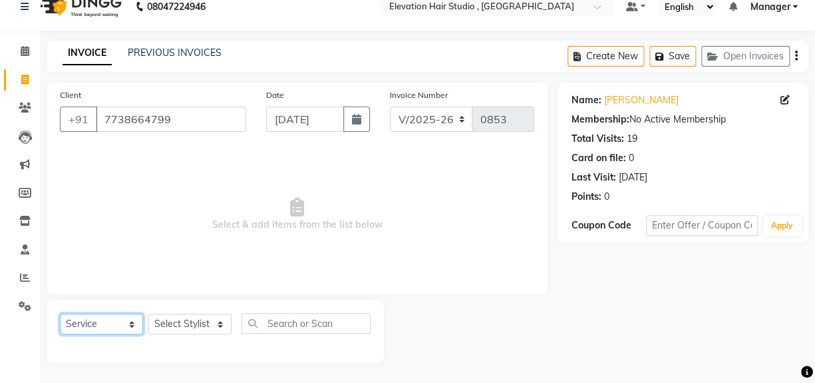
click at [119, 326] on select "Select Service Product Membership Package Voucher Prepaid Gift Card" at bounding box center [101, 324] width 83 height 21
select select "product"
click at [60, 314] on select "Select Service Product Membership Package Voucher Prepaid Gift Card" at bounding box center [101, 324] width 83 height 21
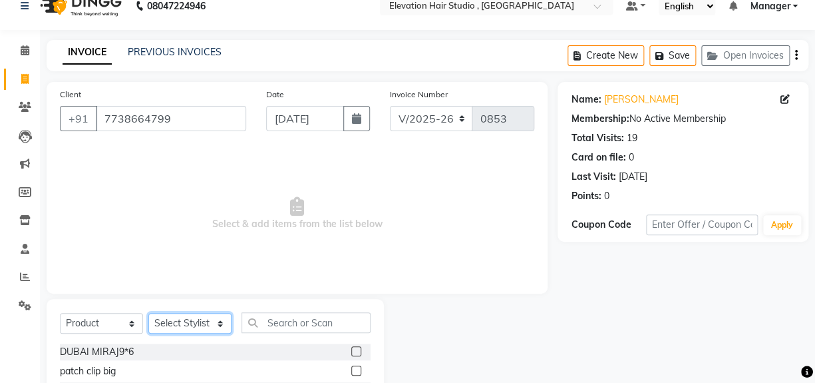
click at [206, 331] on select "Select Stylist Anish shaikh Dilip Manager mehboob sahil sameer Sanjay Sarfaraz …" at bounding box center [189, 323] width 83 height 21
select select "62586"
click at [148, 313] on select "Select Stylist Anish shaikh Dilip Manager mehboob sahil sameer Sanjay Sarfaraz …" at bounding box center [189, 323] width 83 height 21
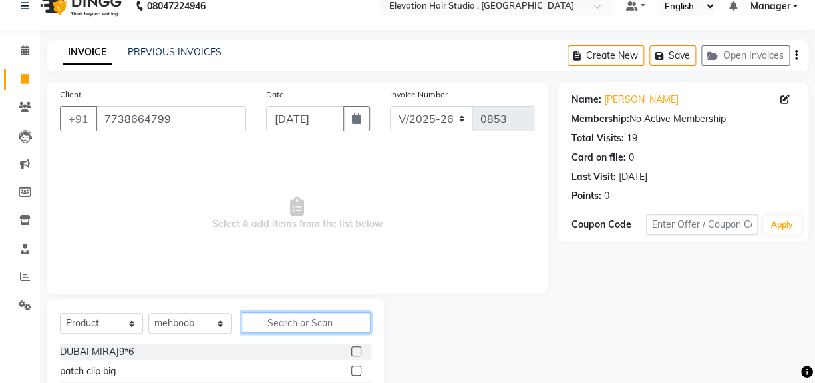
click at [270, 318] on input "text" at bounding box center [306, 322] width 129 height 21
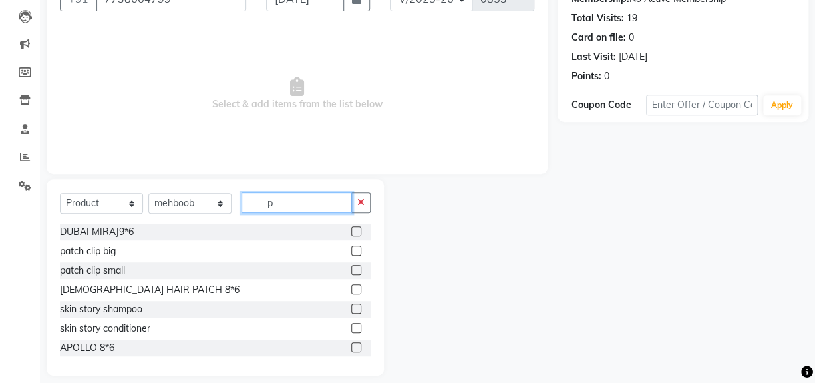
scroll to position [139, 0]
type input "p"
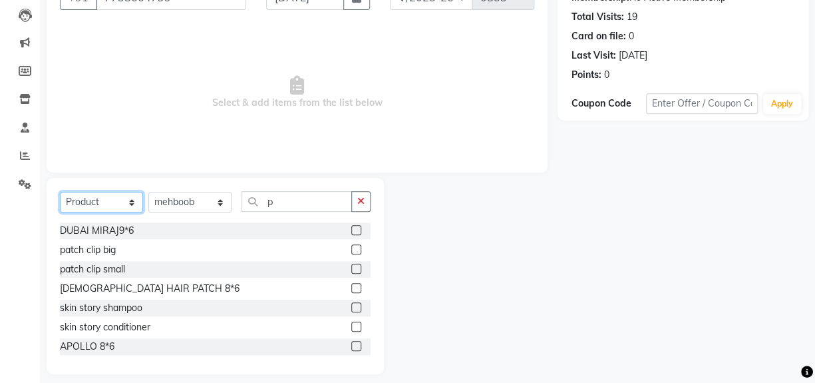
click at [120, 202] on select "Select Service Product Membership Package Voucher Prepaid Gift Card" at bounding box center [101, 202] width 83 height 21
select select "service"
click at [60, 192] on select "Select Service Product Membership Package Voucher Prepaid Gift Card" at bounding box center [101, 202] width 83 height 21
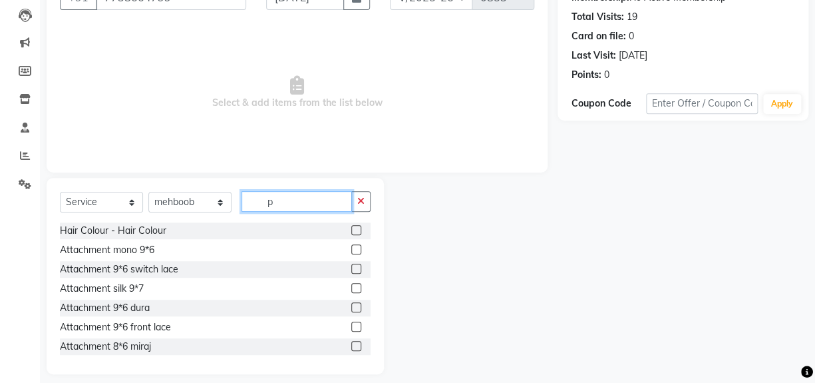
drag, startPoint x: 279, startPoint y: 200, endPoint x: 132, endPoint y: 192, distance: 147.4
click at [185, 205] on div "Select Service Product Membership Package Voucher Prepaid Gift Card Select Styl…" at bounding box center [215, 206] width 311 height 31
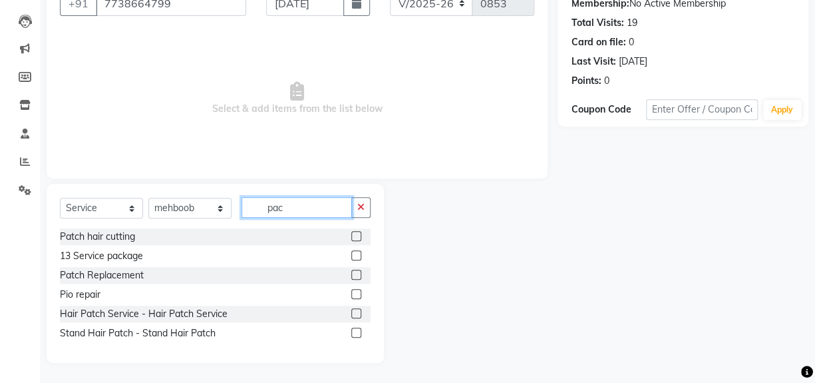
scroll to position [37, 0]
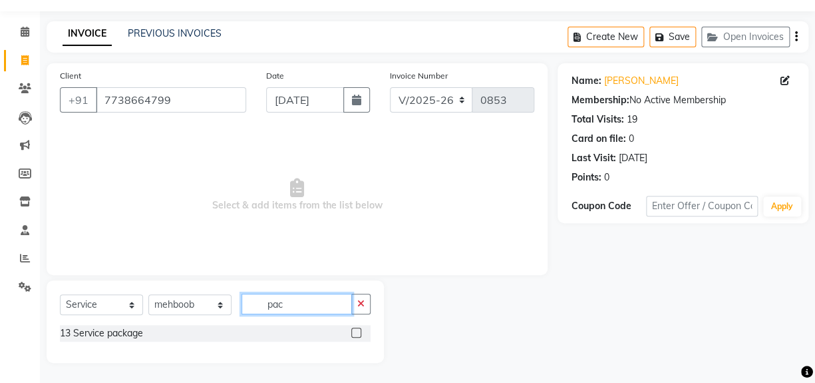
type input "pac"
click at [355, 332] on label at bounding box center [356, 332] width 10 height 10
click at [355, 332] on input "checkbox" at bounding box center [355, 333] width 9 height 9
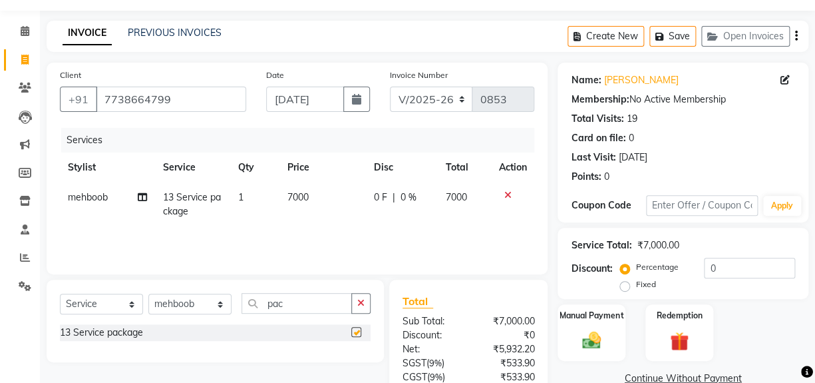
checkbox input "false"
click at [506, 193] on icon at bounding box center [507, 194] width 7 height 9
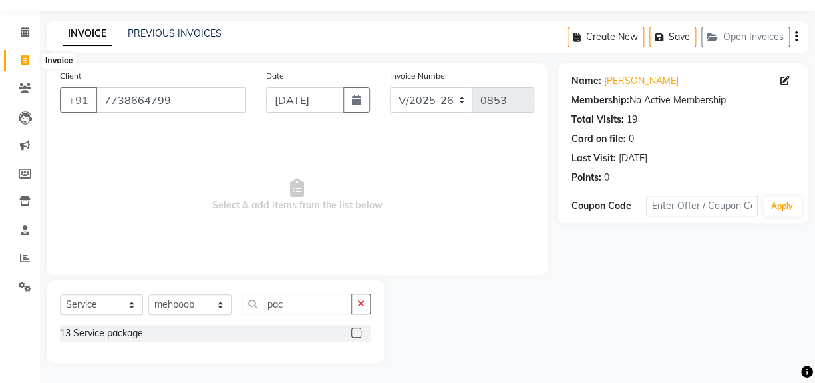
click at [29, 57] on span at bounding box center [24, 60] width 23 height 15
select select "service"
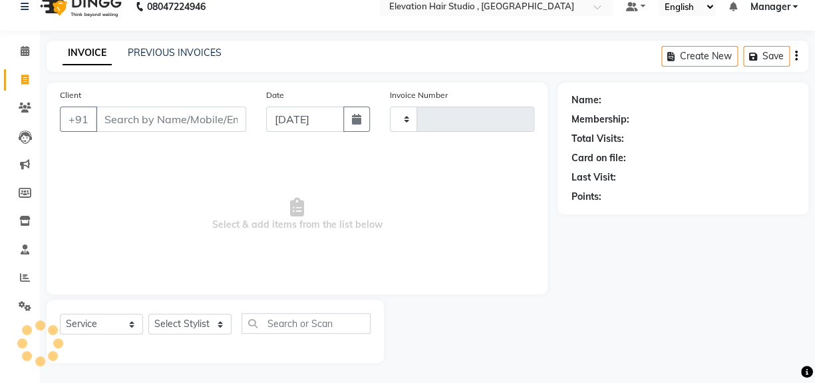
scroll to position [18, 0]
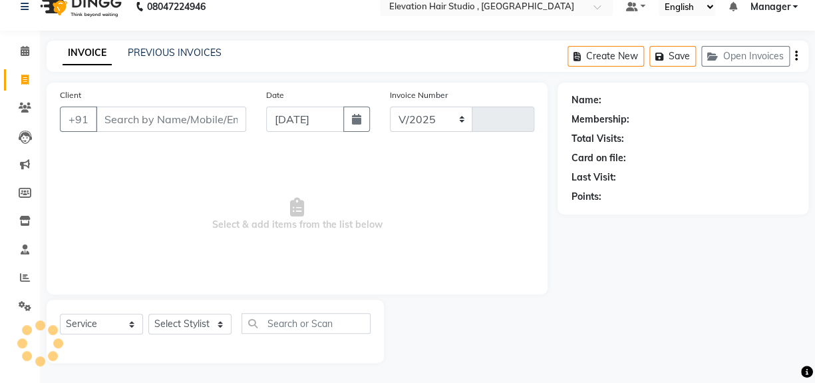
select select "6886"
type input "0853"
click at [196, 107] on input "Client" at bounding box center [171, 119] width 150 height 25
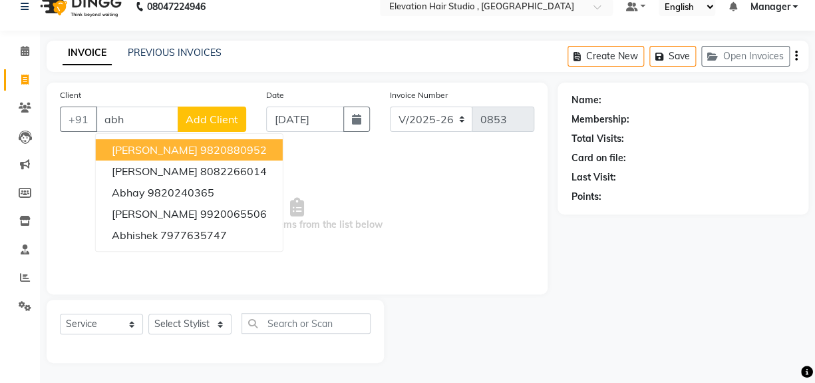
click at [200, 148] on ngb-highlight "9820880952" at bounding box center [233, 149] width 67 height 13
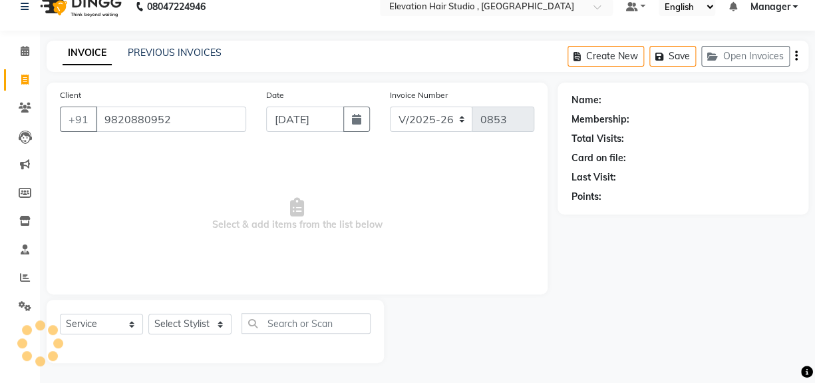
type input "9820880952"
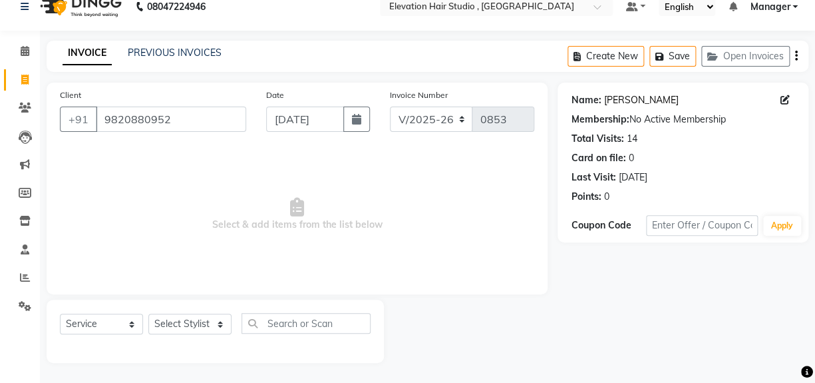
click at [631, 100] on link "Abhijeet" at bounding box center [641, 100] width 75 height 14
click at [25, 83] on icon at bounding box center [24, 80] width 7 height 10
select select "service"
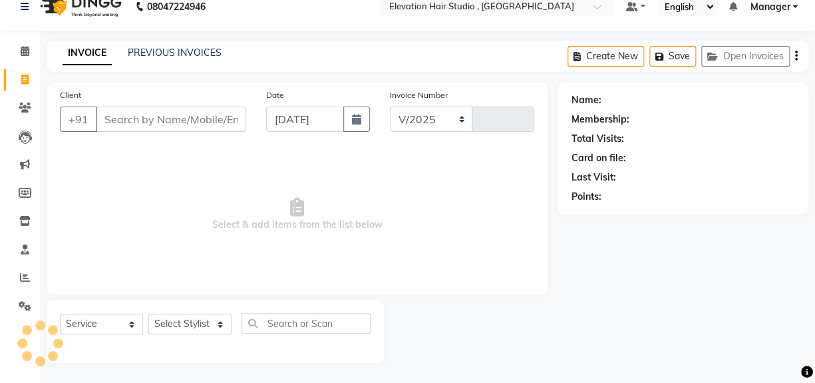
select select "6886"
type input "0853"
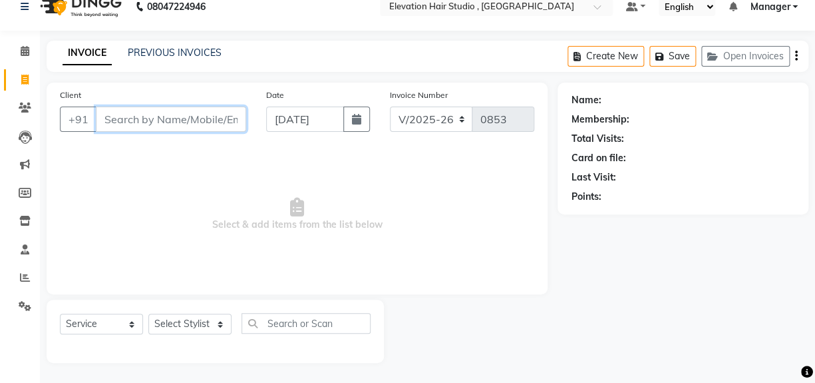
click at [185, 122] on input "Client" at bounding box center [171, 119] width 150 height 25
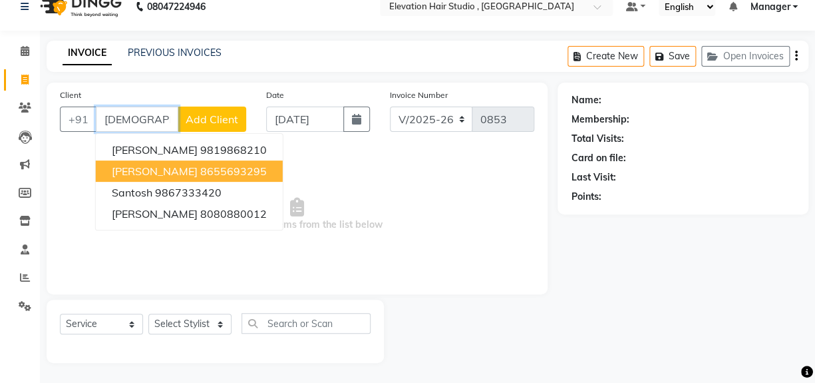
click at [226, 174] on ngb-highlight "8655693295" at bounding box center [233, 170] width 67 height 13
type input "8655693295"
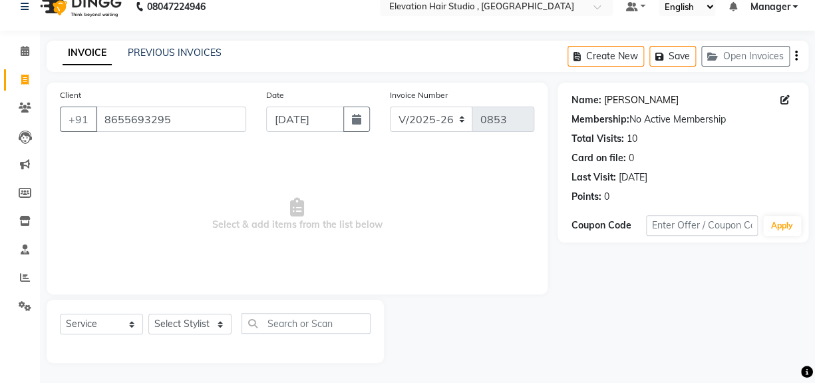
click at [647, 99] on link "Santosh Nadge" at bounding box center [641, 100] width 75 height 14
click at [203, 53] on link "PREVIOUS INVOICES" at bounding box center [175, 53] width 94 height 12
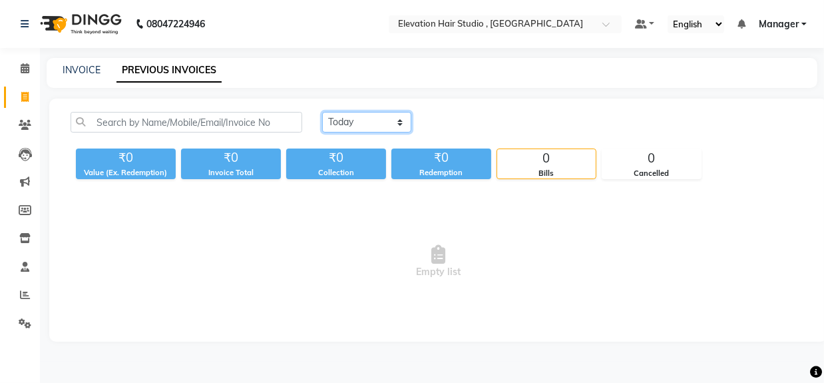
click at [369, 113] on select "Today Yesterday Custom Range" at bounding box center [366, 122] width 89 height 21
select select "yesterday"
click at [322, 112] on select "Today Yesterday Custom Range" at bounding box center [366, 122] width 89 height 21
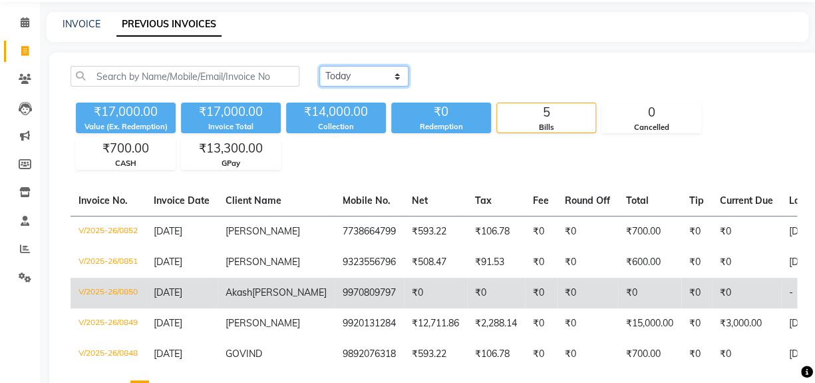
scroll to position [120, 0]
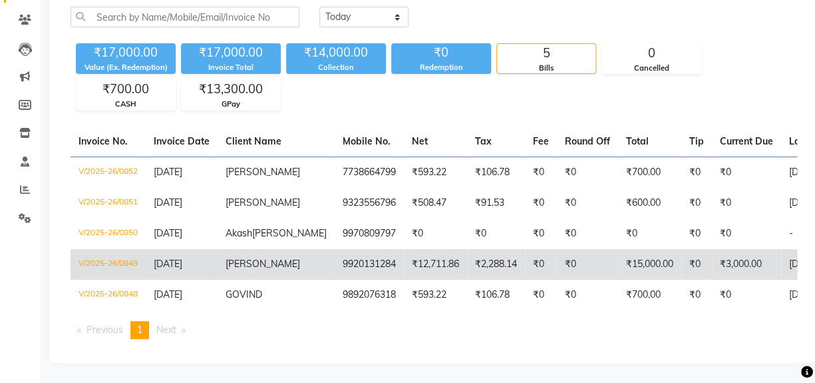
click at [335, 268] on td "9920131284" at bounding box center [369, 264] width 69 height 31
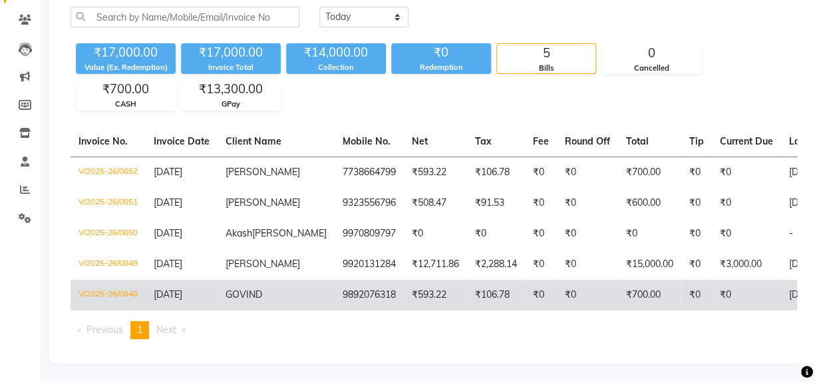
click at [229, 301] on td "GOVIND" at bounding box center [276, 295] width 117 height 31
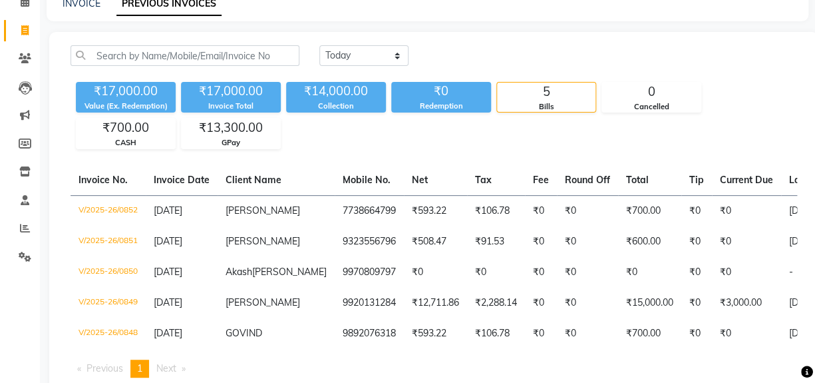
scroll to position [0, 0]
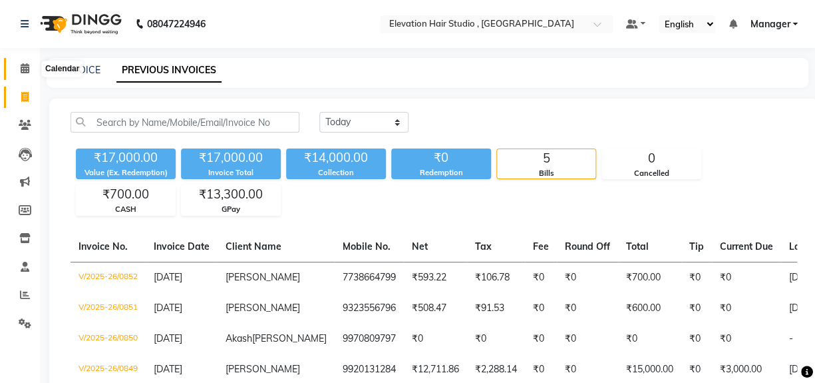
click at [31, 67] on span at bounding box center [24, 68] width 23 height 15
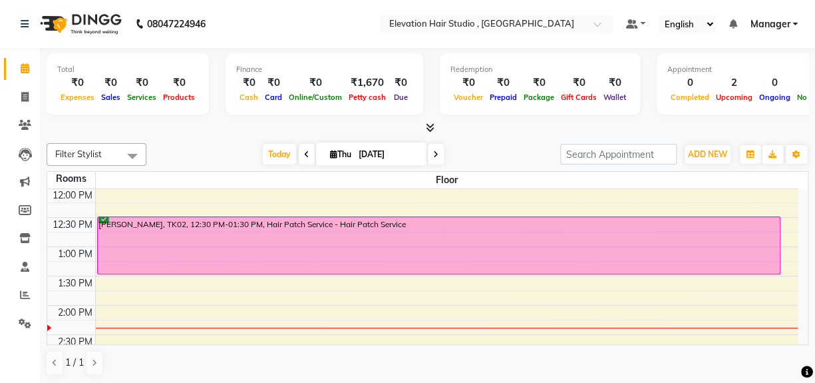
scroll to position [181, 0]
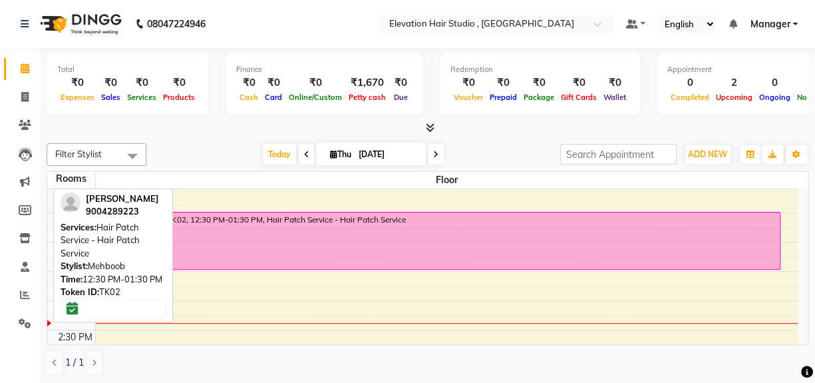
click at [275, 244] on div "Mayur Shinde, TK02, 12:30 PM-01:30 PM, Hair Patch Service - Hair Patch Service" at bounding box center [439, 240] width 682 height 57
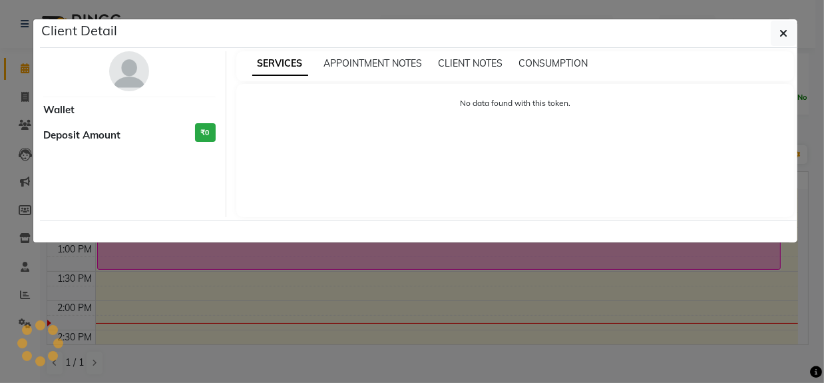
select select "6"
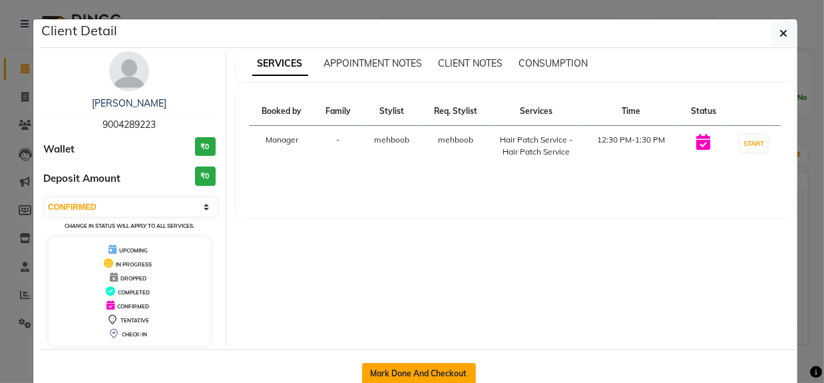
click at [435, 366] on button "Mark Done And Checkout" at bounding box center [419, 373] width 114 height 21
select select "service"
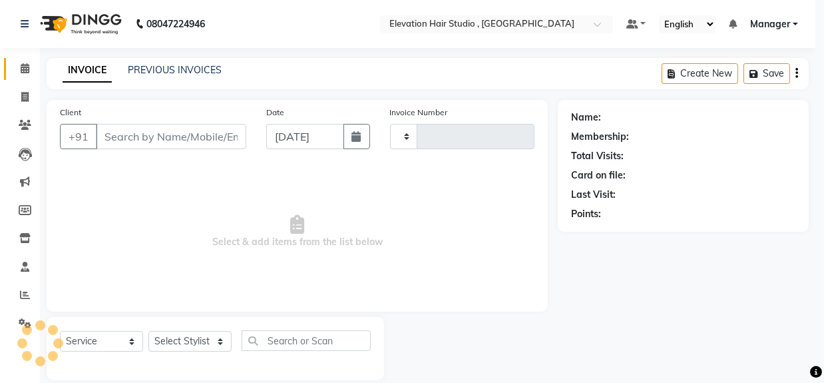
type input "0853"
select select "6886"
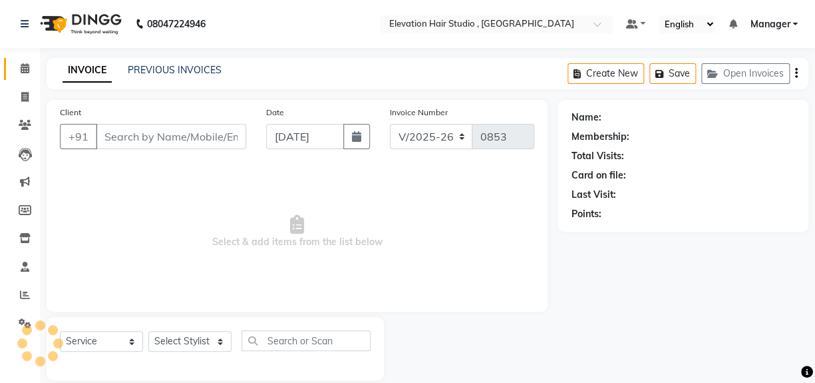
type input "9004289223"
select select "62586"
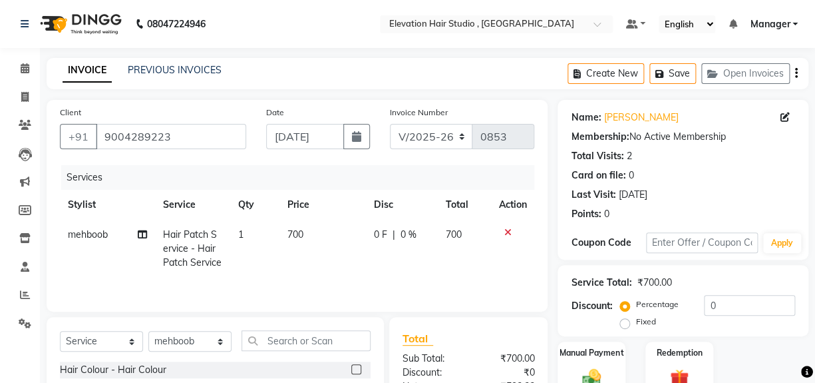
click at [302, 236] on span "700" at bounding box center [296, 234] width 16 height 12
select select "62586"
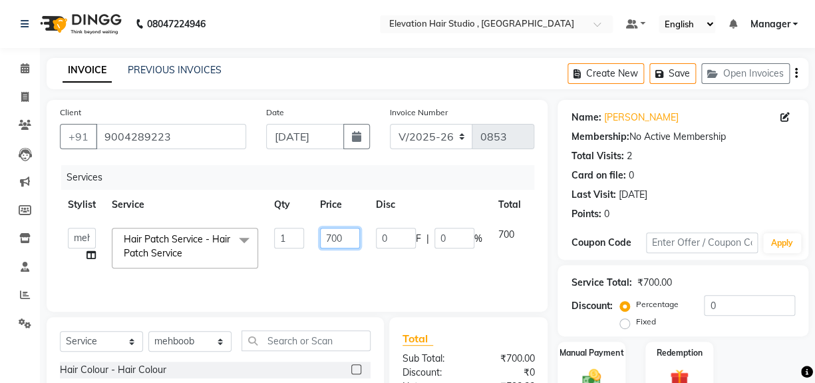
click at [332, 237] on input "700" at bounding box center [340, 238] width 40 height 21
type input "600"
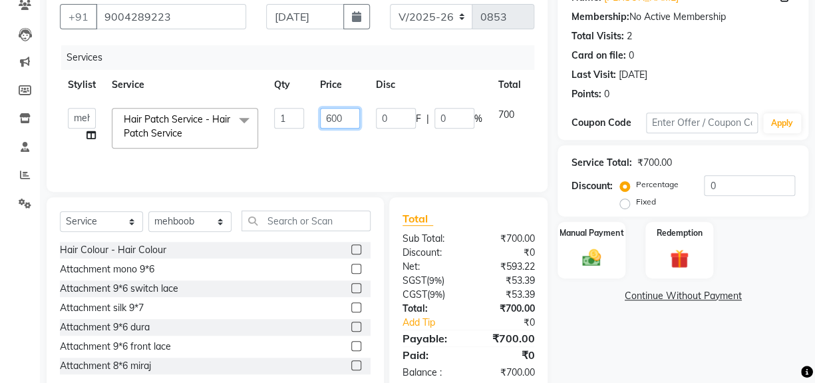
scroll to position [120, 0]
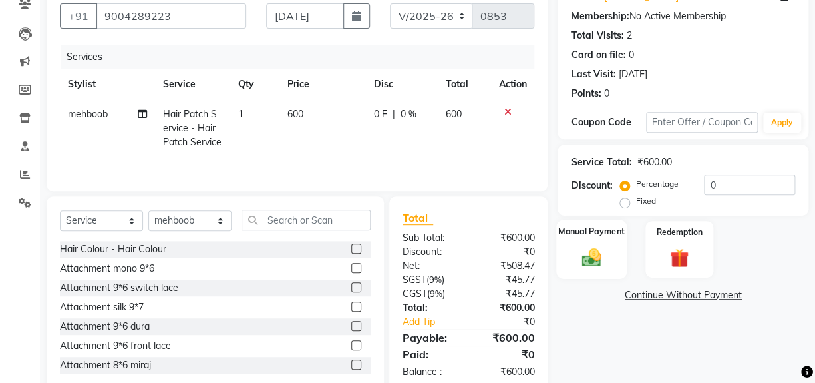
click at [594, 260] on img at bounding box center [592, 257] width 32 height 23
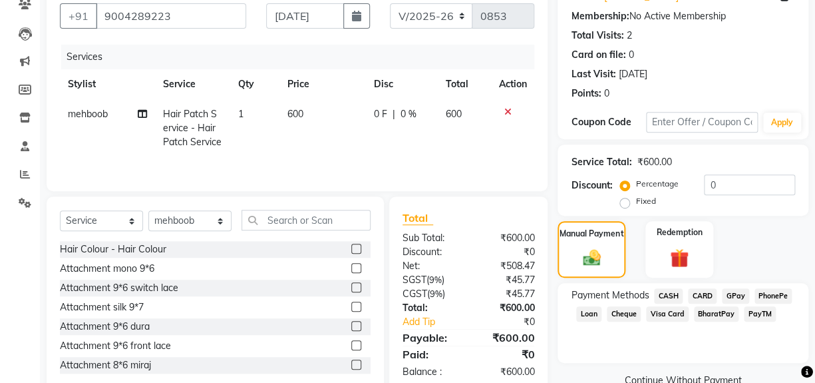
click at [668, 291] on span "CASH" at bounding box center [668, 295] width 29 height 15
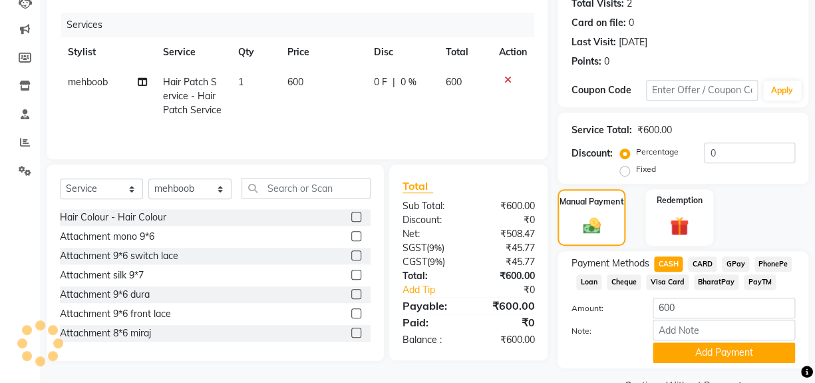
scroll to position [181, 0]
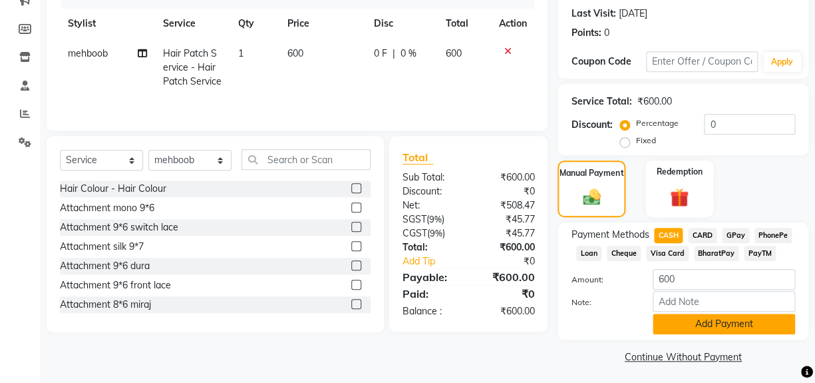
click at [662, 322] on button "Add Payment" at bounding box center [724, 324] width 142 height 21
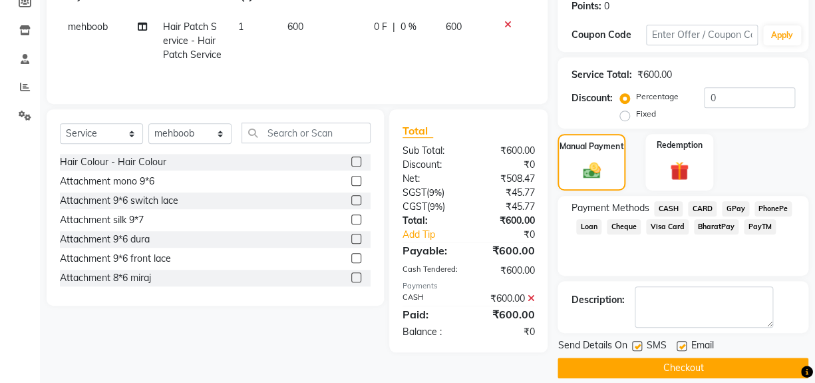
scroll to position [222, 0]
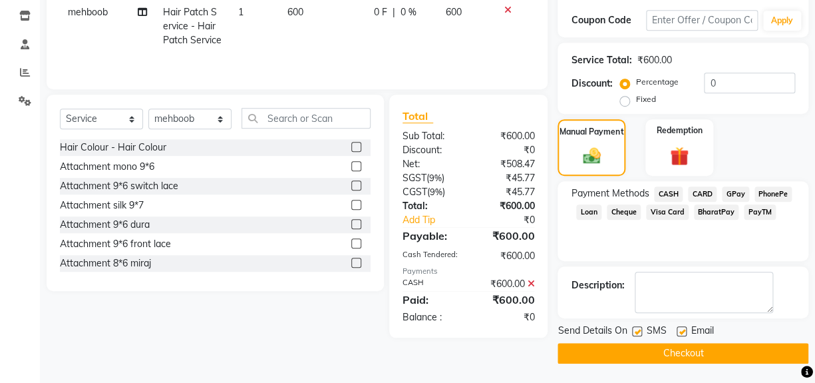
click at [678, 326] on label at bounding box center [682, 331] width 10 height 10
click at [678, 327] on input "checkbox" at bounding box center [681, 331] width 9 height 9
checkbox input "false"
click at [634, 331] on label at bounding box center [637, 331] width 10 height 10
click at [634, 331] on input "checkbox" at bounding box center [636, 331] width 9 height 9
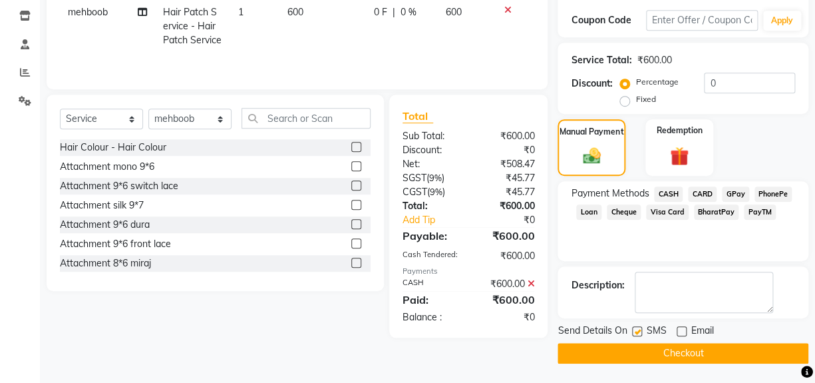
checkbox input "false"
click at [636, 346] on button "Checkout" at bounding box center [683, 353] width 251 height 21
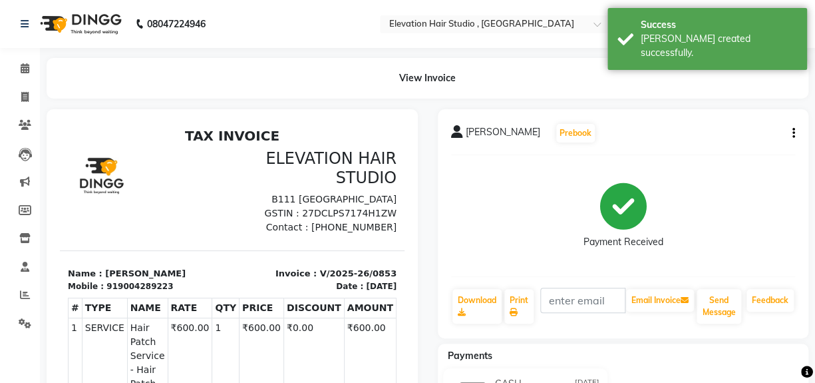
scroll to position [181, 0]
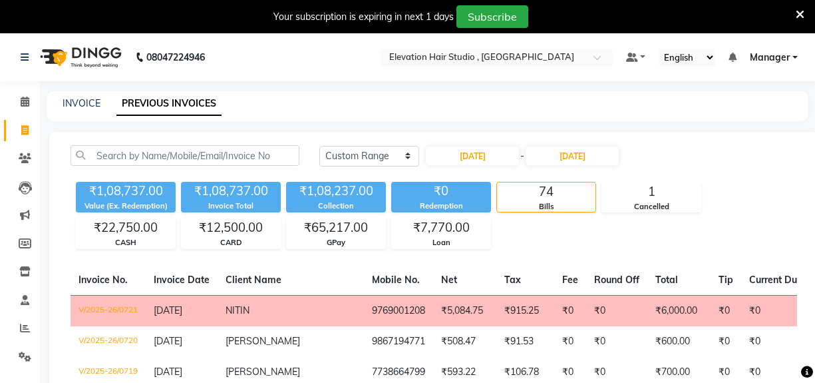
select select "range"
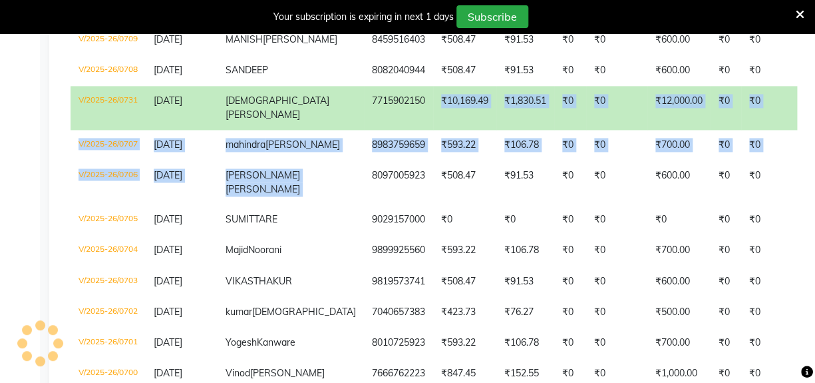
scroll to position [638, 0]
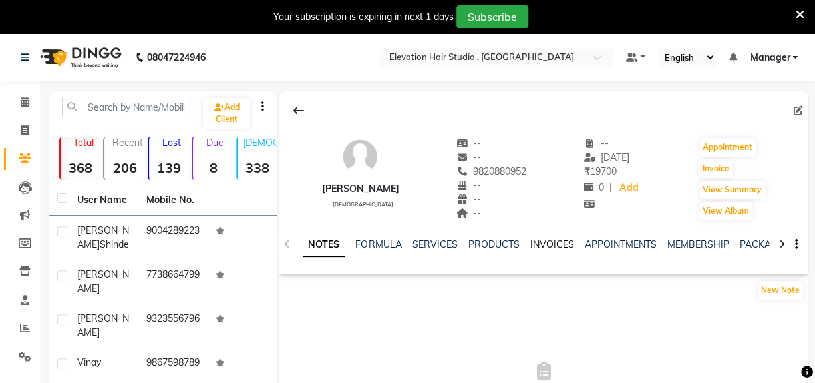
click at [543, 242] on link "INVOICES" at bounding box center [552, 244] width 44 height 12
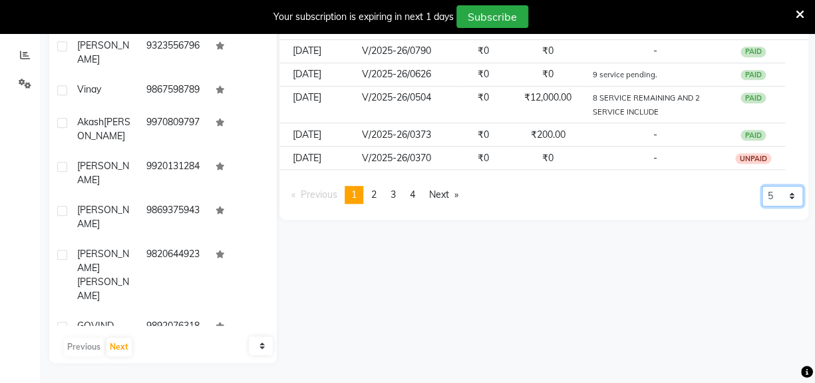
click at [779, 190] on select "5 10 50 100 500" at bounding box center [782, 196] width 41 height 21
select select "50"
click at [762, 206] on select "5 10 50 100 500" at bounding box center [782, 196] width 41 height 21
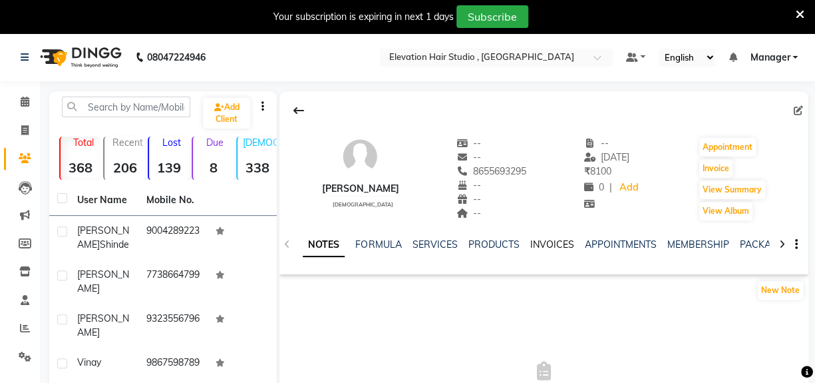
click at [547, 244] on link "INVOICES" at bounding box center [552, 244] width 44 height 12
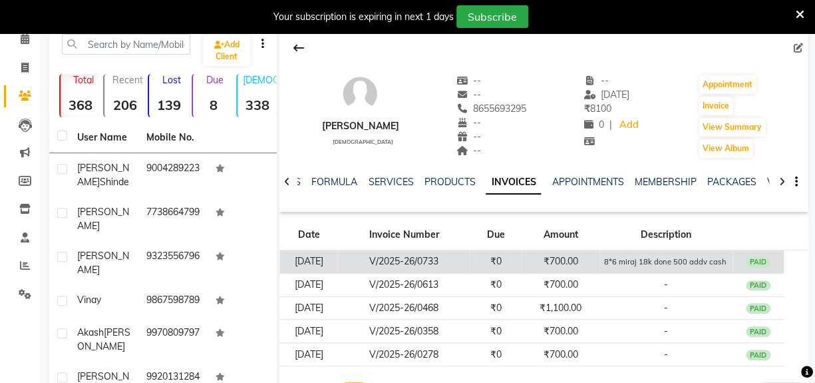
scroll to position [60, 0]
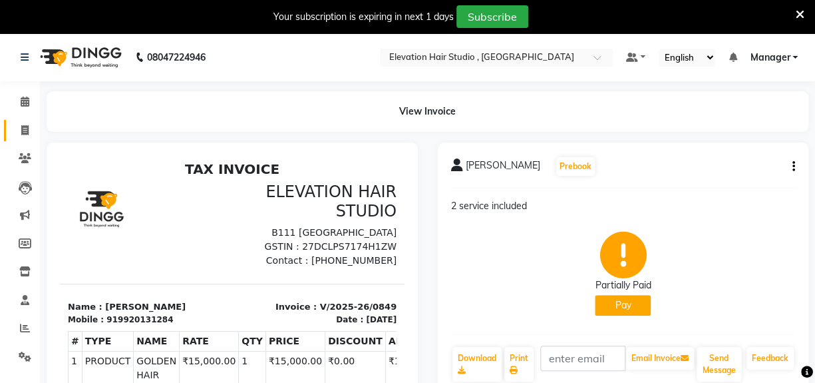
click at [25, 132] on icon at bounding box center [24, 130] width 7 height 10
select select "6886"
select select "service"
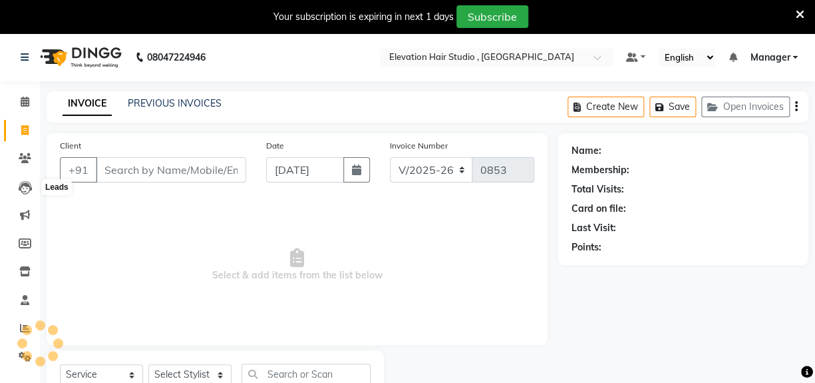
scroll to position [51, 0]
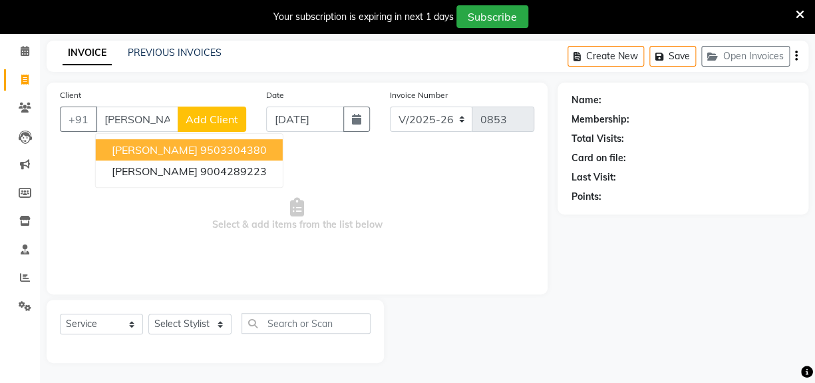
drag, startPoint x: 214, startPoint y: 178, endPoint x: 182, endPoint y: 146, distance: 45.2
click at [182, 146] on ngb-typeahead-window "Mayur 9503304380 Mayur Shinde 9004289223" at bounding box center [189, 160] width 188 height 55
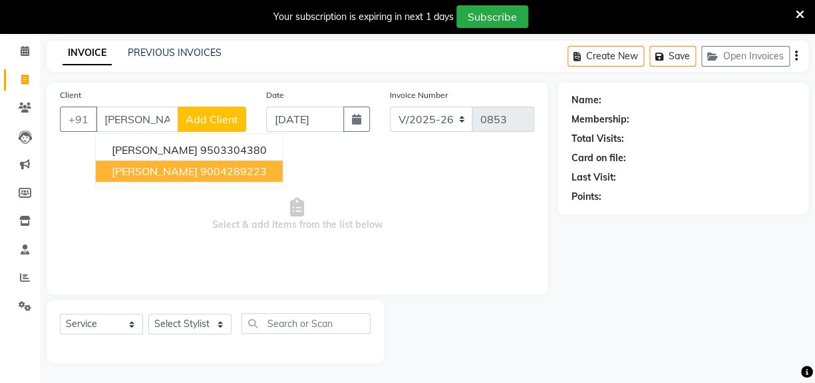
click at [206, 173] on ngb-highlight "9004289223" at bounding box center [233, 170] width 67 height 13
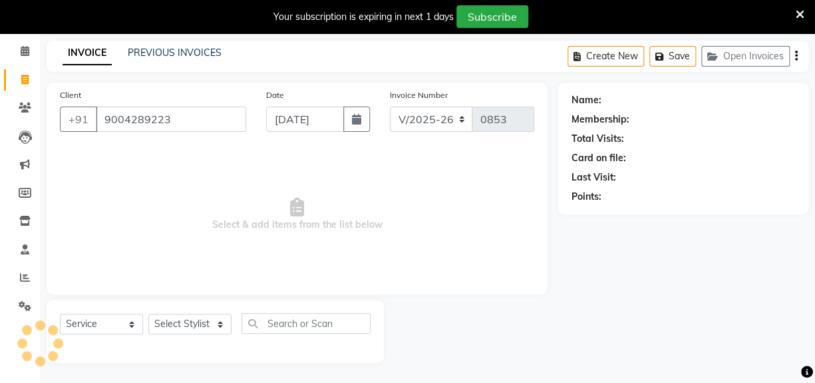
type input "9004289223"
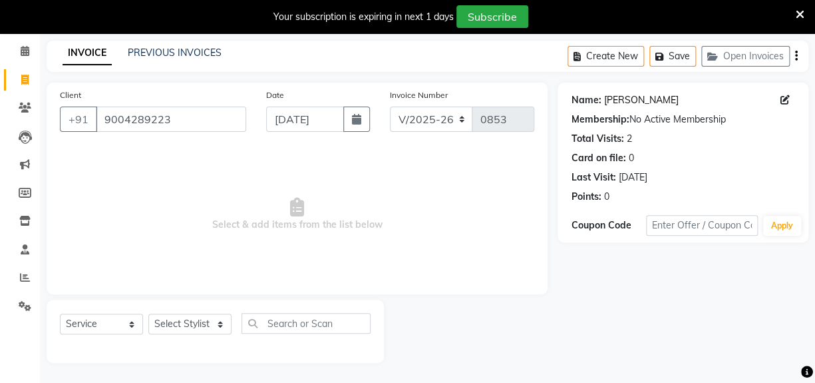
click at [648, 99] on link "[PERSON_NAME]" at bounding box center [641, 100] width 75 height 14
drag, startPoint x: 186, startPoint y: 118, endPoint x: -2, endPoint y: 97, distance: 188.9
click at [0, 97] on html "08047224946 Select Location × Elevation Hair Studio , Thane West Default Panel …" at bounding box center [407, 140] width 815 height 383
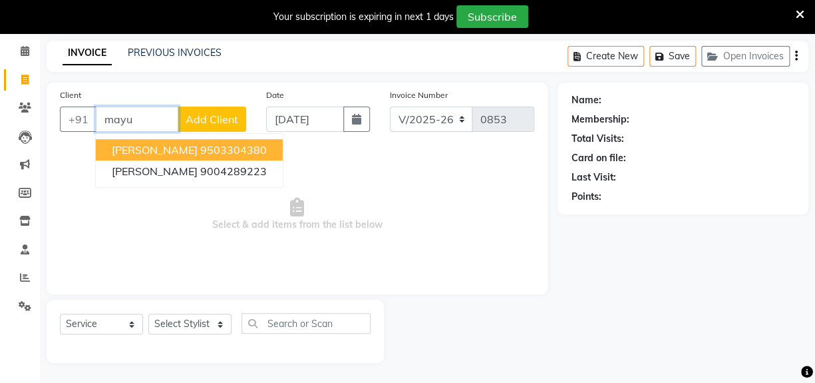
click at [240, 151] on button "Mayur 9503304380" at bounding box center [189, 149] width 187 height 21
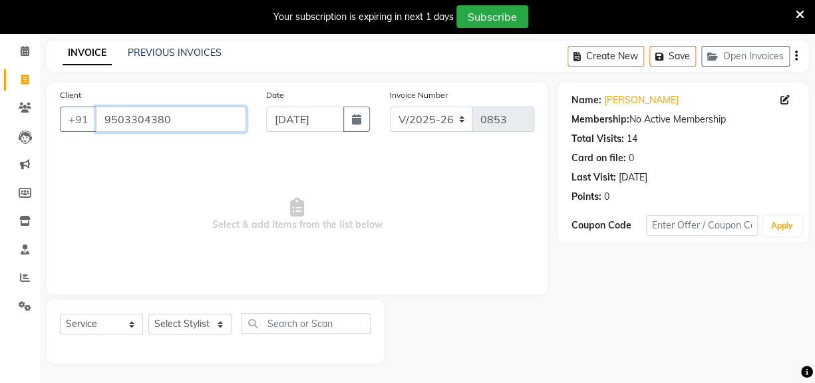
click at [208, 107] on input "9503304380" at bounding box center [171, 119] width 150 height 25
click at [206, 112] on input "9503304380" at bounding box center [171, 119] width 150 height 25
click at [207, 110] on input "9503304380" at bounding box center [171, 119] width 150 height 25
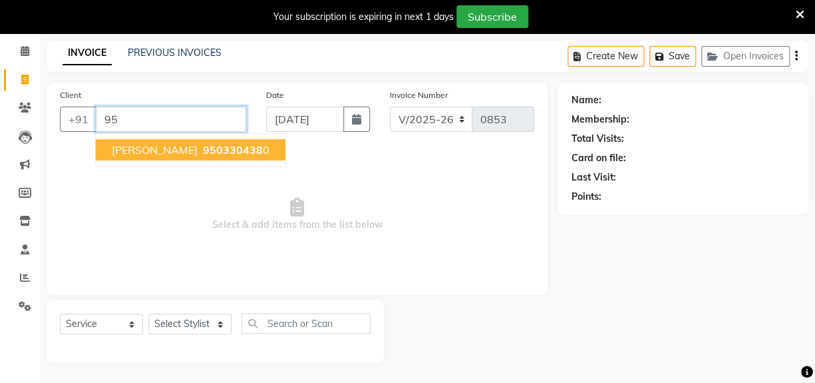
type input "9"
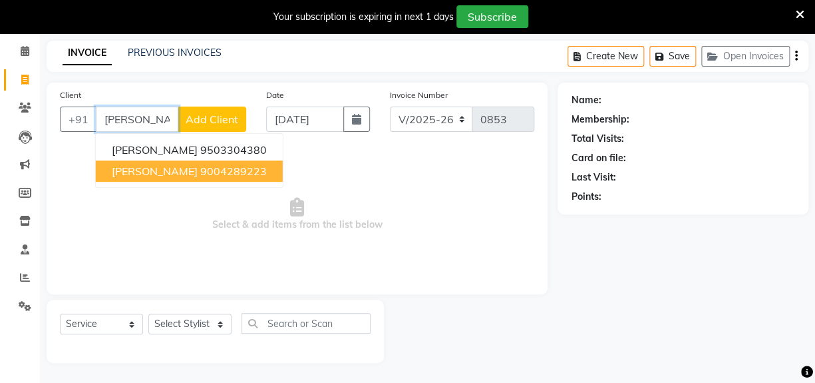
click at [116, 176] on span "[PERSON_NAME]" at bounding box center [155, 170] width 86 height 13
type input "9004289223"
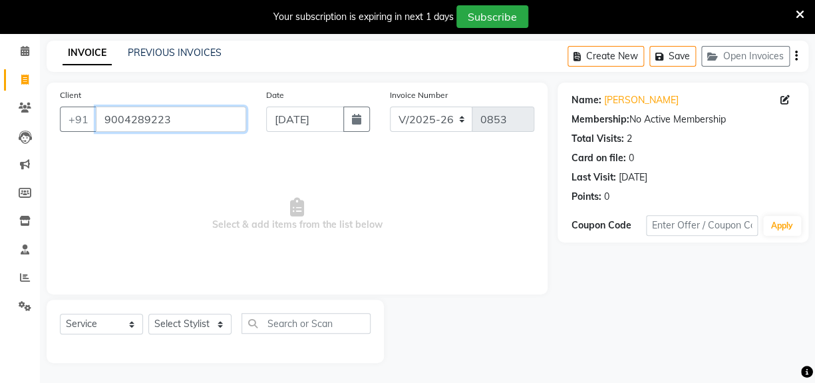
click at [212, 116] on input "9004289223" at bounding box center [171, 119] width 150 height 25
type input "d"
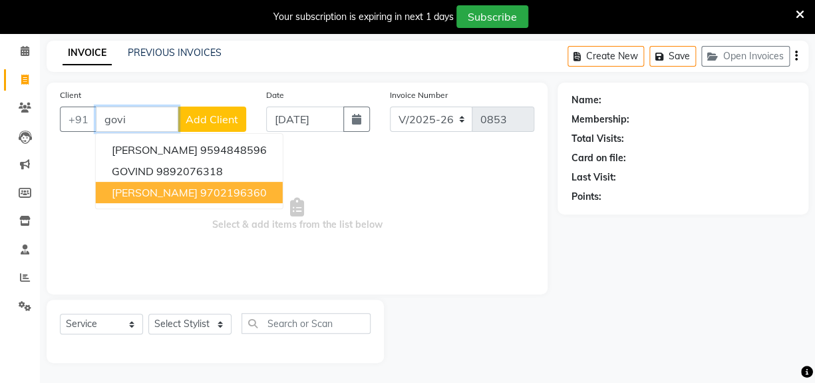
type input "govi"
click at [377, 226] on span "Select & add items from the list below" at bounding box center [297, 214] width 475 height 133
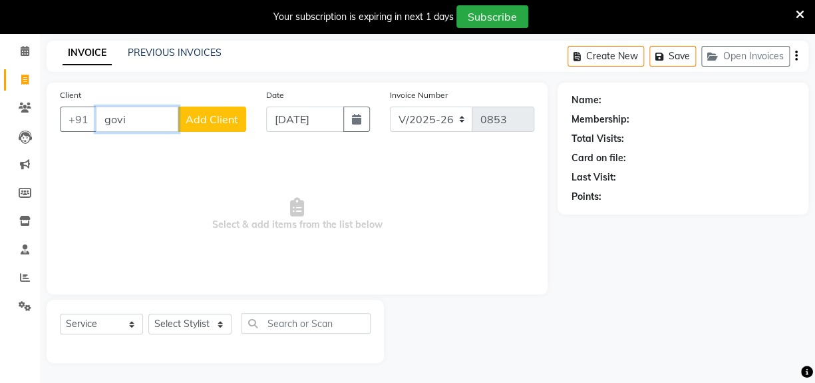
click at [142, 114] on input "govi" at bounding box center [137, 119] width 83 height 25
type input "a"
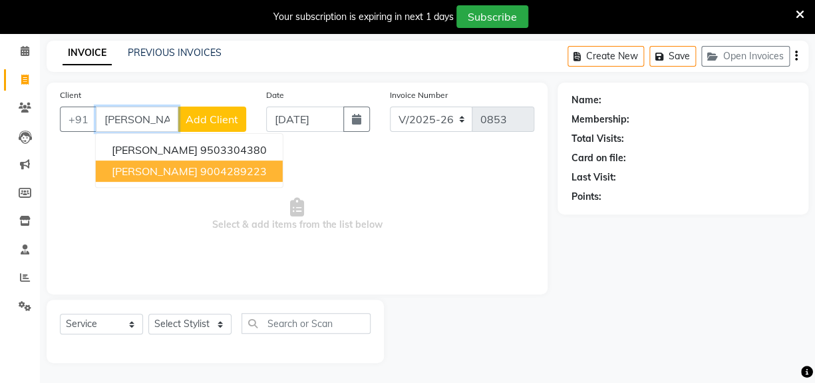
click at [164, 164] on span "Mayur Shinde" at bounding box center [155, 170] width 86 height 13
type input "9004289223"
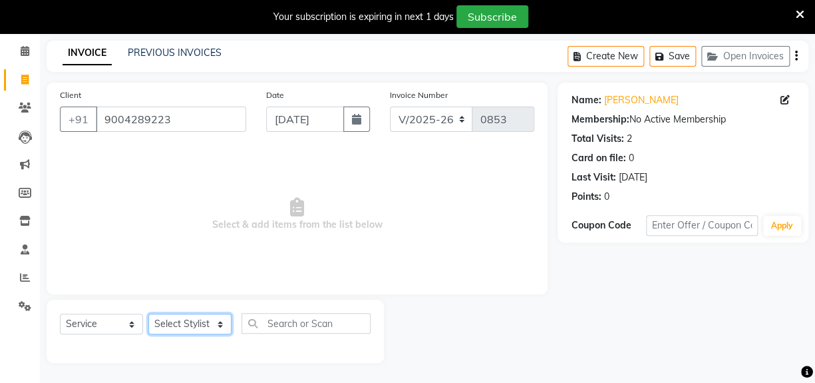
drag, startPoint x: 206, startPoint y: 315, endPoint x: 200, endPoint y: 320, distance: 7.5
click at [202, 319] on select "Select Stylist Anish shaikh Dilip Manager mehboob sahil sameer Sanjay Sarfaraz …" at bounding box center [189, 324] width 83 height 21
select select "62586"
click at [148, 314] on select "Select Stylist Anish shaikh Dilip Manager mehboob sahil sameer Sanjay Sarfaraz …" at bounding box center [189, 324] width 83 height 21
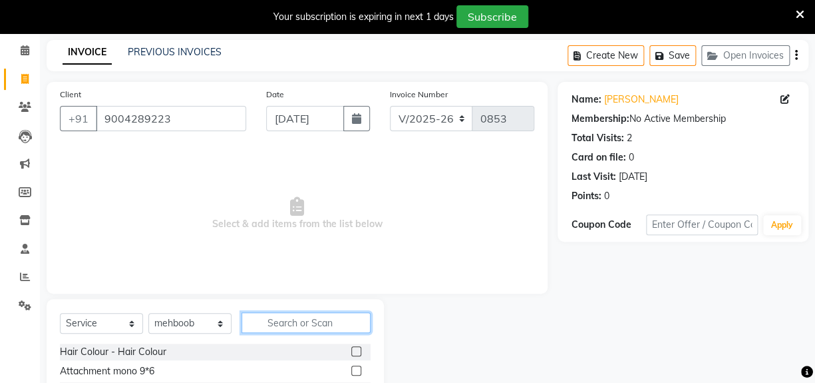
click at [299, 324] on input "text" at bounding box center [306, 322] width 129 height 21
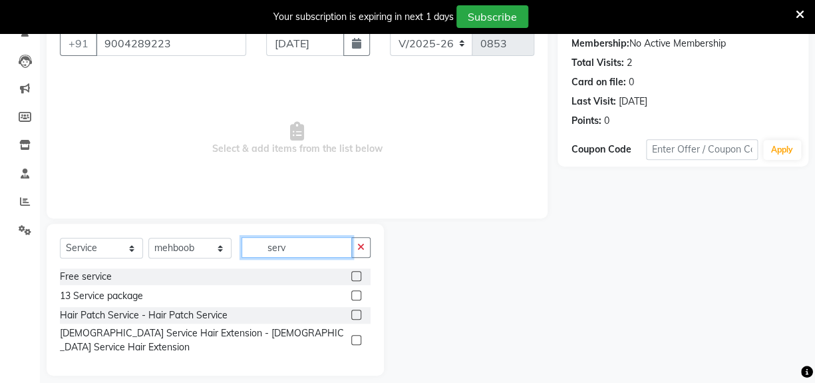
scroll to position [128, 0]
type input "serv"
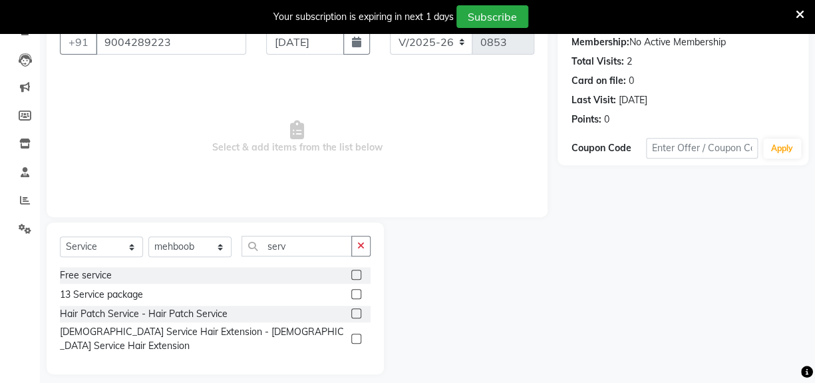
scroll to position [7, 0]
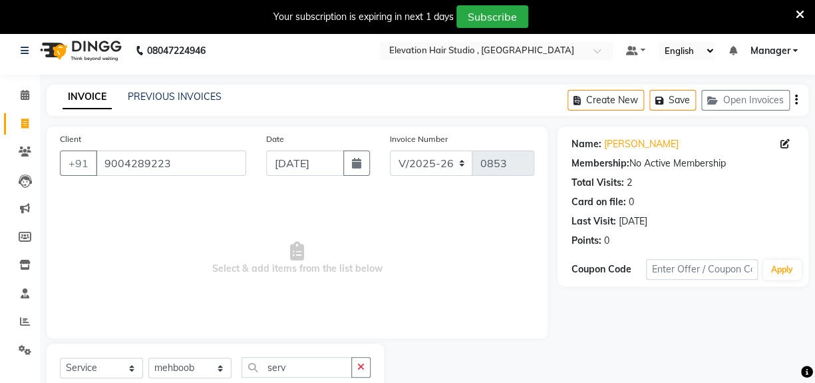
drag, startPoint x: 319, startPoint y: 191, endPoint x: 351, endPoint y: 69, distance: 125.9
click at [386, 67] on nav "08047224946 Select Location × Elevation Hair Studio , Thane West Default Panel …" at bounding box center [407, 51] width 815 height 48
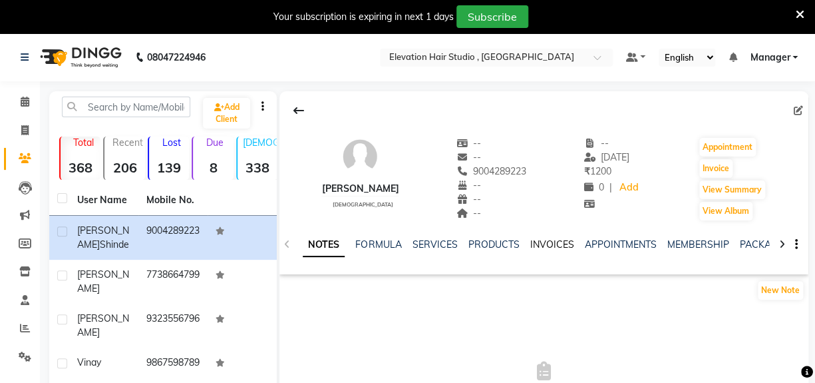
click at [546, 244] on link "INVOICES" at bounding box center [552, 244] width 44 height 12
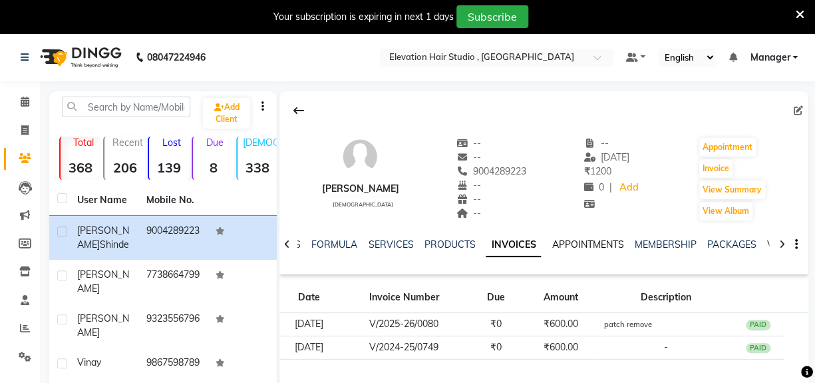
scroll to position [60, 0]
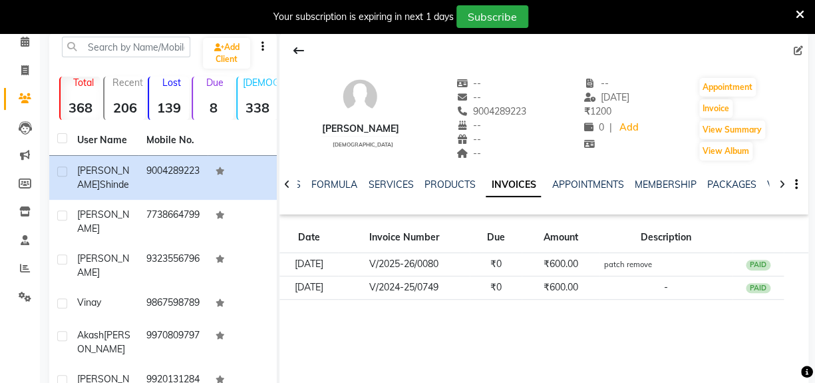
click at [799, 13] on icon at bounding box center [800, 15] width 9 height 12
